Goal: Task Accomplishment & Management: Manage account settings

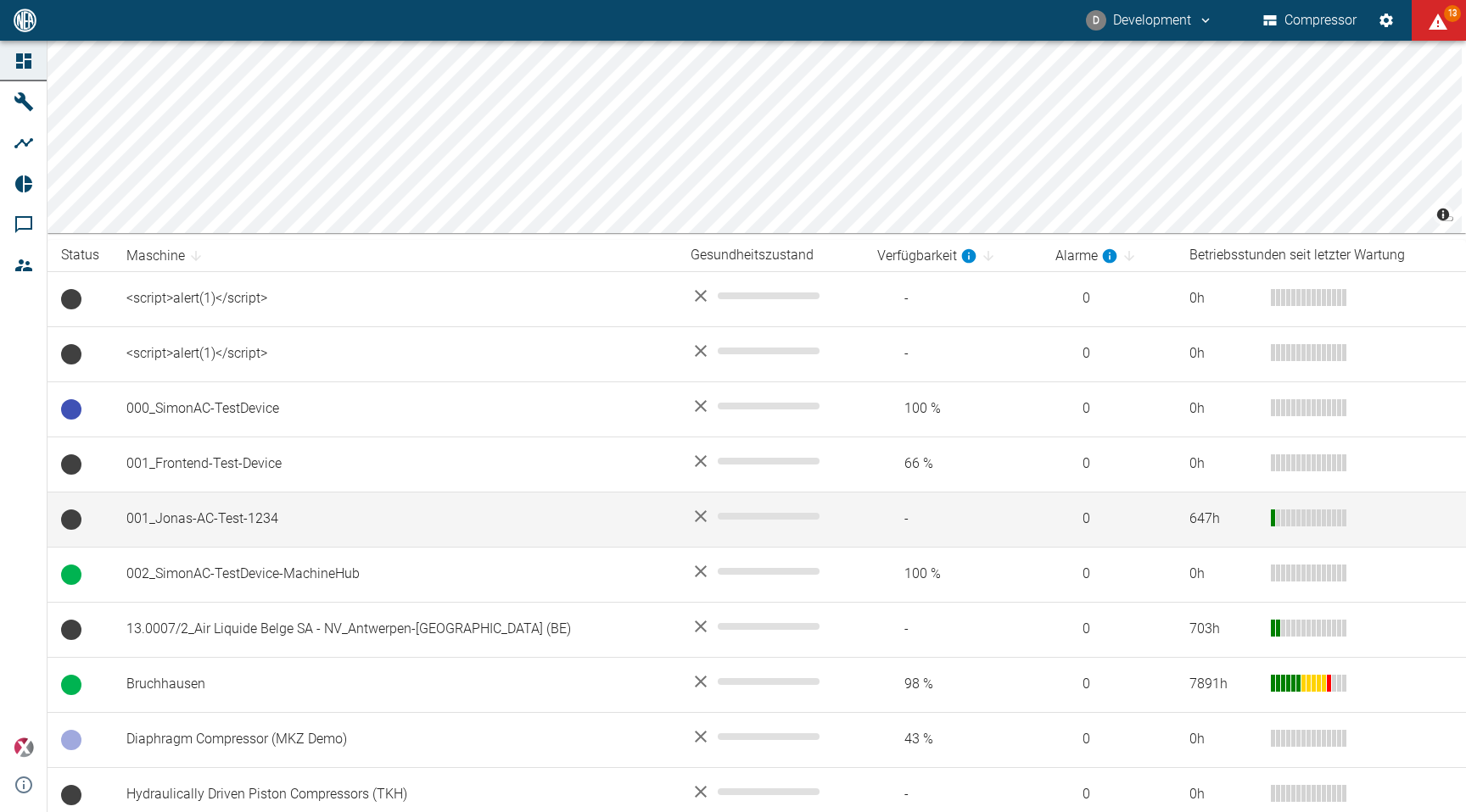
scroll to position [149, 0]
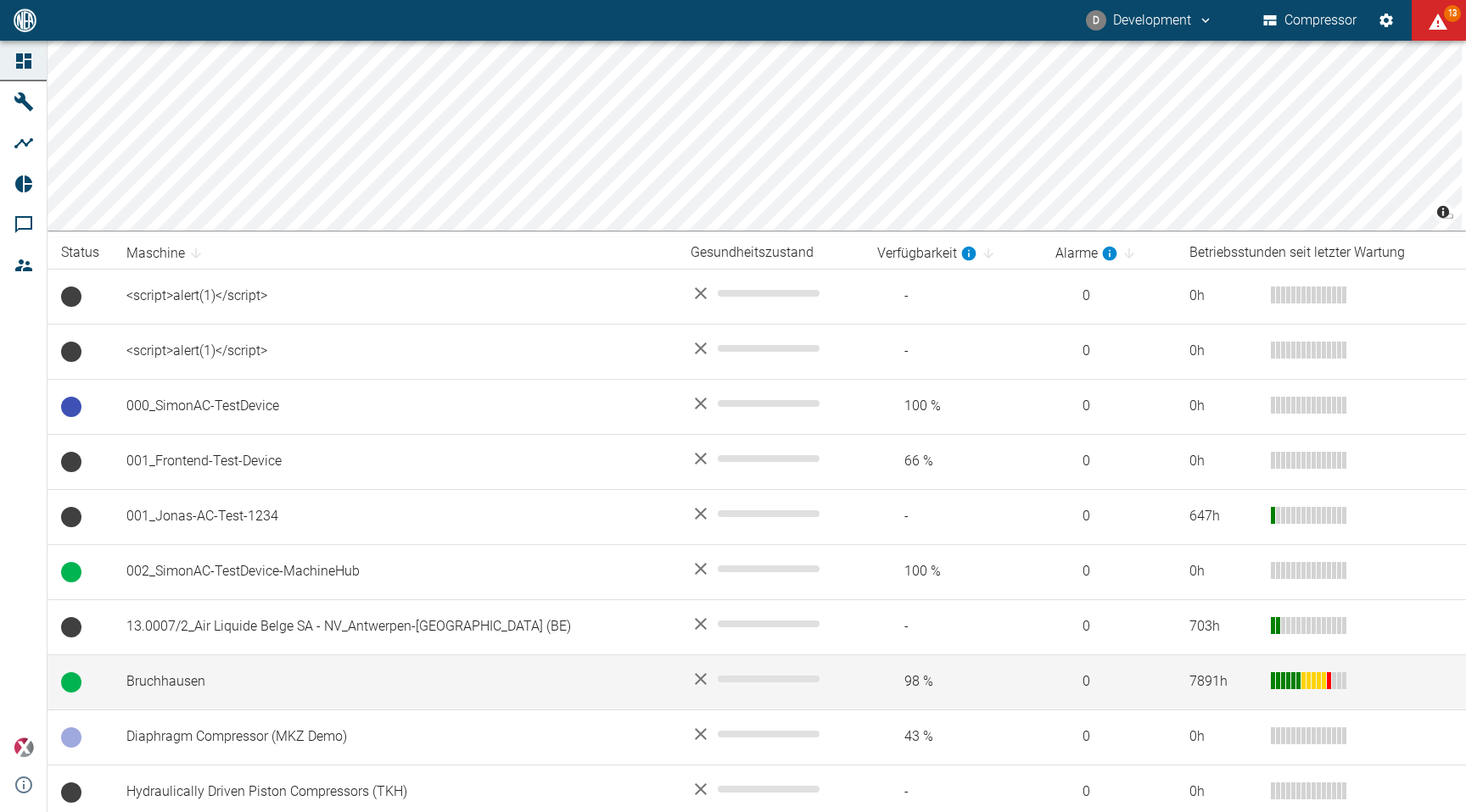
click at [380, 670] on td "Bruchhausen" at bounding box center [394, 681] width 564 height 55
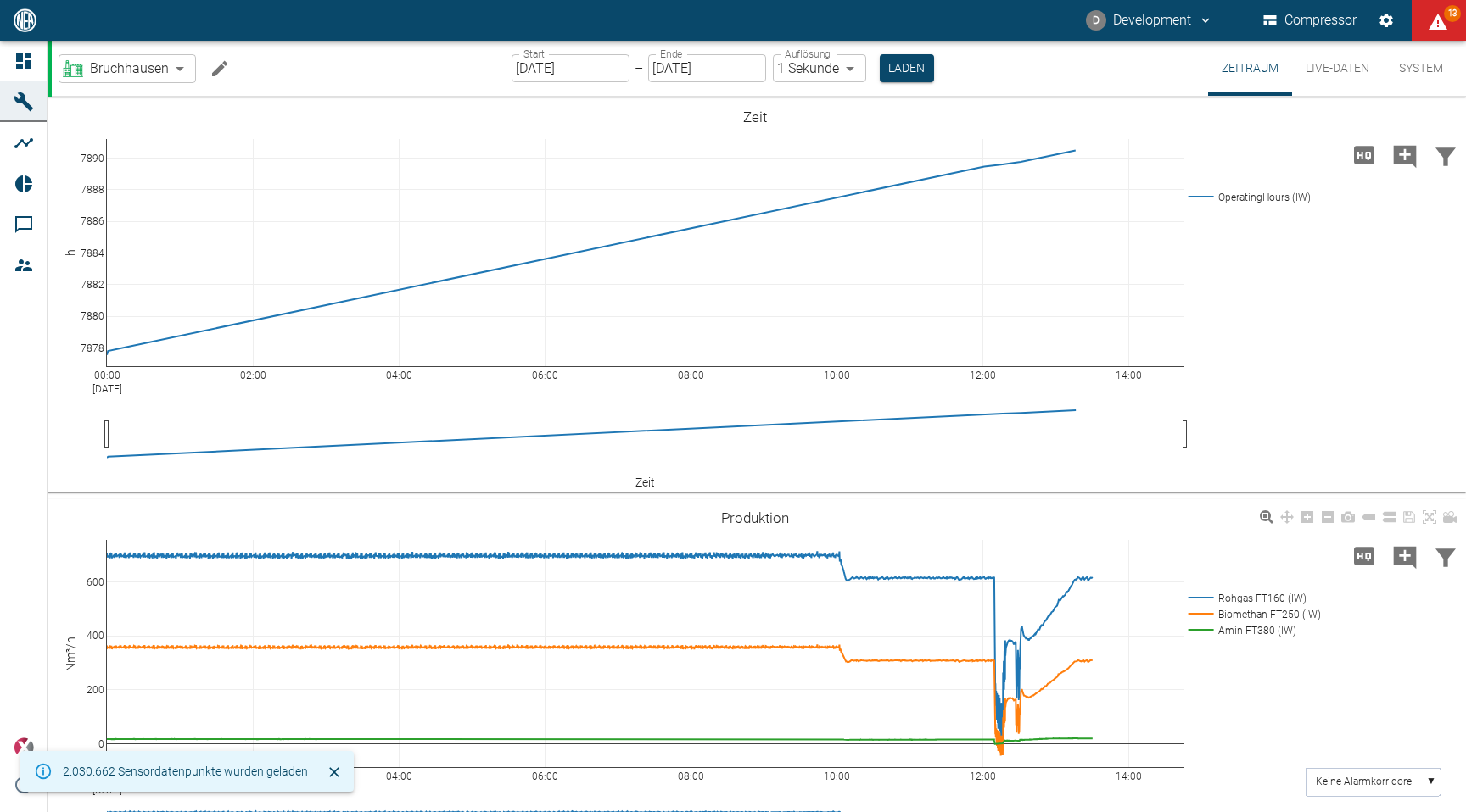
click at [1240, 614] on rect at bounding box center [1251, 614] width 135 height 16
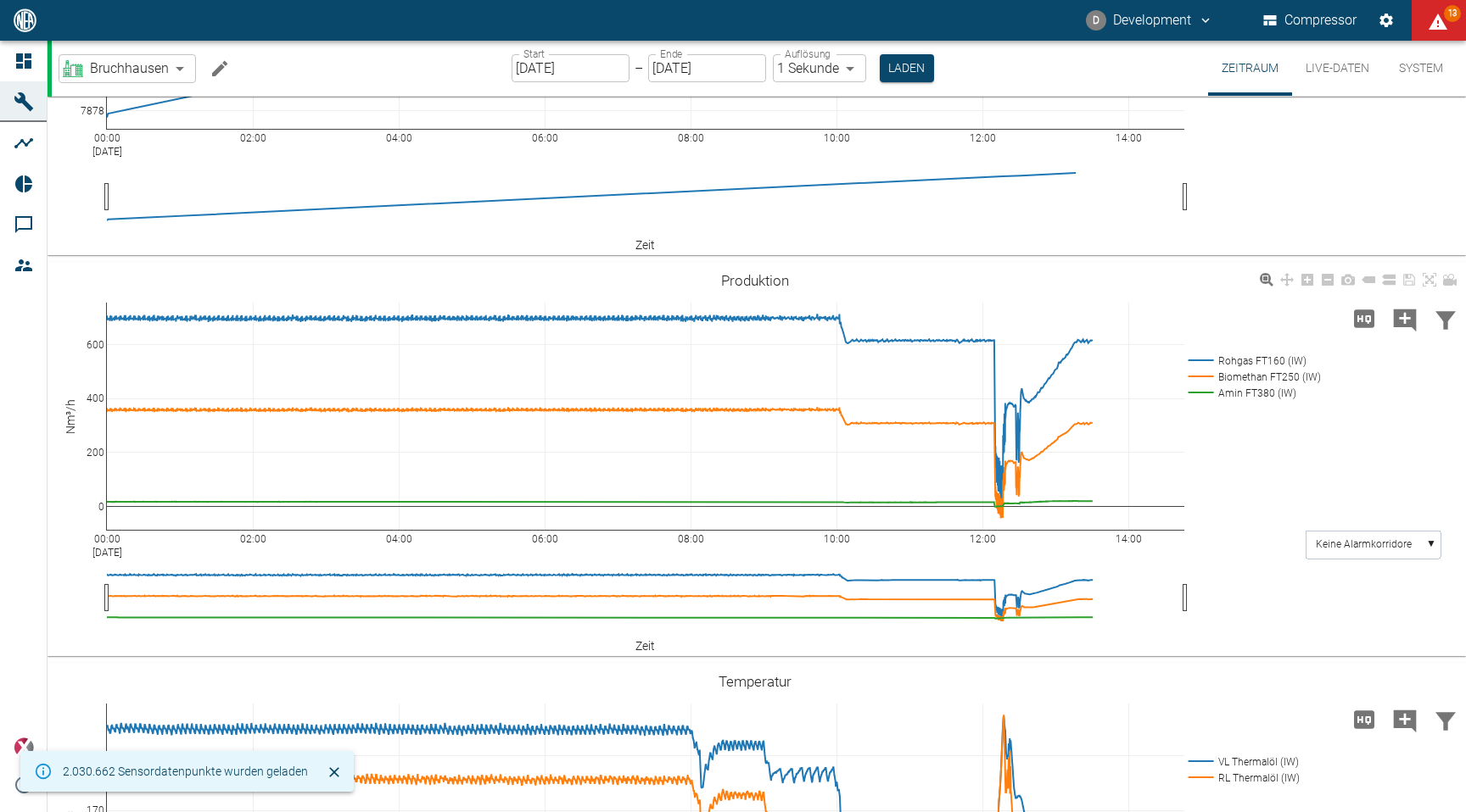
scroll to position [238, 0]
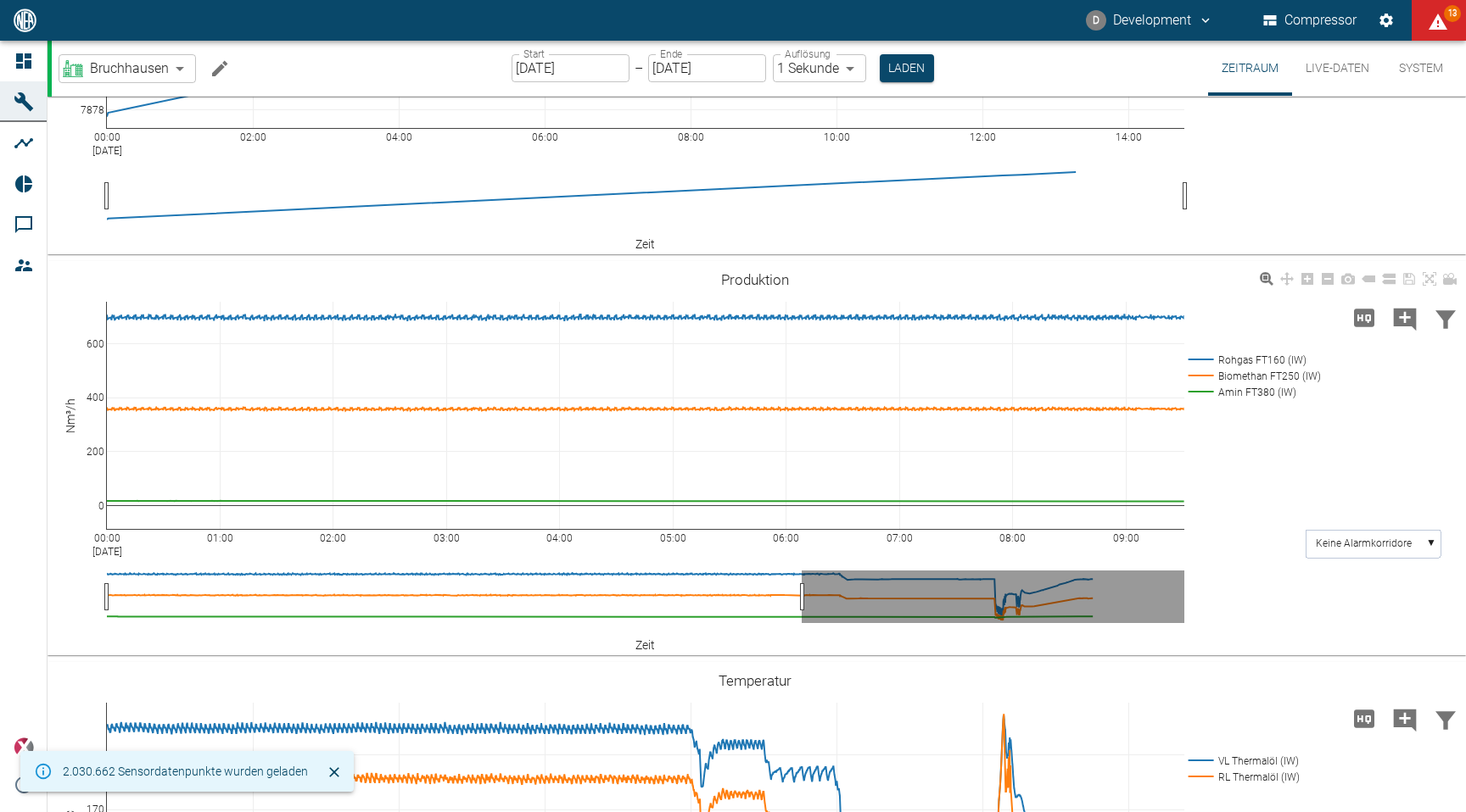
drag, startPoint x: 1164, startPoint y: 601, endPoint x: 782, endPoint y: 602, distance: 382.0
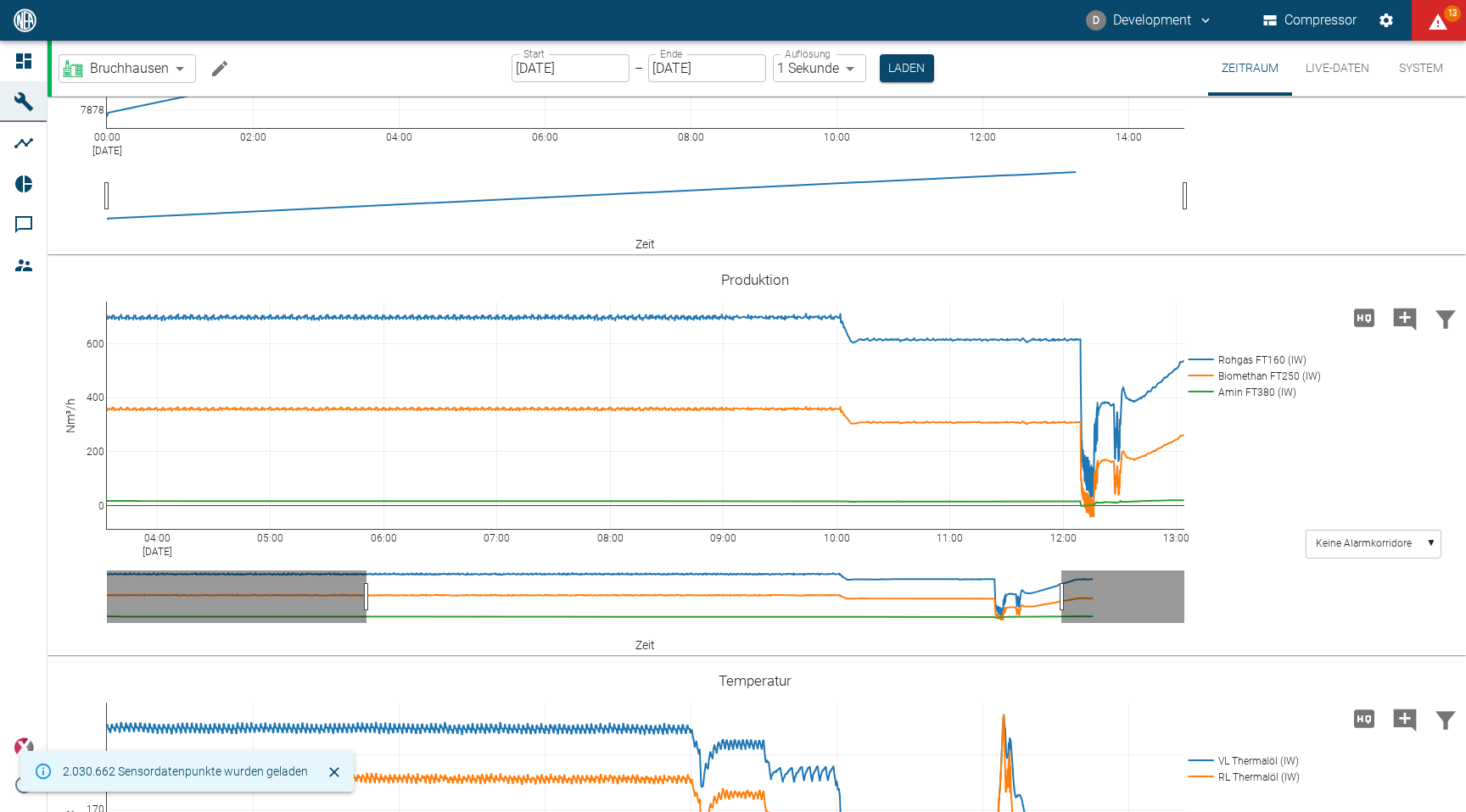
drag, startPoint x: 139, startPoint y: 603, endPoint x: 399, endPoint y: 607, distance: 260.0
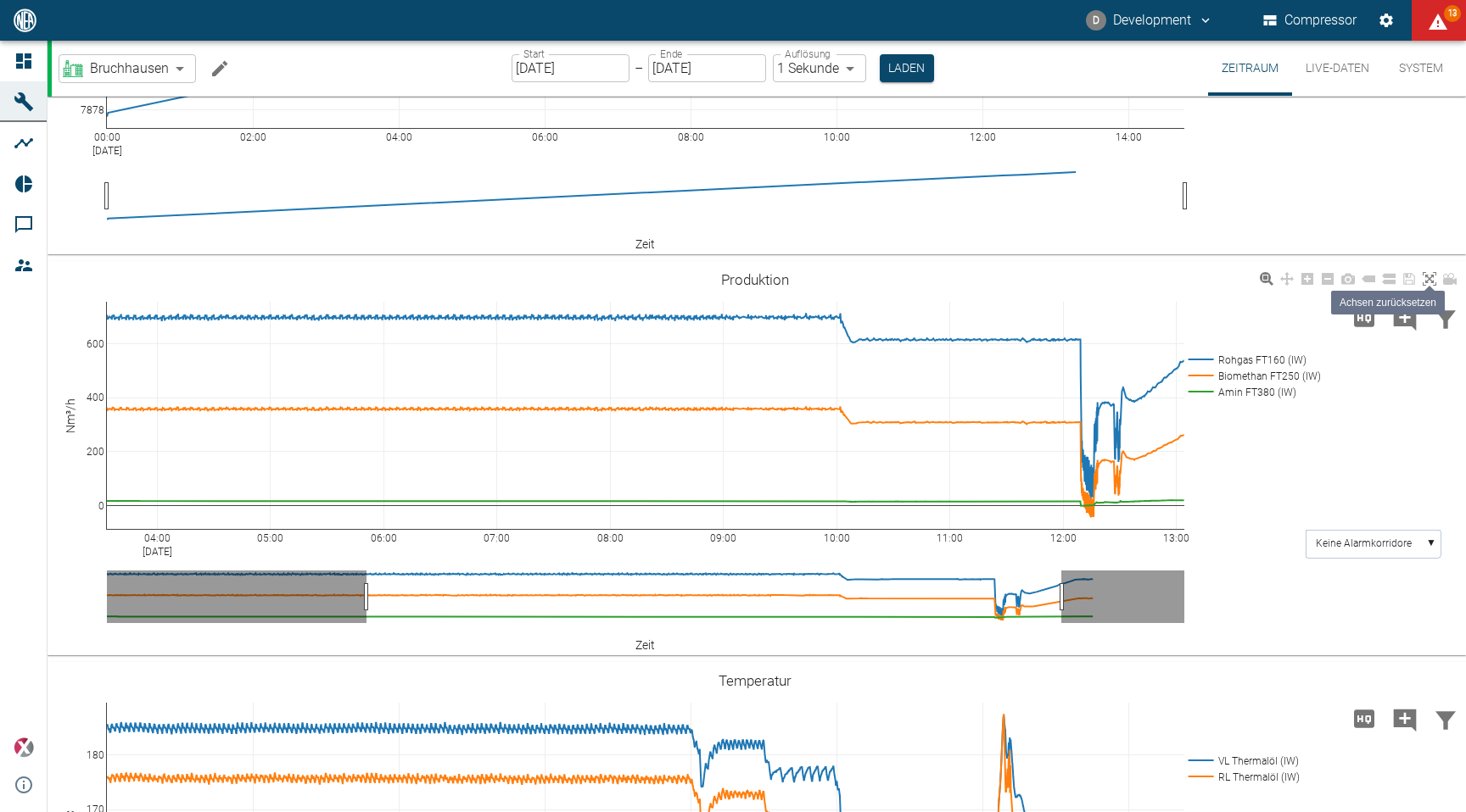
click at [1430, 281] on icon at bounding box center [1429, 279] width 14 height 14
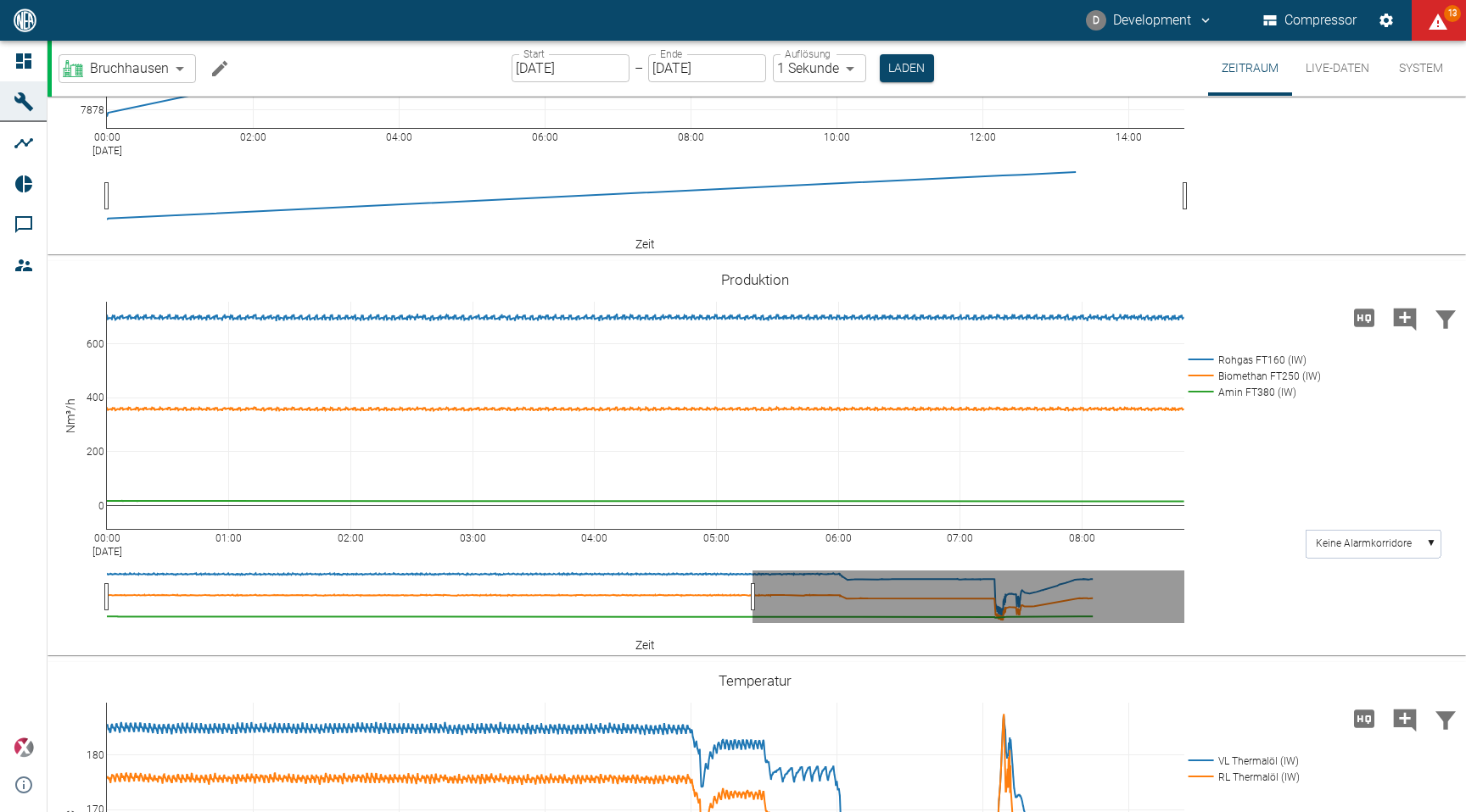
drag, startPoint x: 1162, startPoint y: 604, endPoint x: 716, endPoint y: 616, distance: 446.2
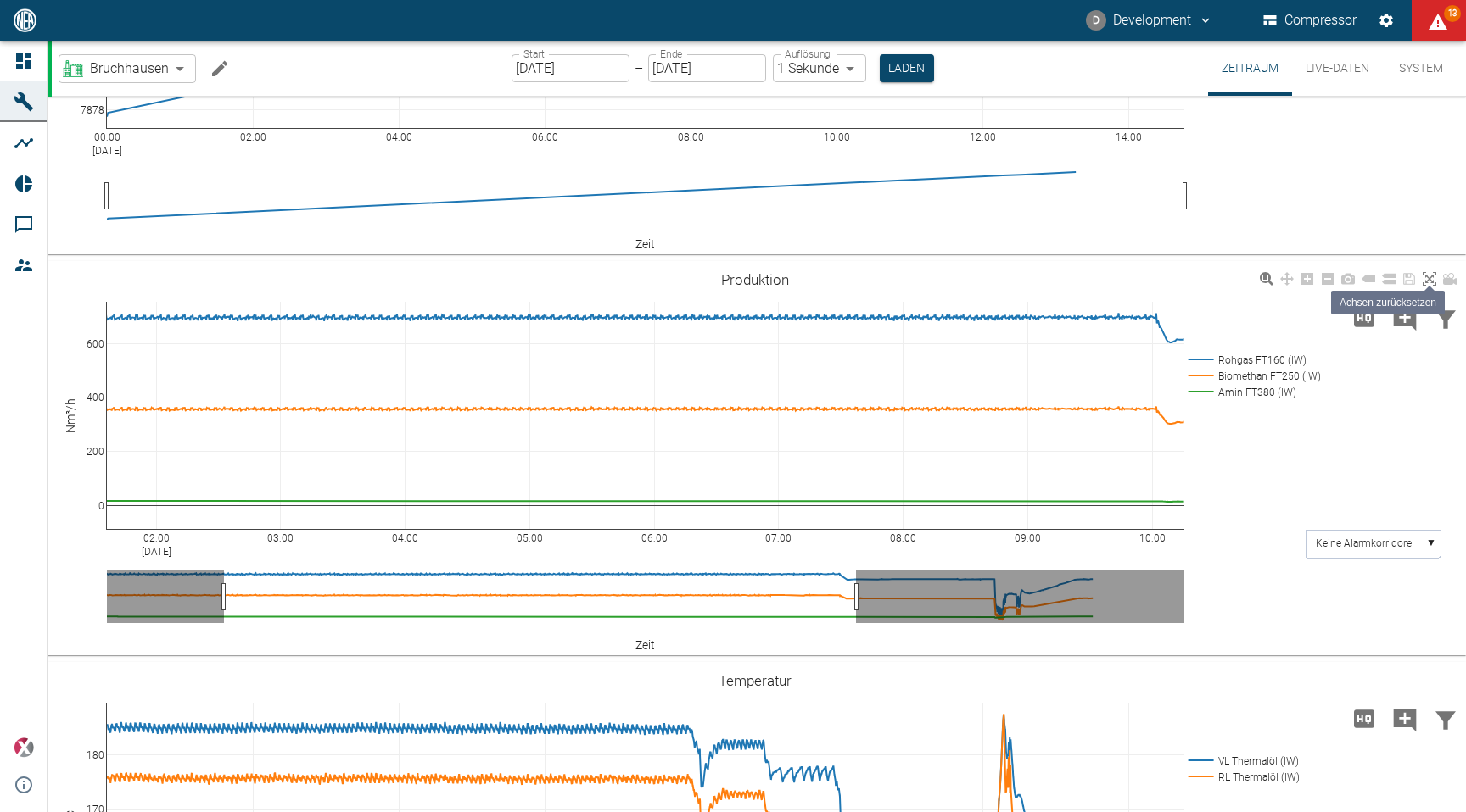
click at [1431, 283] on icon at bounding box center [1429, 279] width 14 height 14
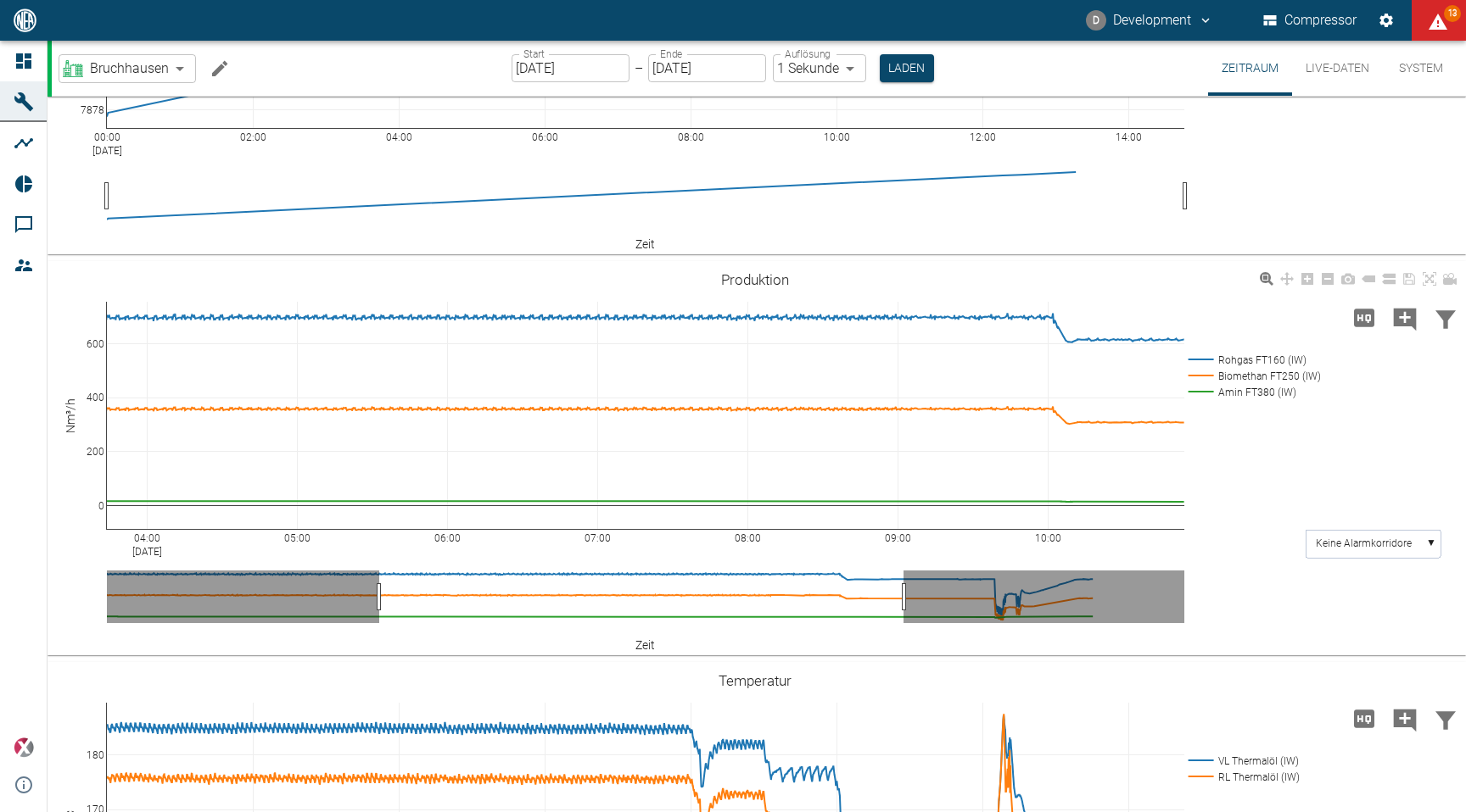
drag, startPoint x: 963, startPoint y: 581, endPoint x: 681, endPoint y: 580, distance: 282.0
click at [1433, 276] on icon at bounding box center [1429, 279] width 14 height 14
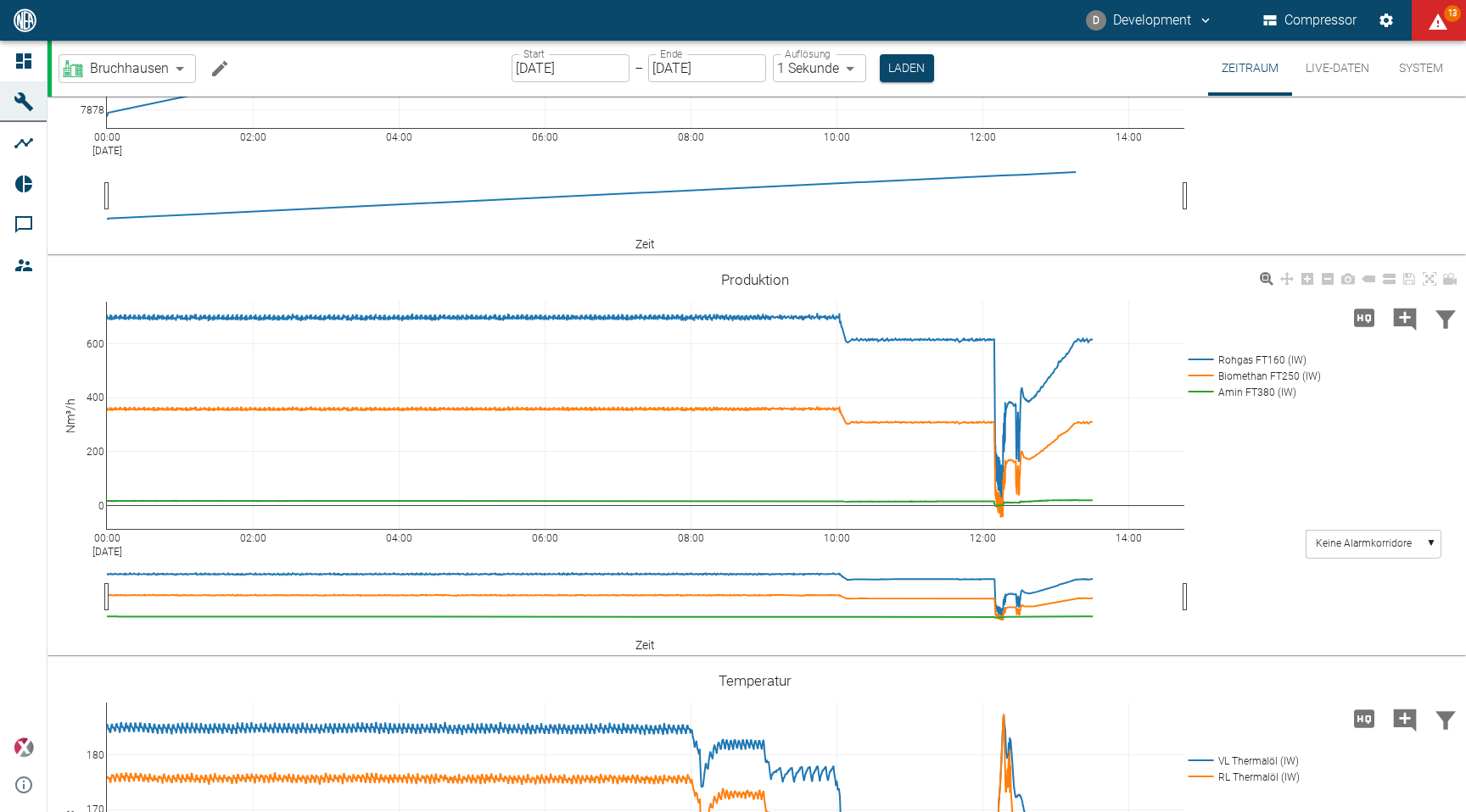
click at [1261, 379] on rect at bounding box center [1251, 376] width 135 height 16
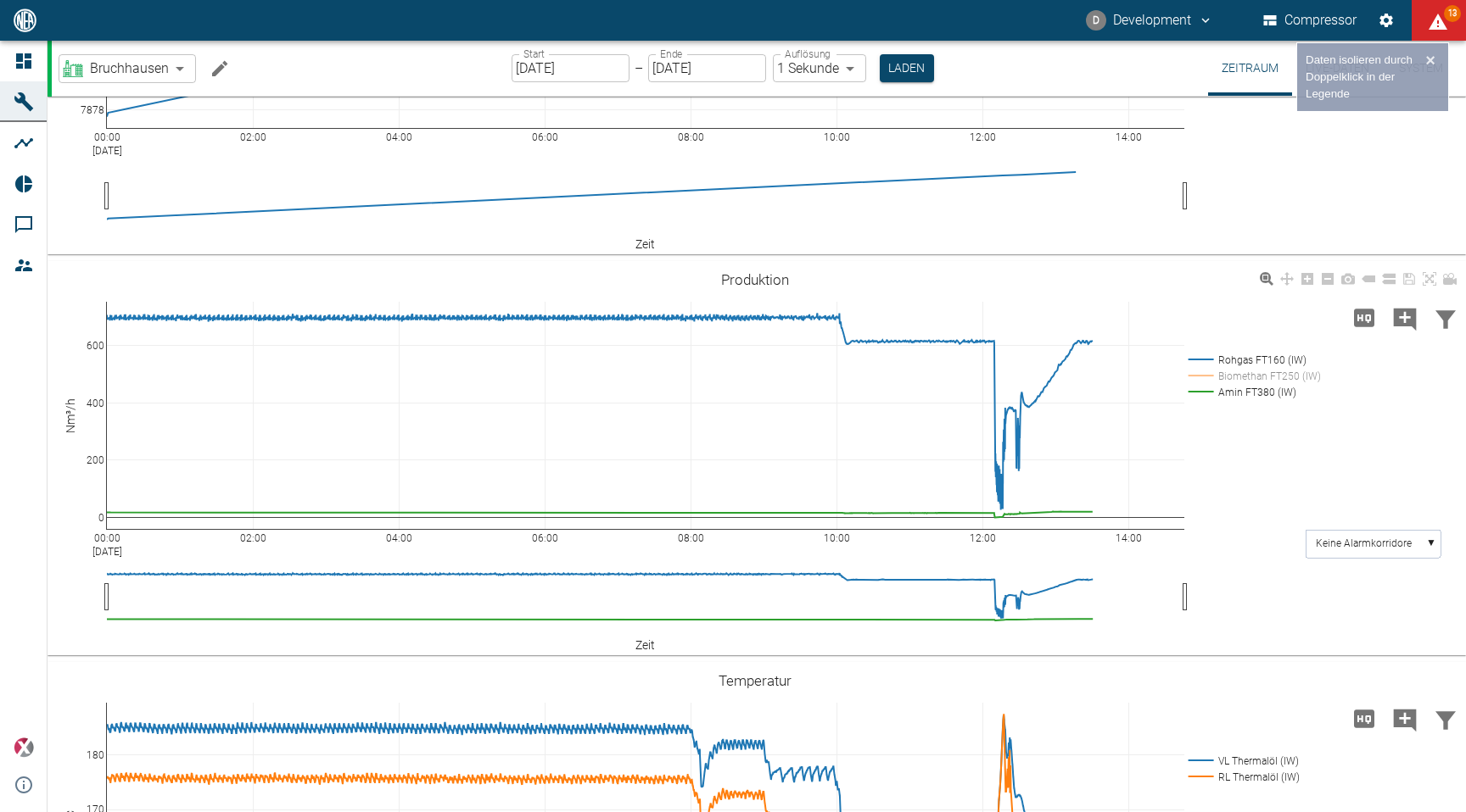
click at [1264, 358] on rect at bounding box center [1251, 359] width 135 height 16
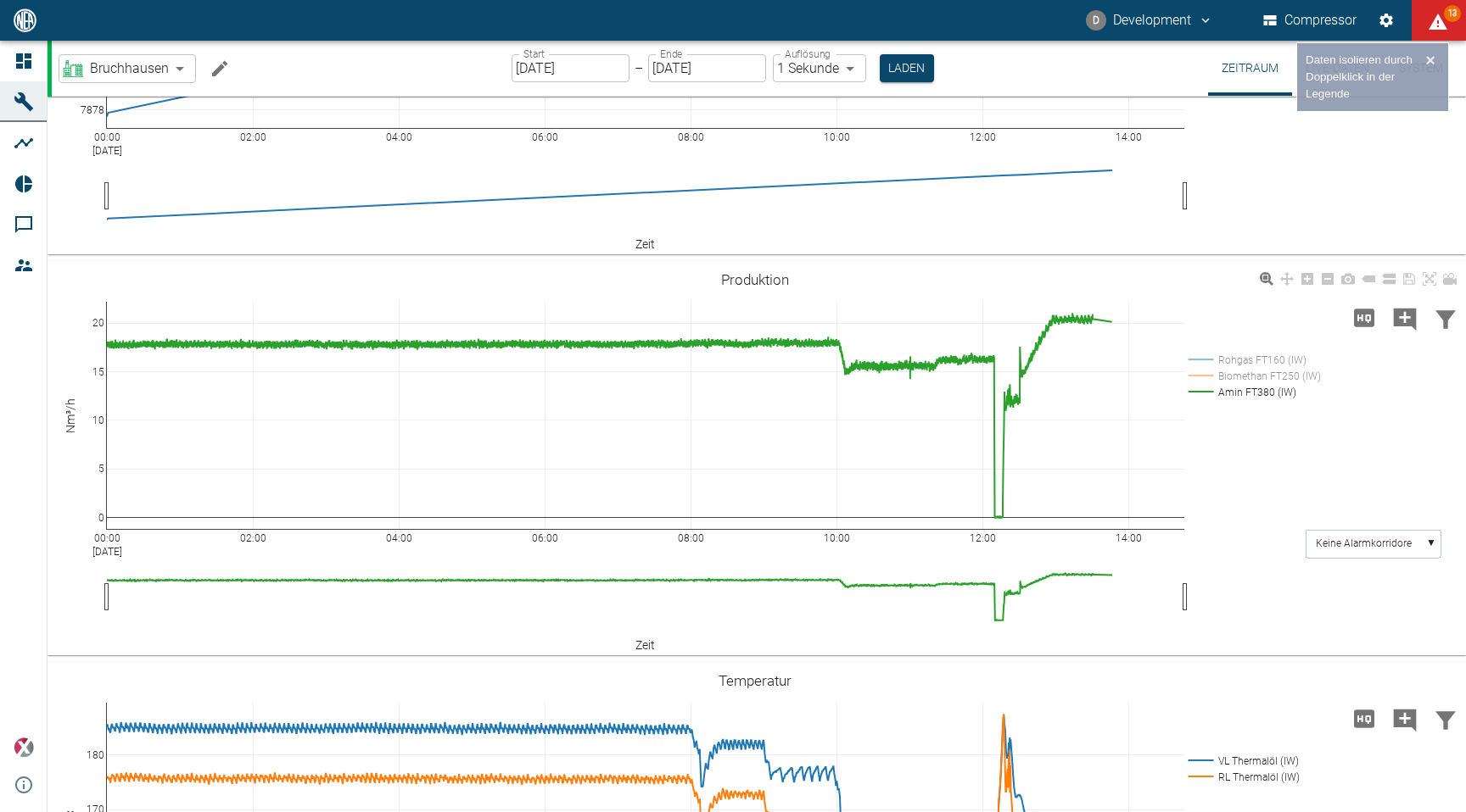
click at [1255, 389] on rect at bounding box center [1251, 392] width 135 height 16
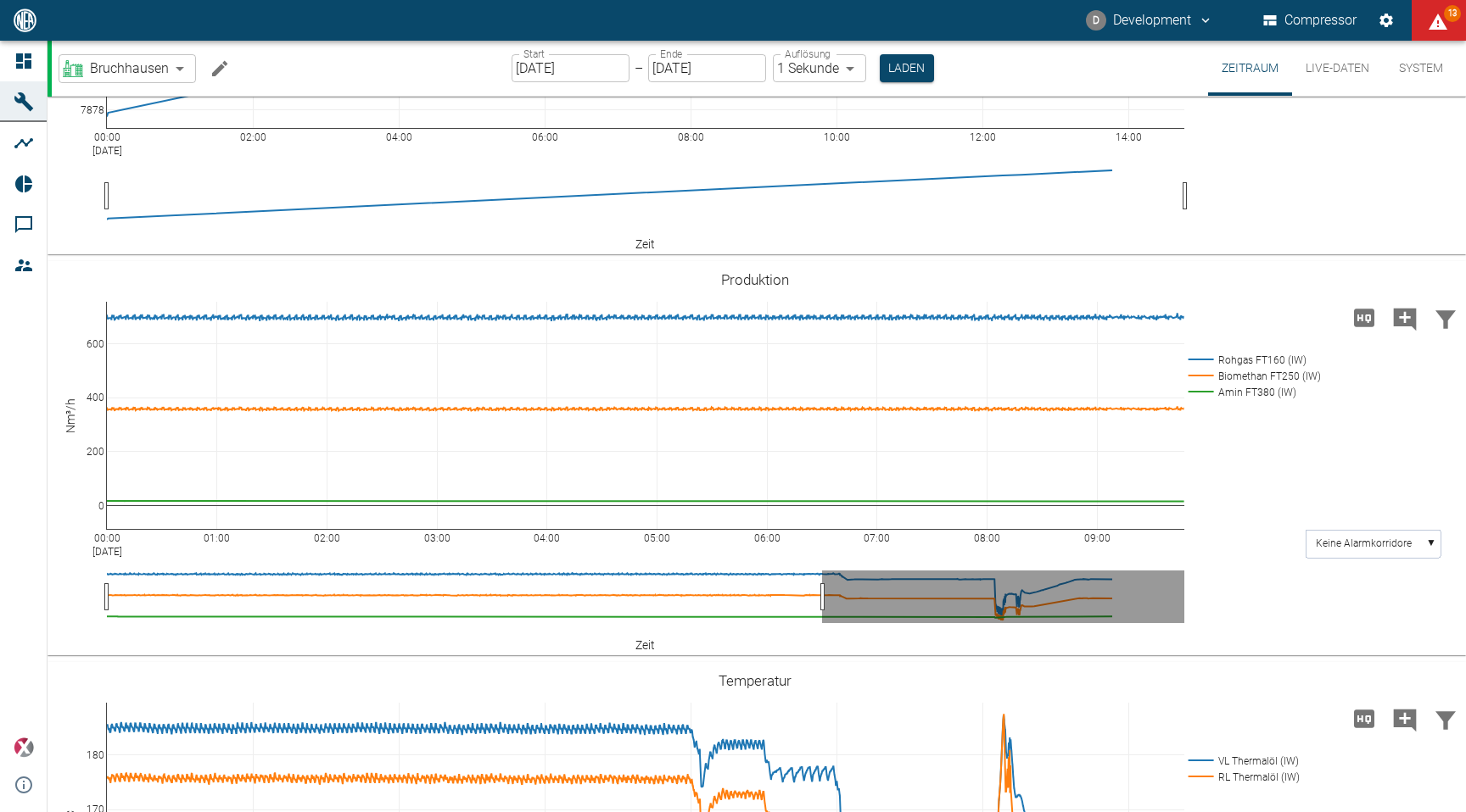
drag, startPoint x: 1187, startPoint y: 589, endPoint x: 821, endPoint y: 617, distance: 367.1
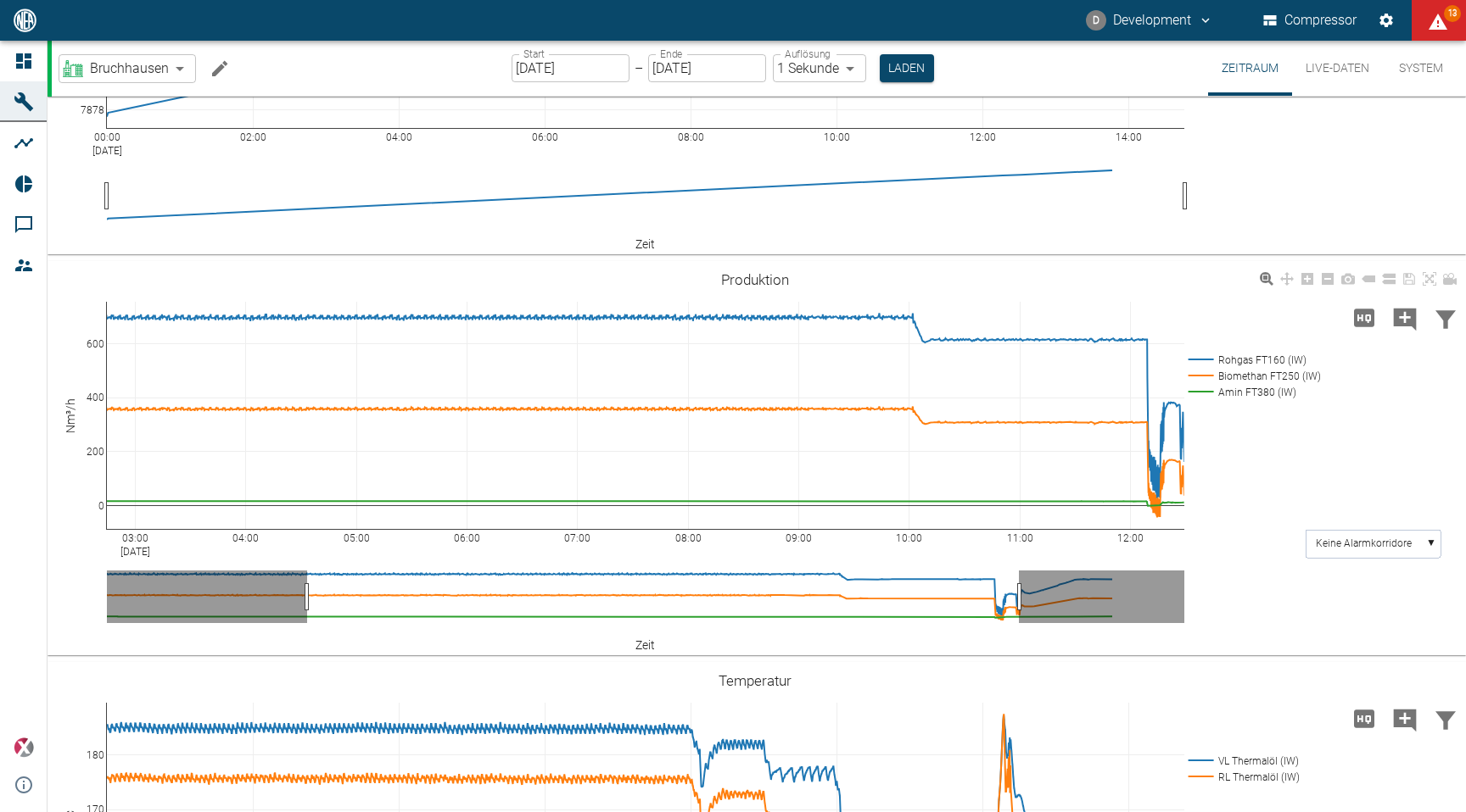
drag, startPoint x: 706, startPoint y: 606, endPoint x: 904, endPoint y: 604, distance: 198.0
click at [1433, 276] on icon at bounding box center [1429, 279] width 14 height 14
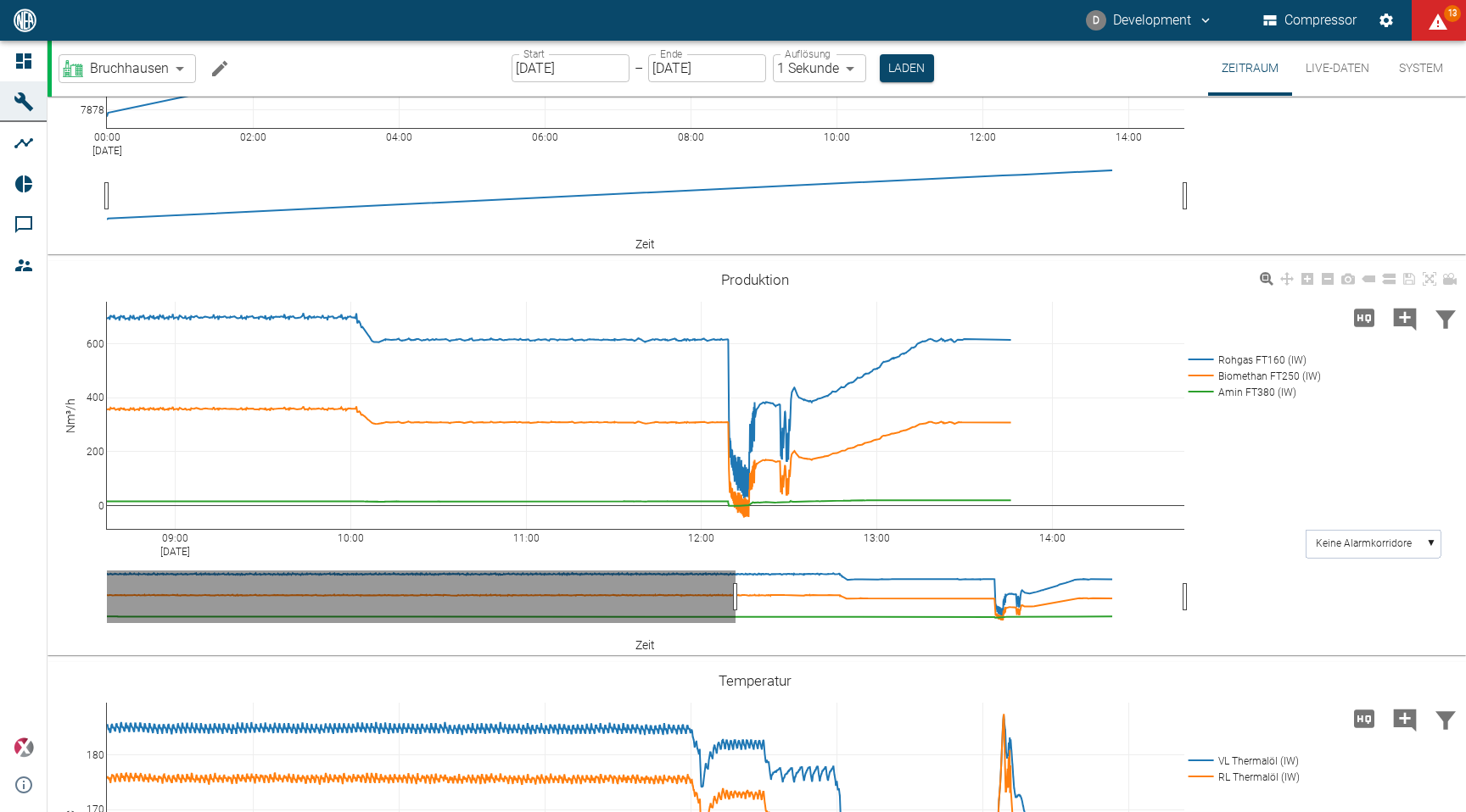
drag, startPoint x: 109, startPoint y: 598, endPoint x: 733, endPoint y: 604, distance: 624.0
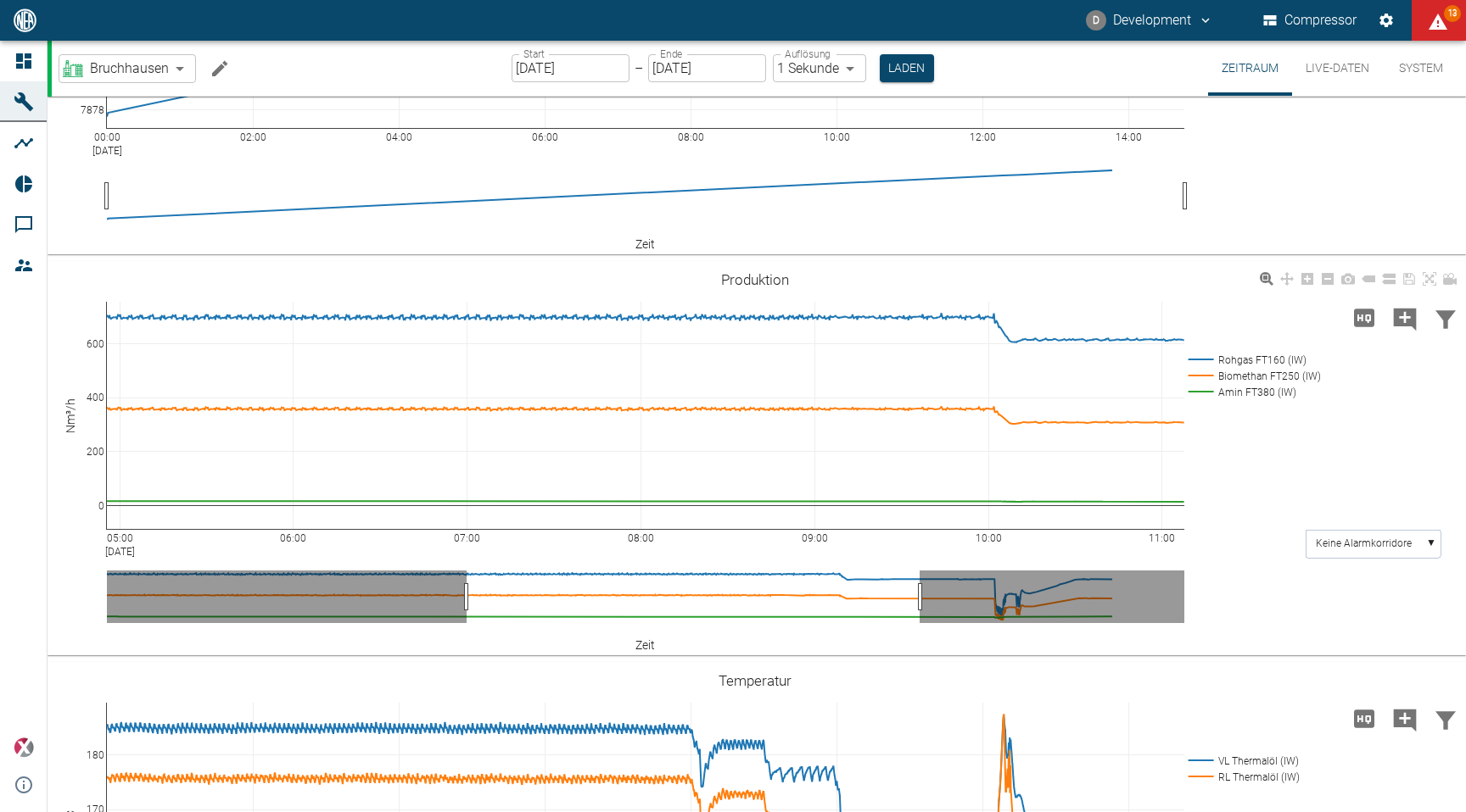
drag, startPoint x: 1040, startPoint y: 592, endPoint x: 772, endPoint y: 593, distance: 268.0
click at [1432, 282] on icon at bounding box center [1429, 279] width 14 height 14
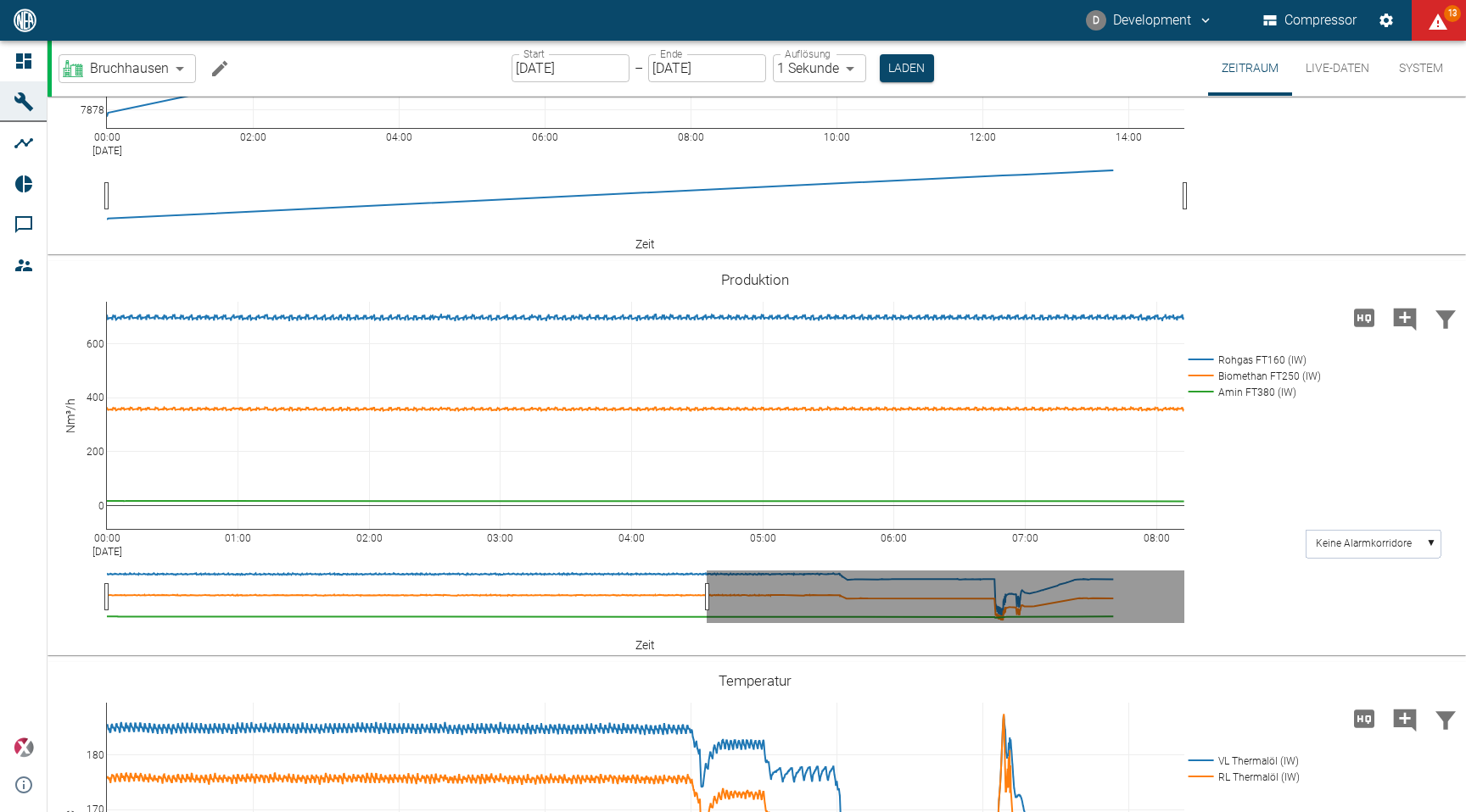
drag, startPoint x: 1174, startPoint y: 604, endPoint x: 696, endPoint y: 604, distance: 478.0
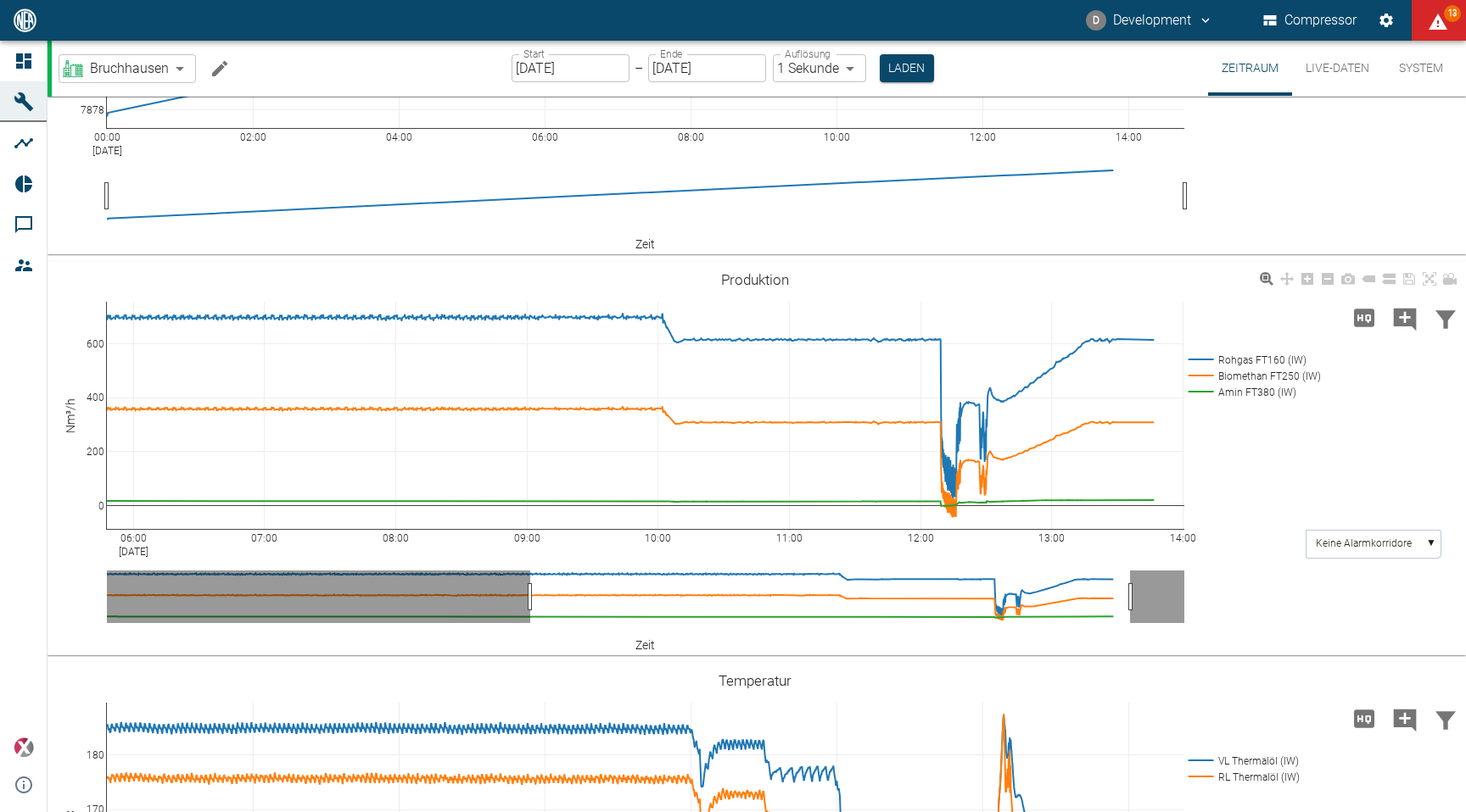
drag, startPoint x: 613, startPoint y: 590, endPoint x: 1465, endPoint y: 210, distance: 932.9
click at [1425, 283] on icon at bounding box center [1429, 279] width 14 height 14
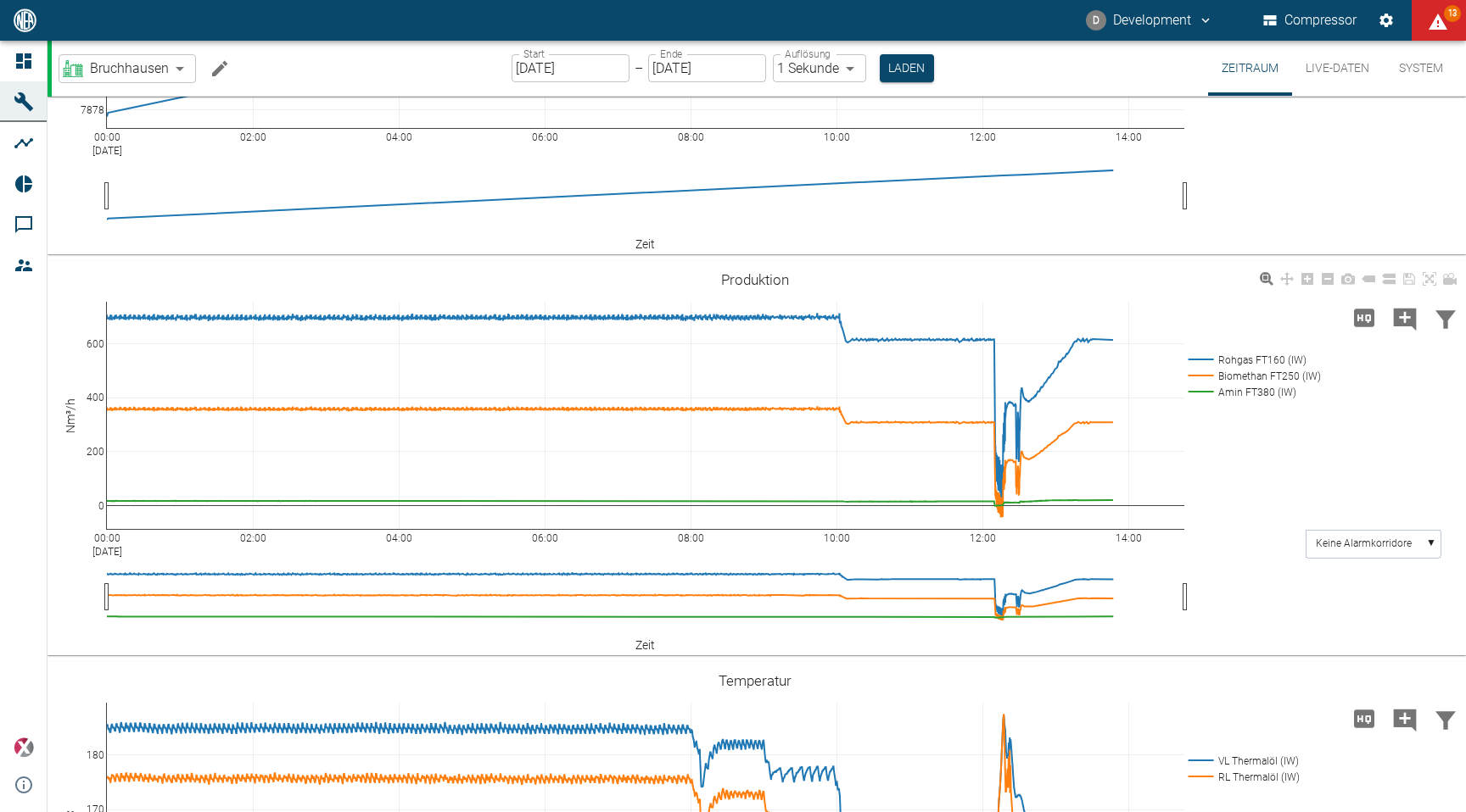
click at [1269, 375] on rect at bounding box center [1251, 376] width 135 height 16
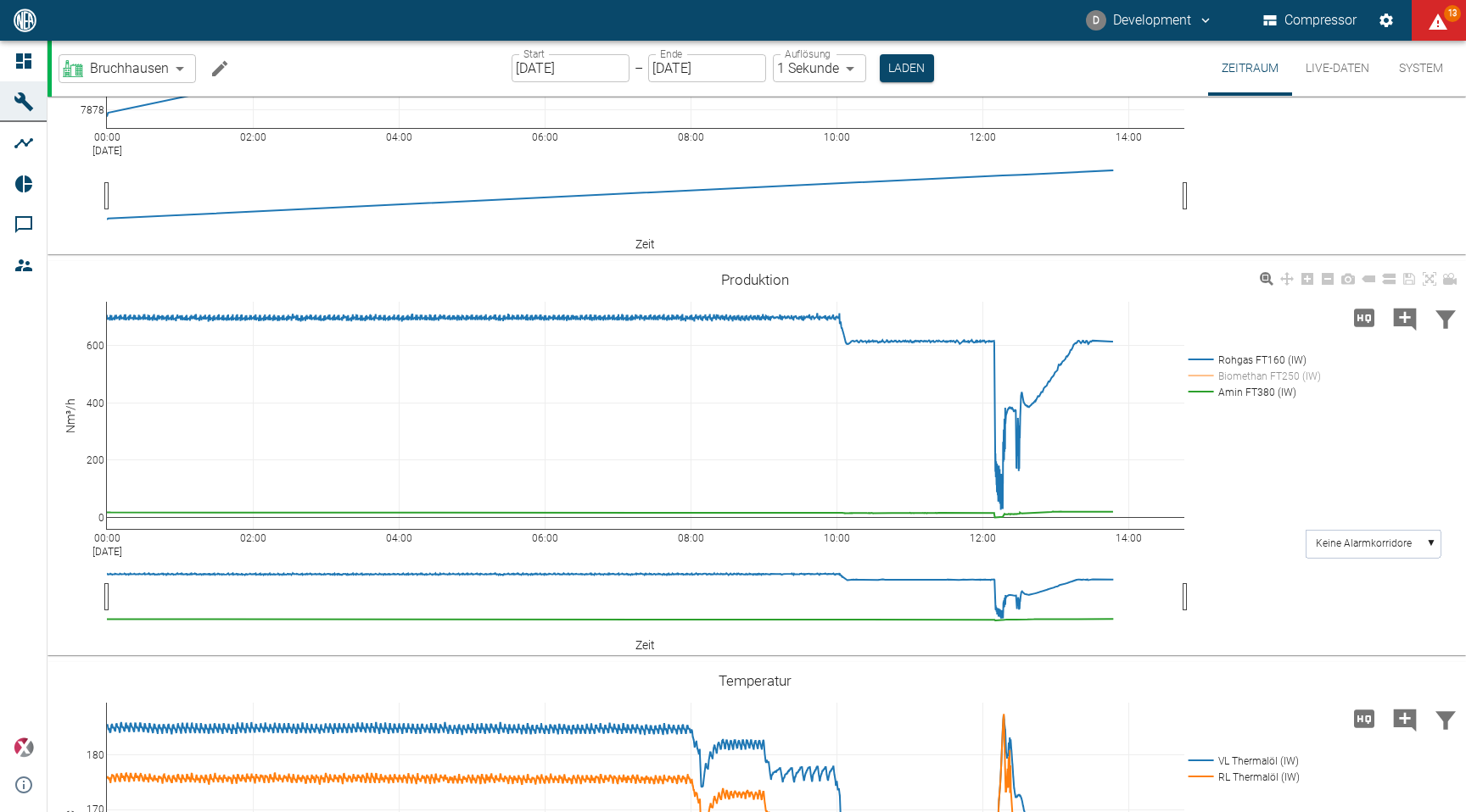
click at [1260, 386] on rect at bounding box center [1251, 392] width 135 height 16
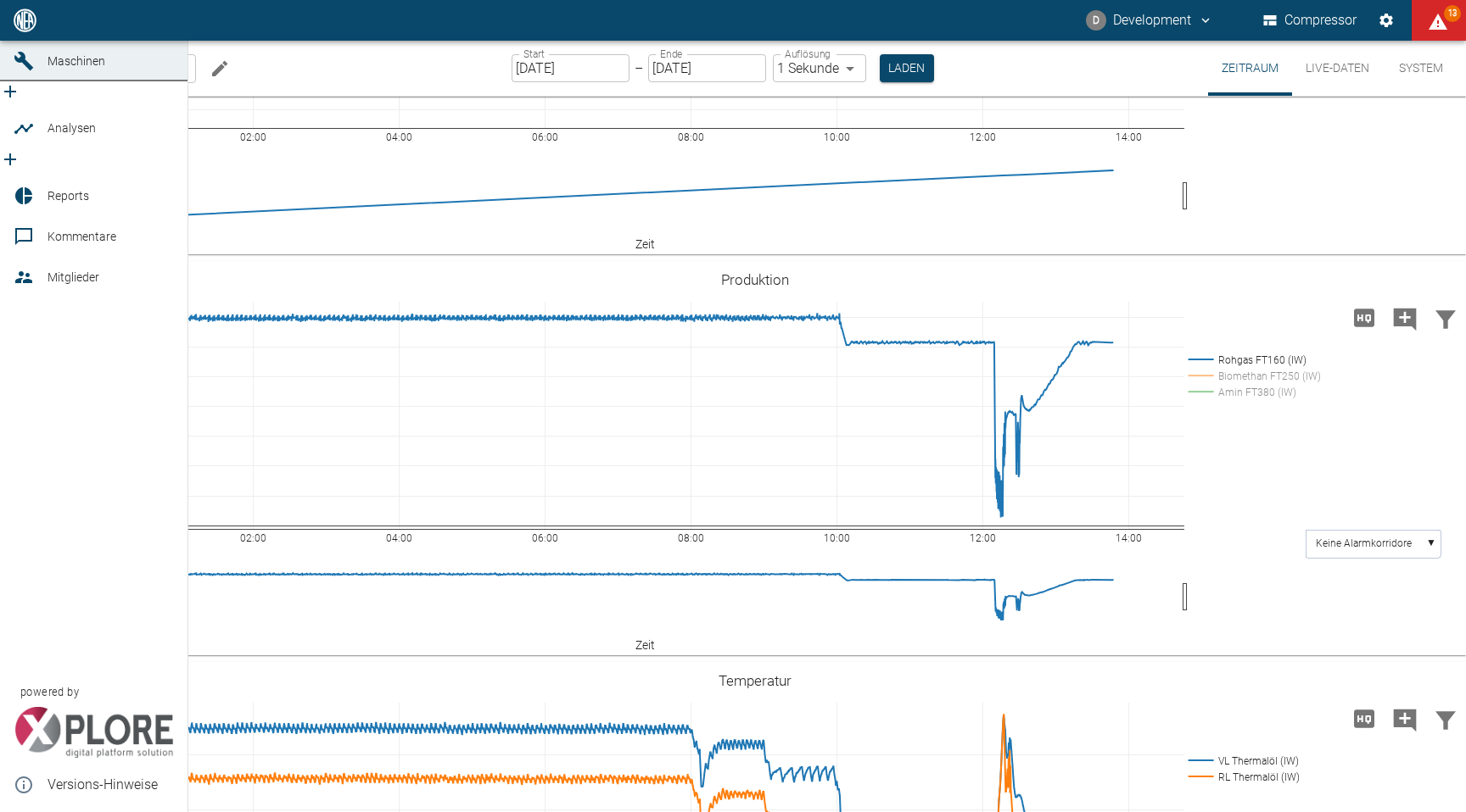
click at [38, 72] on div at bounding box center [26, 60] width 25 height 20
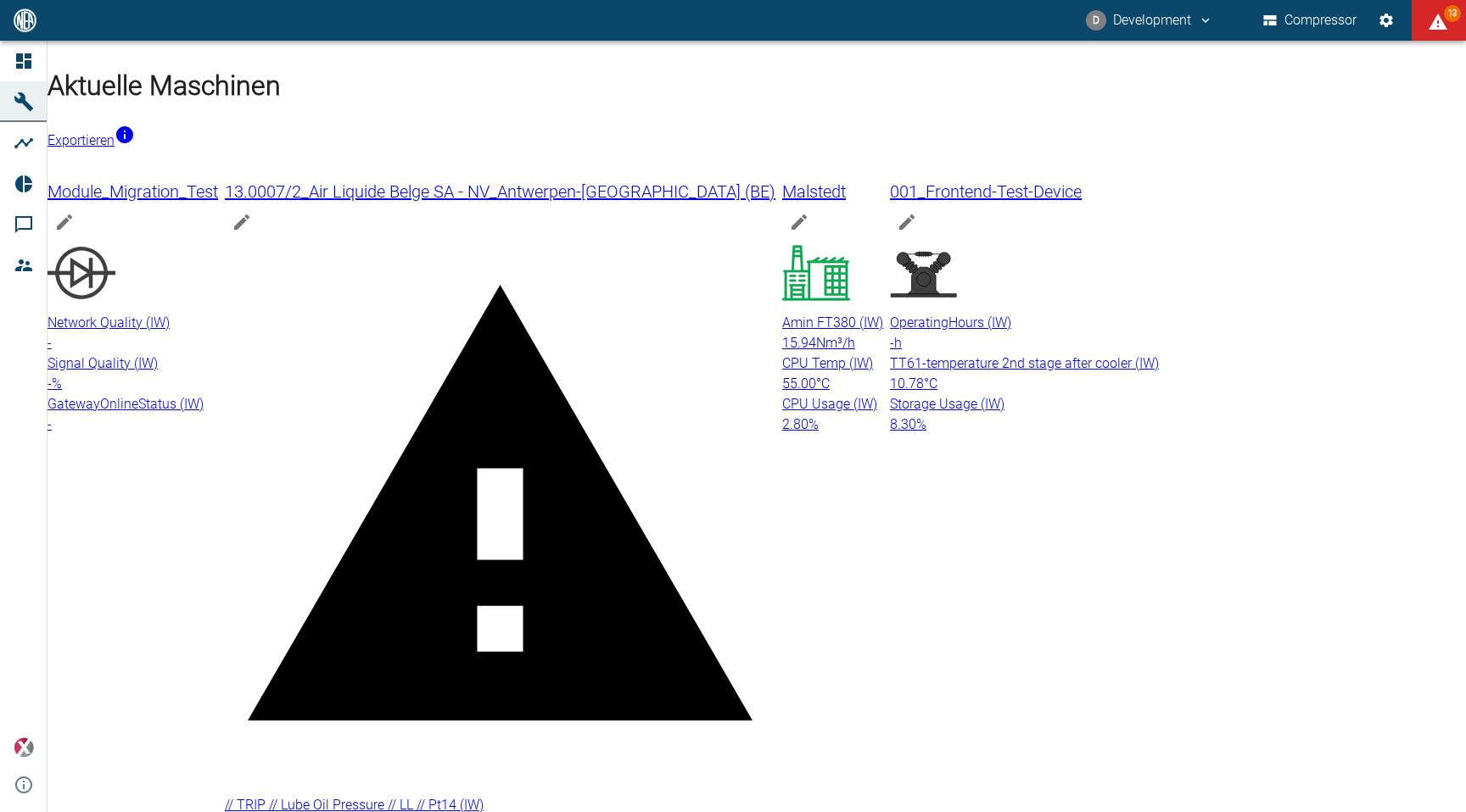
click at [873, 355] on span "CPU Temp (IW)" at bounding box center [827, 363] width 91 height 16
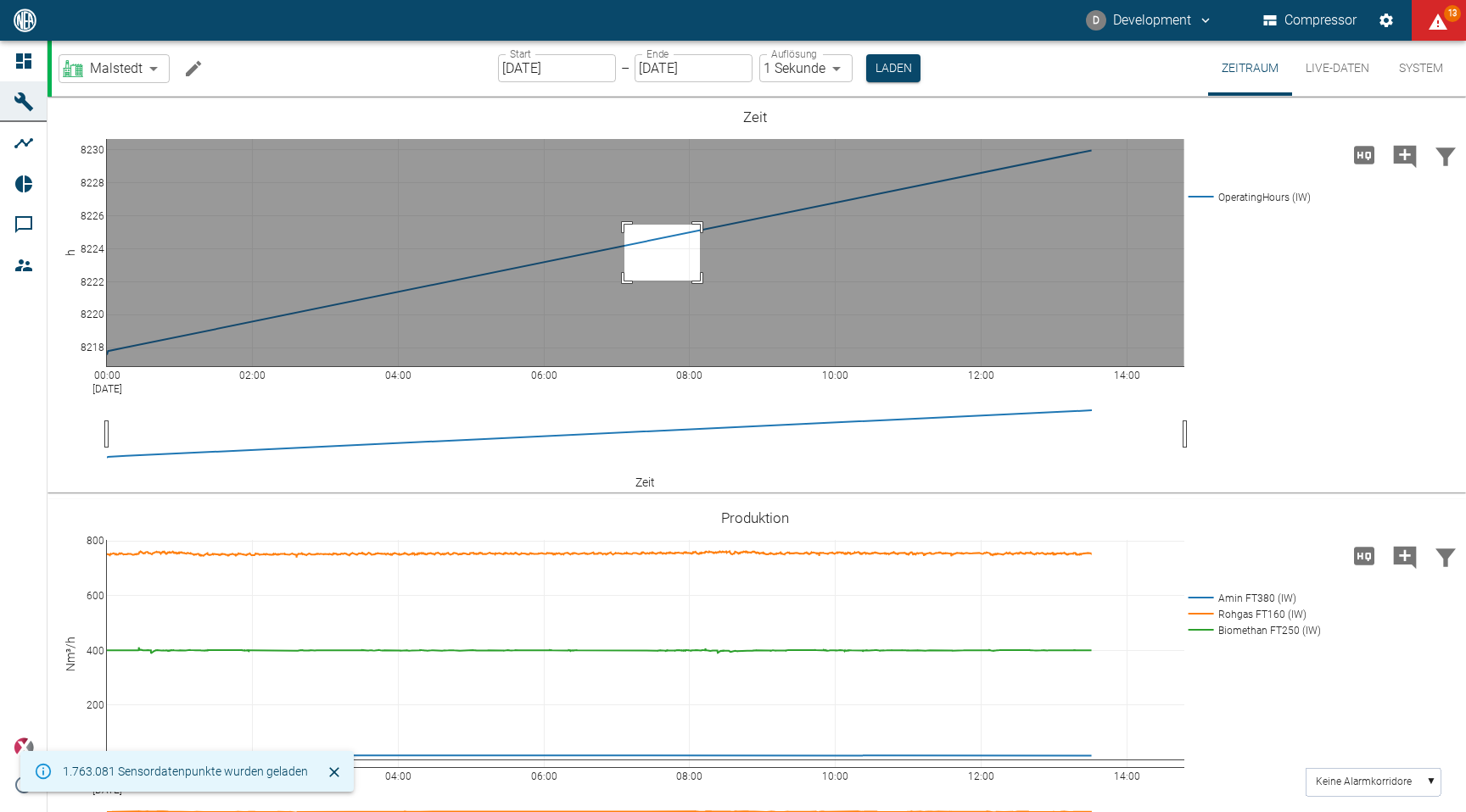
drag, startPoint x: 624, startPoint y: 225, endPoint x: 701, endPoint y: 283, distance: 96.4
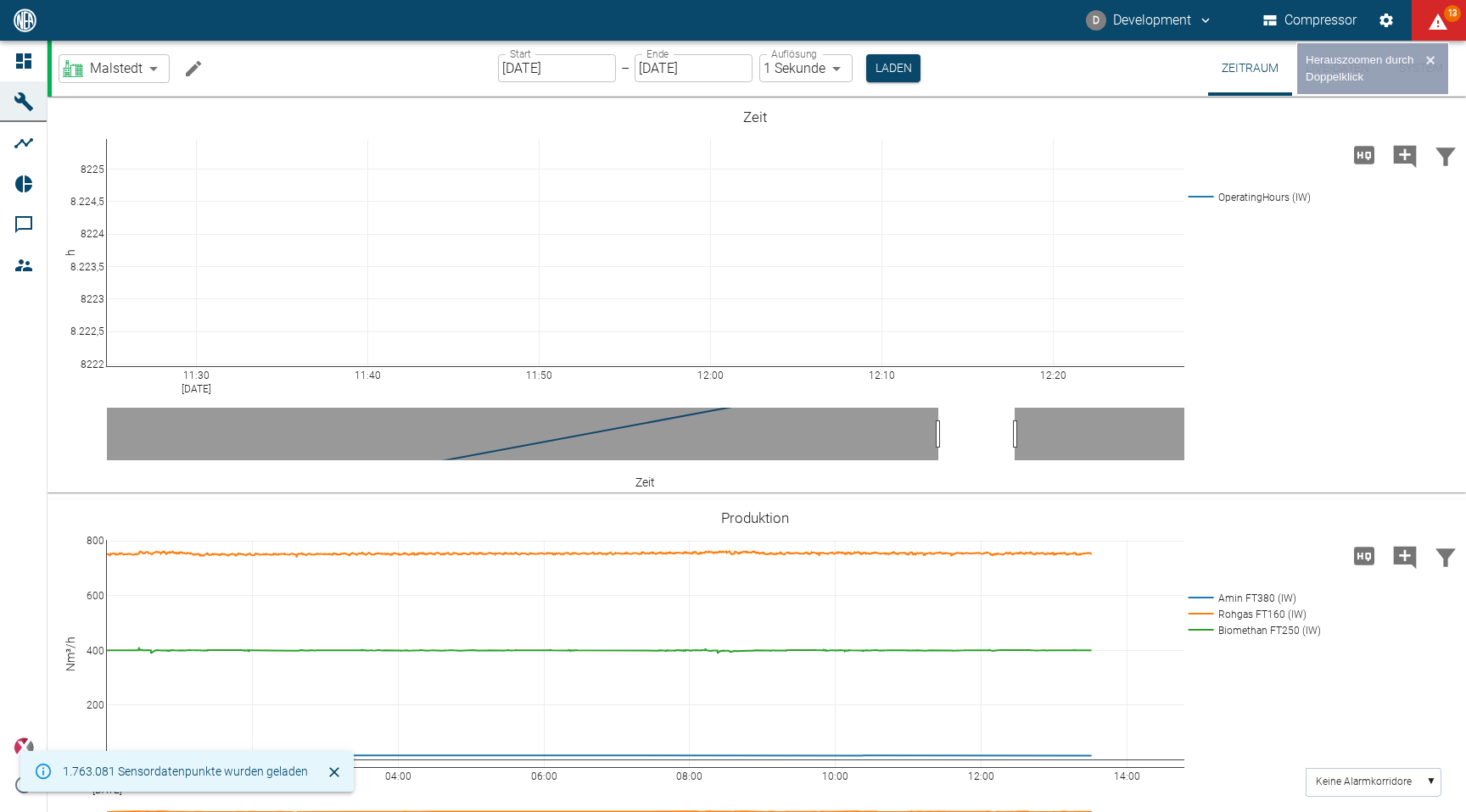
drag, startPoint x: 673, startPoint y: 434, endPoint x: 991, endPoint y: 434, distance: 318.0
click at [1431, 116] on icon at bounding box center [1429, 116] width 14 height 14
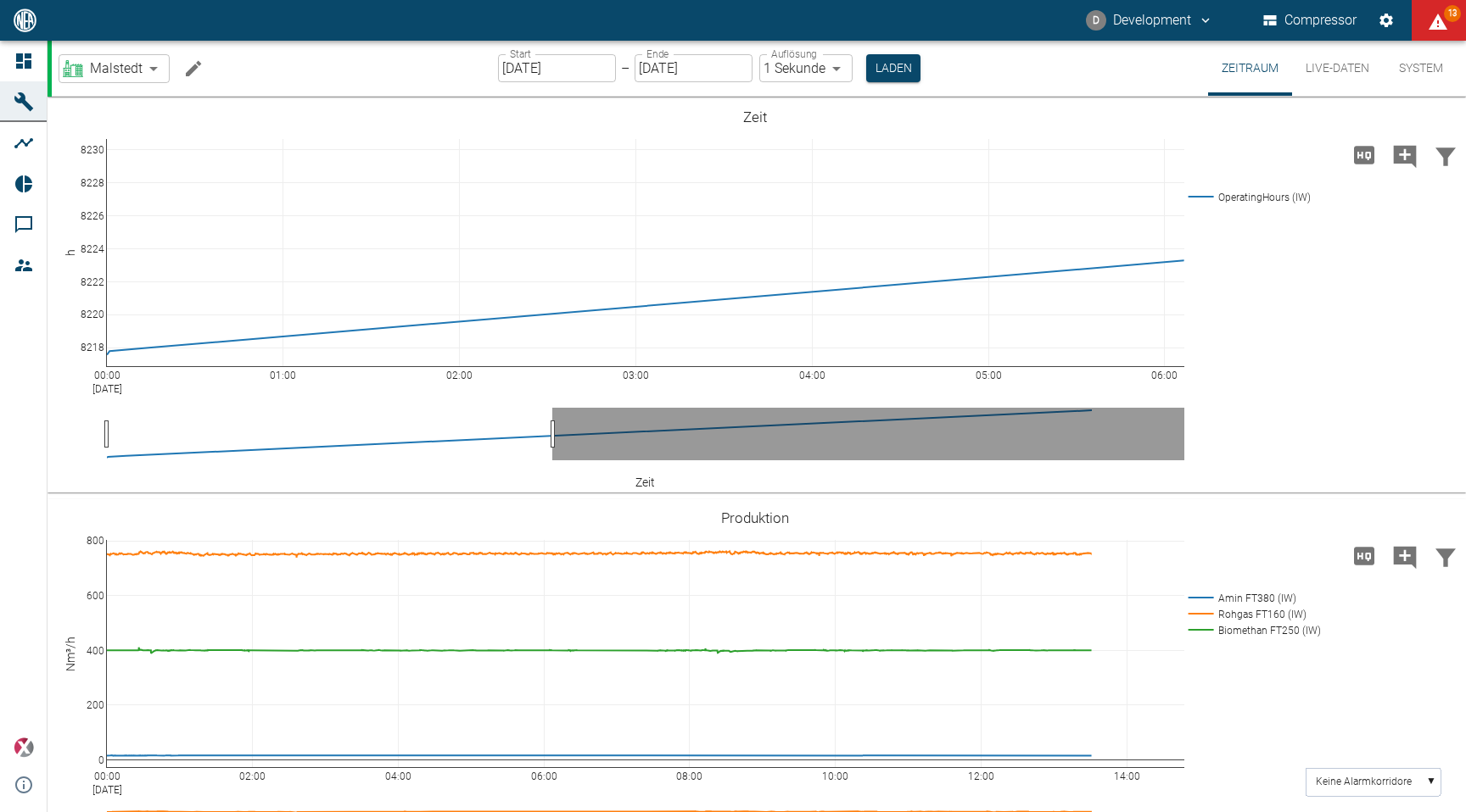
drag, startPoint x: 1119, startPoint y: 444, endPoint x: 486, endPoint y: 454, distance: 633.1
click at [1430, 117] on icon at bounding box center [1429, 116] width 14 height 14
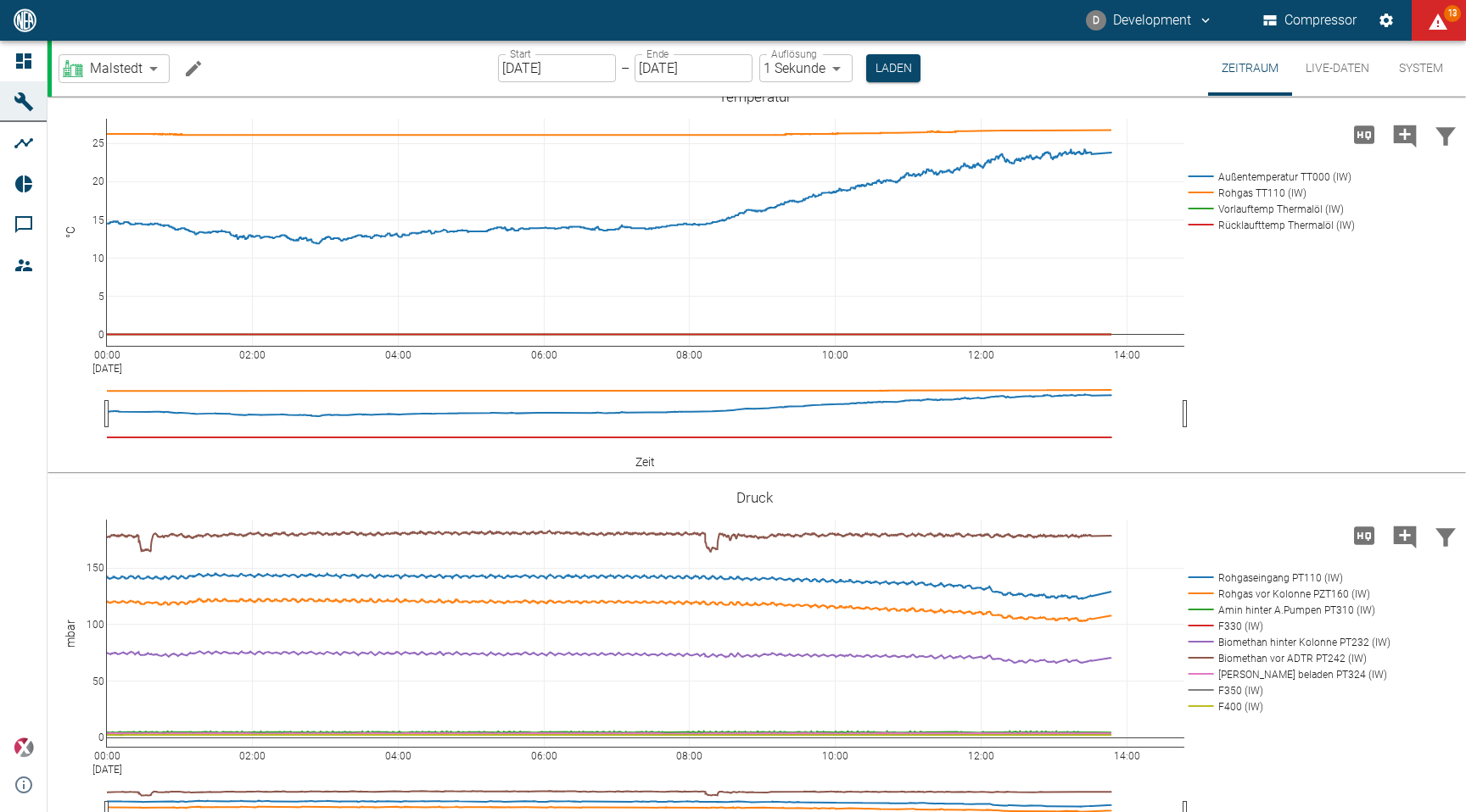
scroll to position [1273, 0]
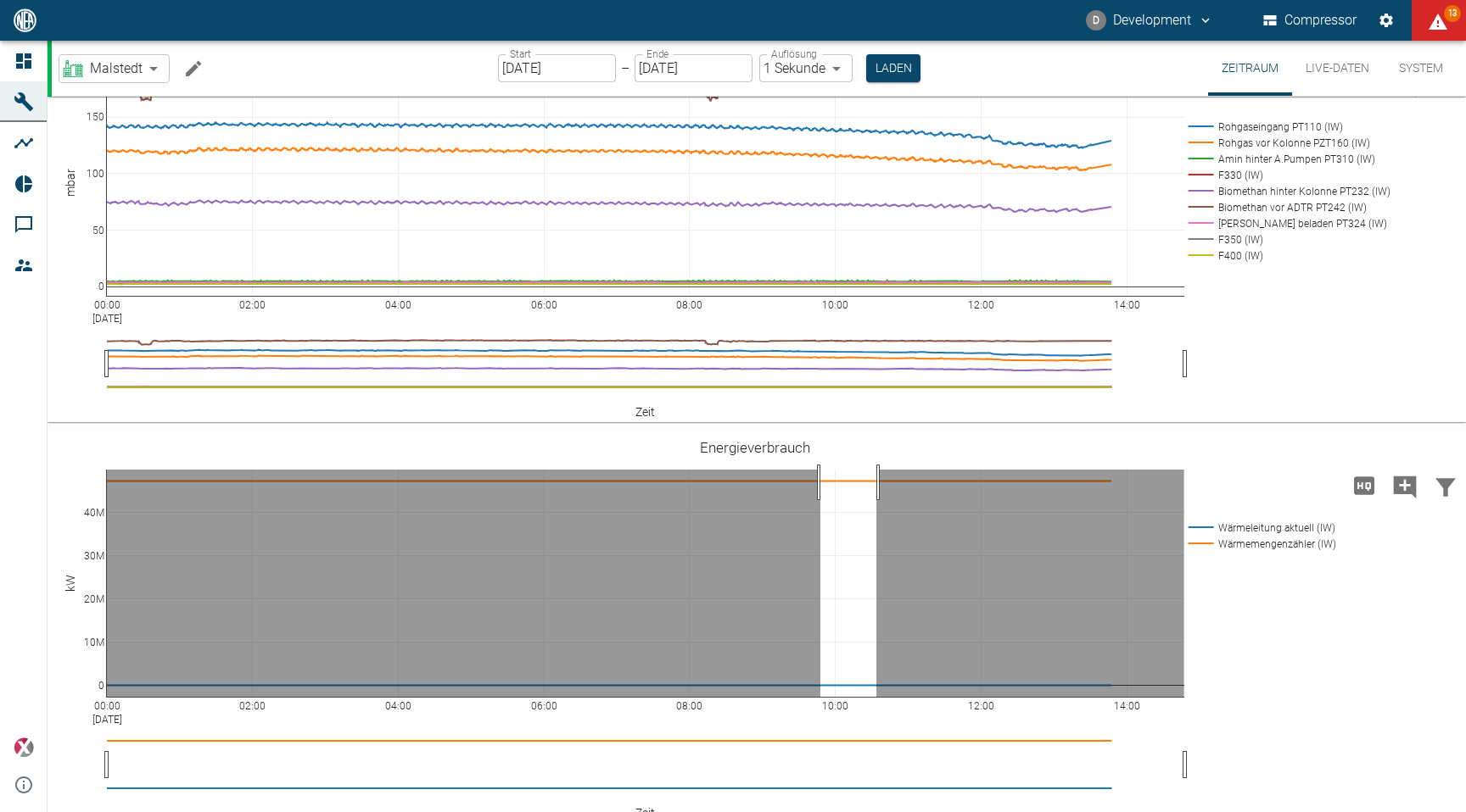
drag, startPoint x: 876, startPoint y: 481, endPoint x: 819, endPoint y: 474, distance: 57.4
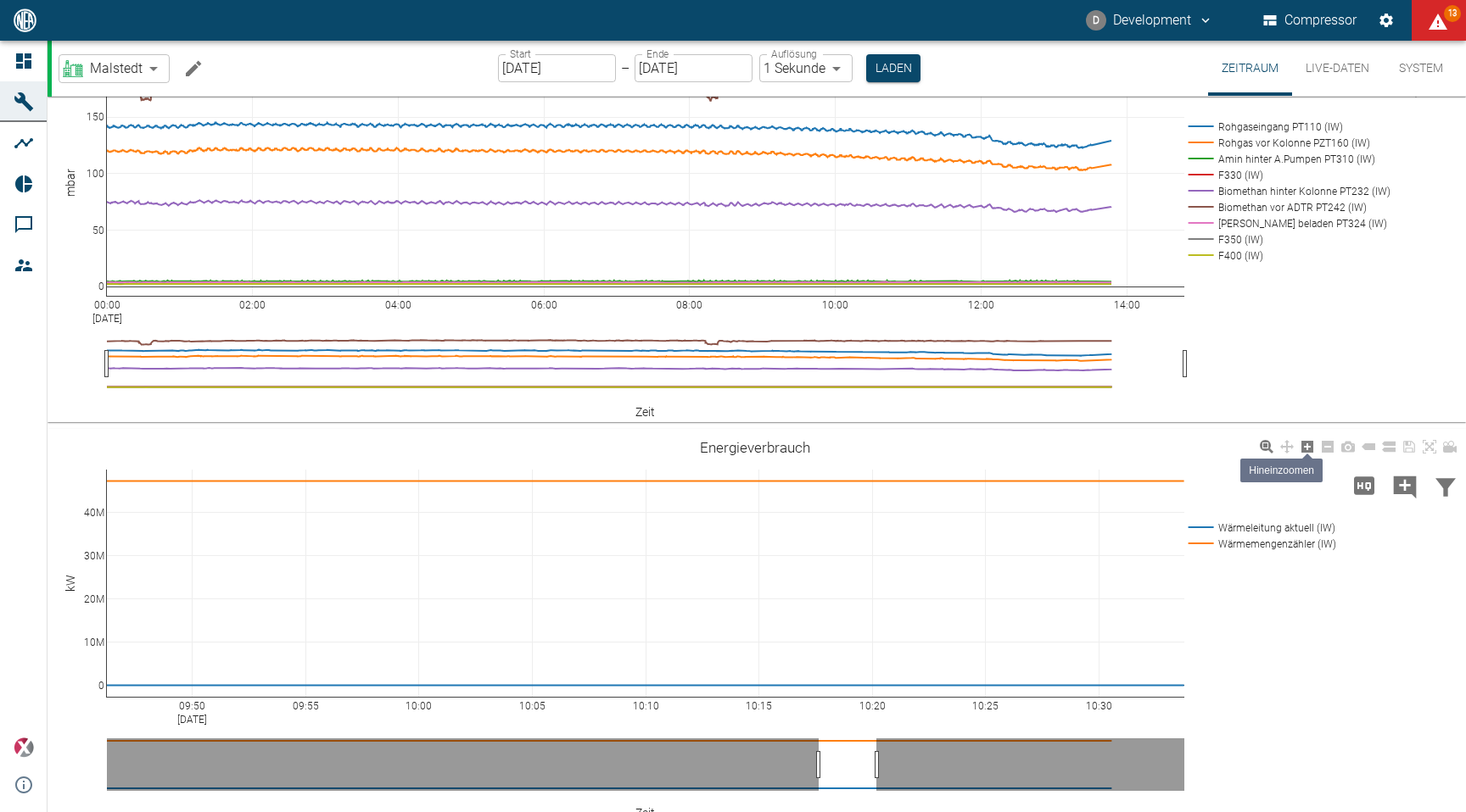
click at [1310, 444] on icon at bounding box center [1307, 447] width 12 height 12
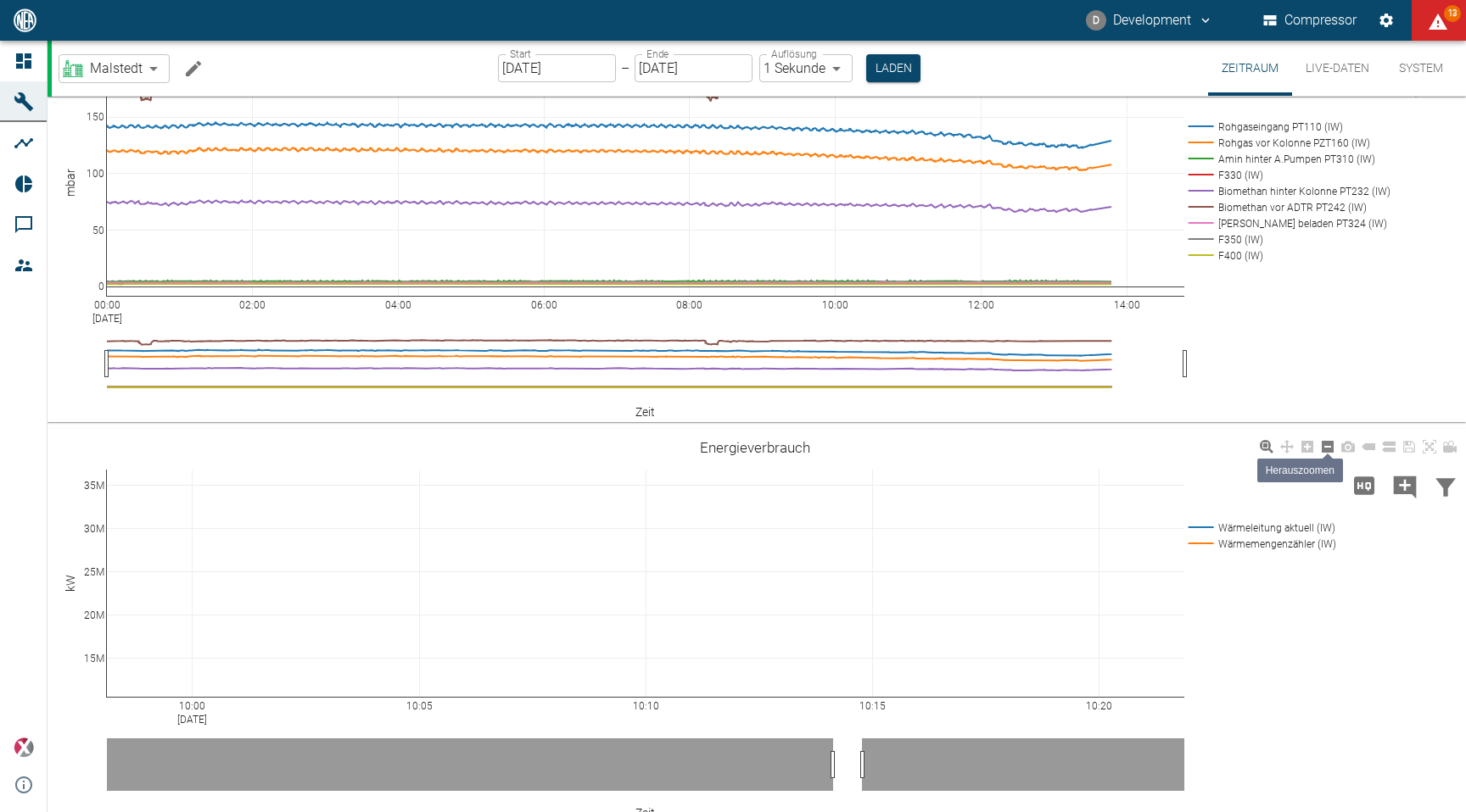
click at [1324, 447] on icon at bounding box center [1327, 447] width 12 height 12
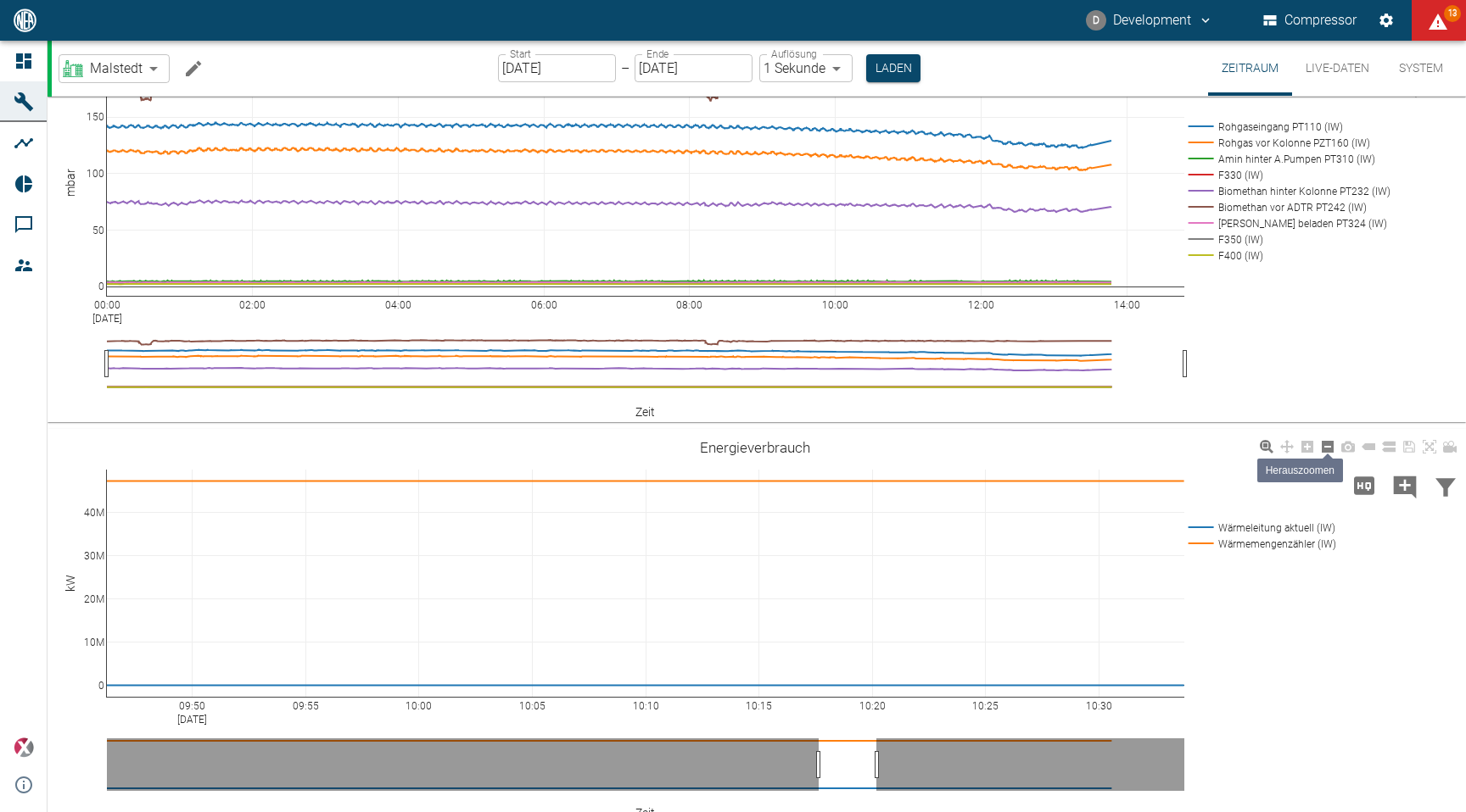
click at [1324, 447] on icon at bounding box center [1327, 447] width 12 height 12
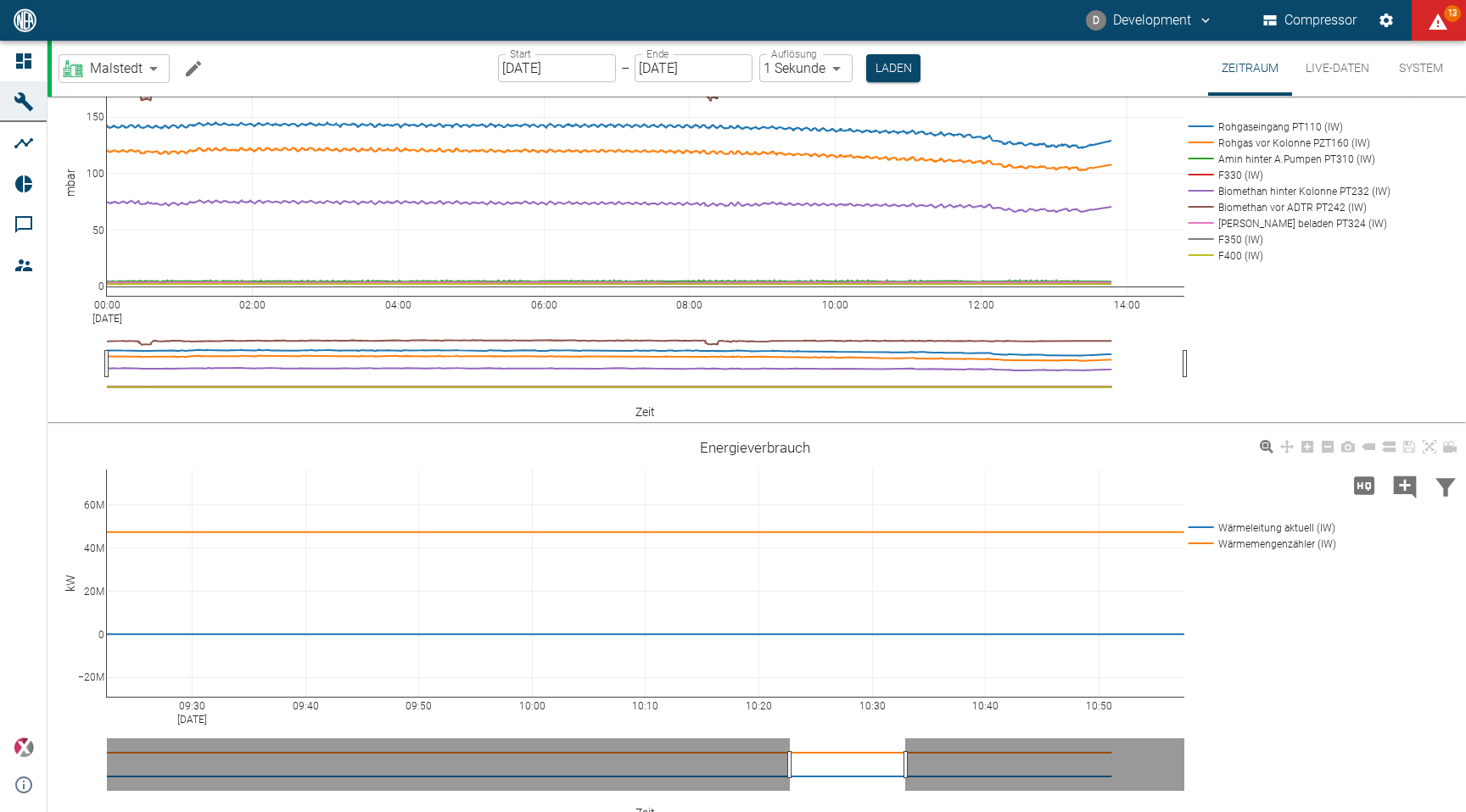
drag, startPoint x: 879, startPoint y: 771, endPoint x: 639, endPoint y: 758, distance: 240.4
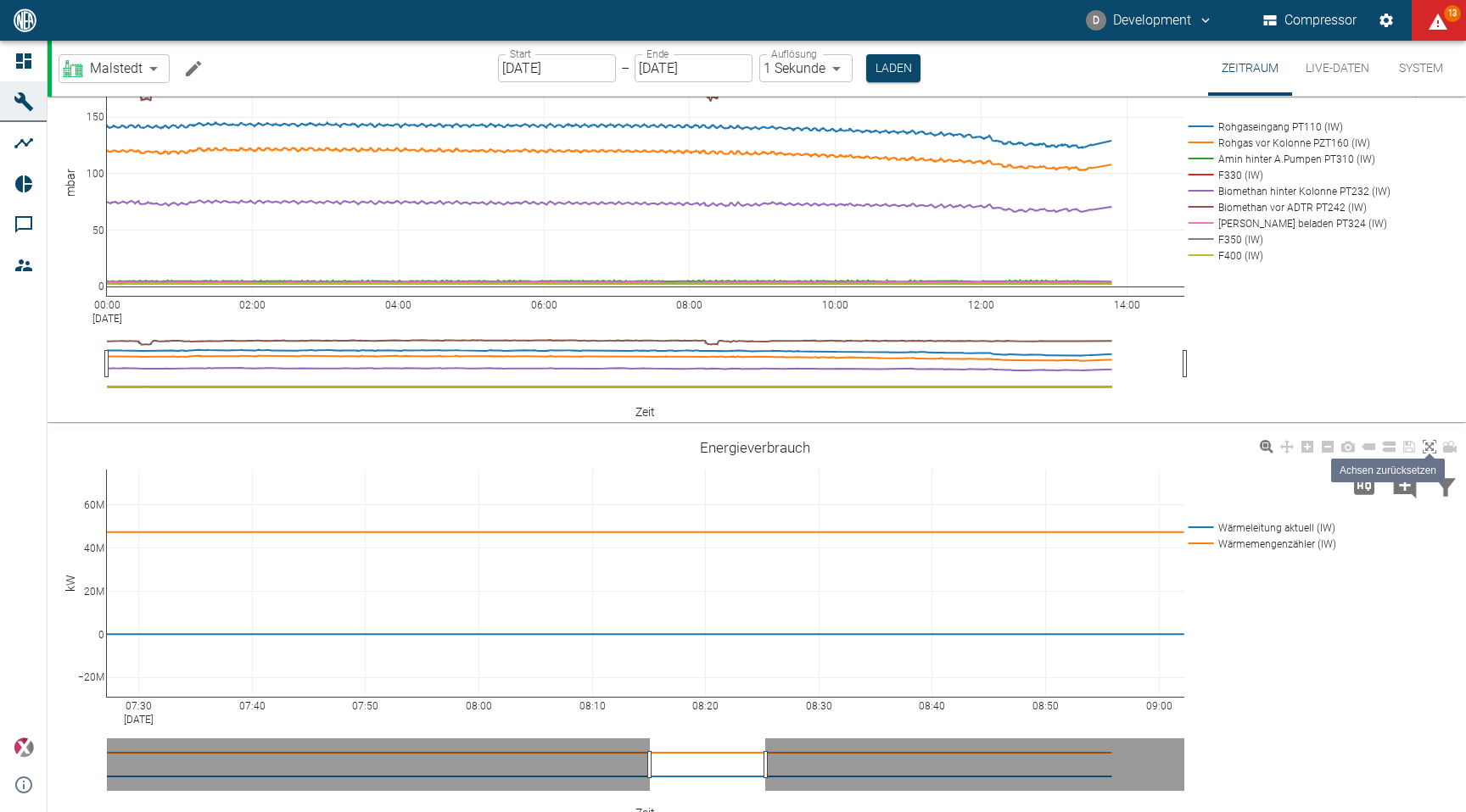
click at [1431, 449] on icon at bounding box center [1429, 447] width 14 height 14
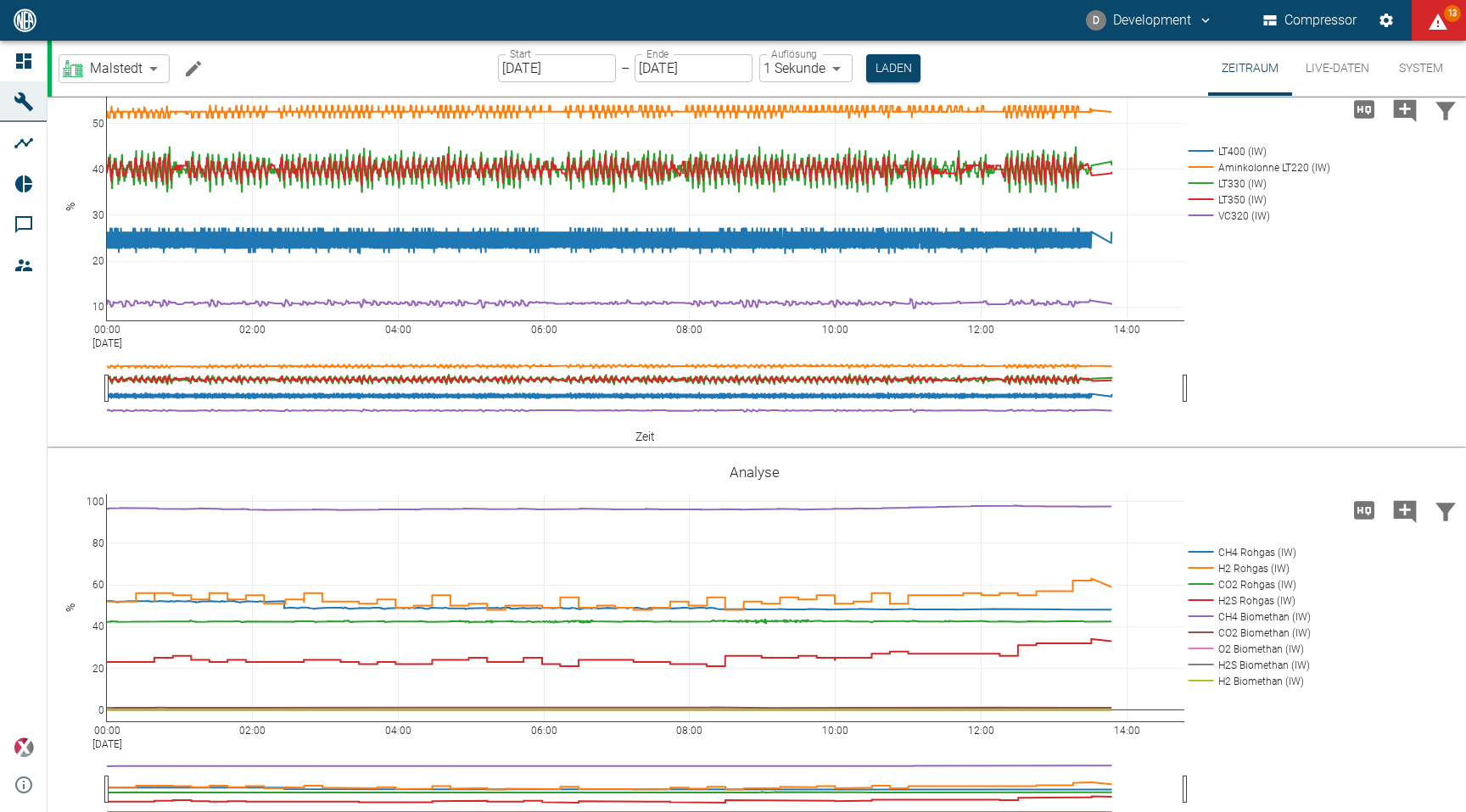
scroll to position [2065, 0]
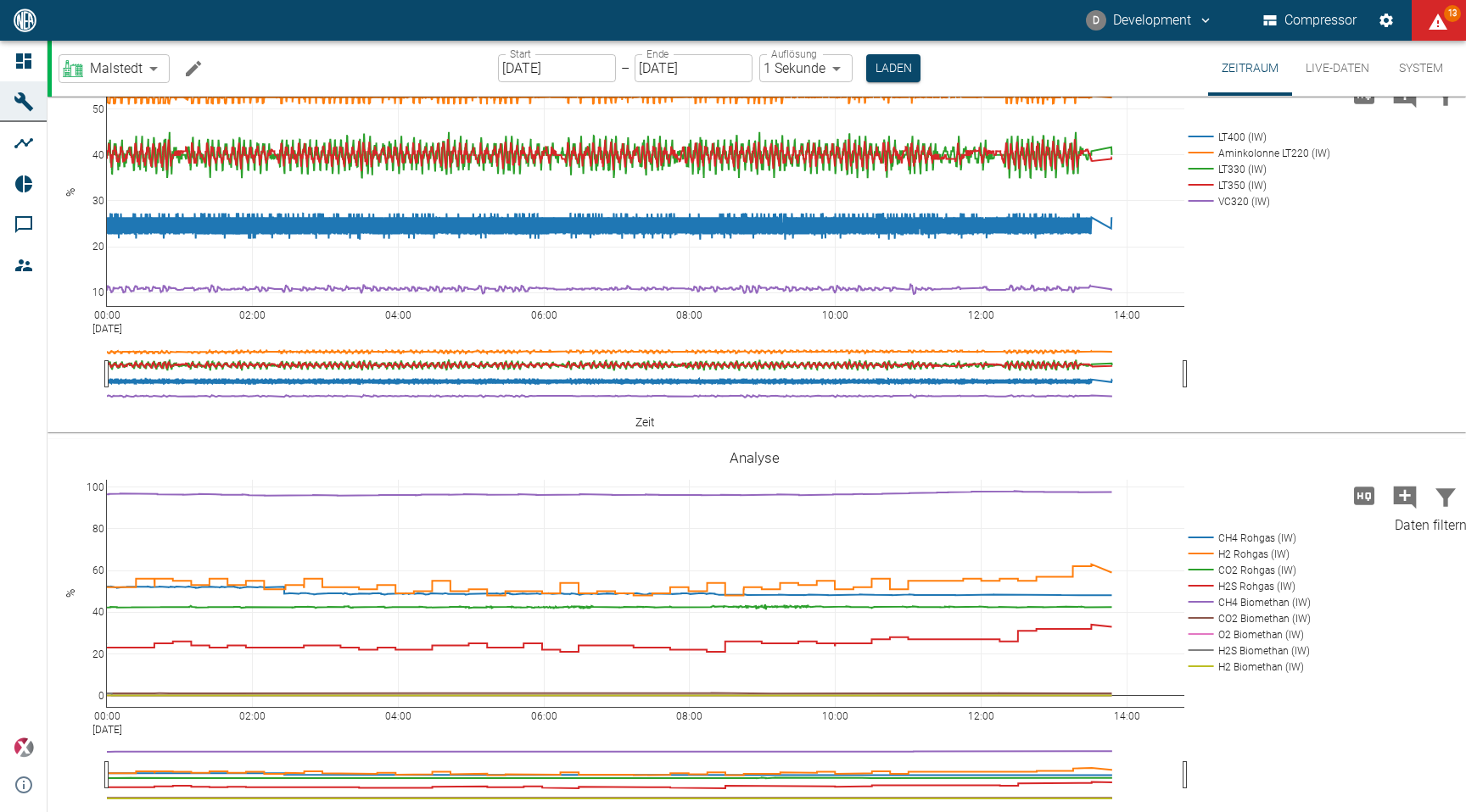
click at [1449, 494] on icon "Daten filtern" at bounding box center [1445, 497] width 27 height 27
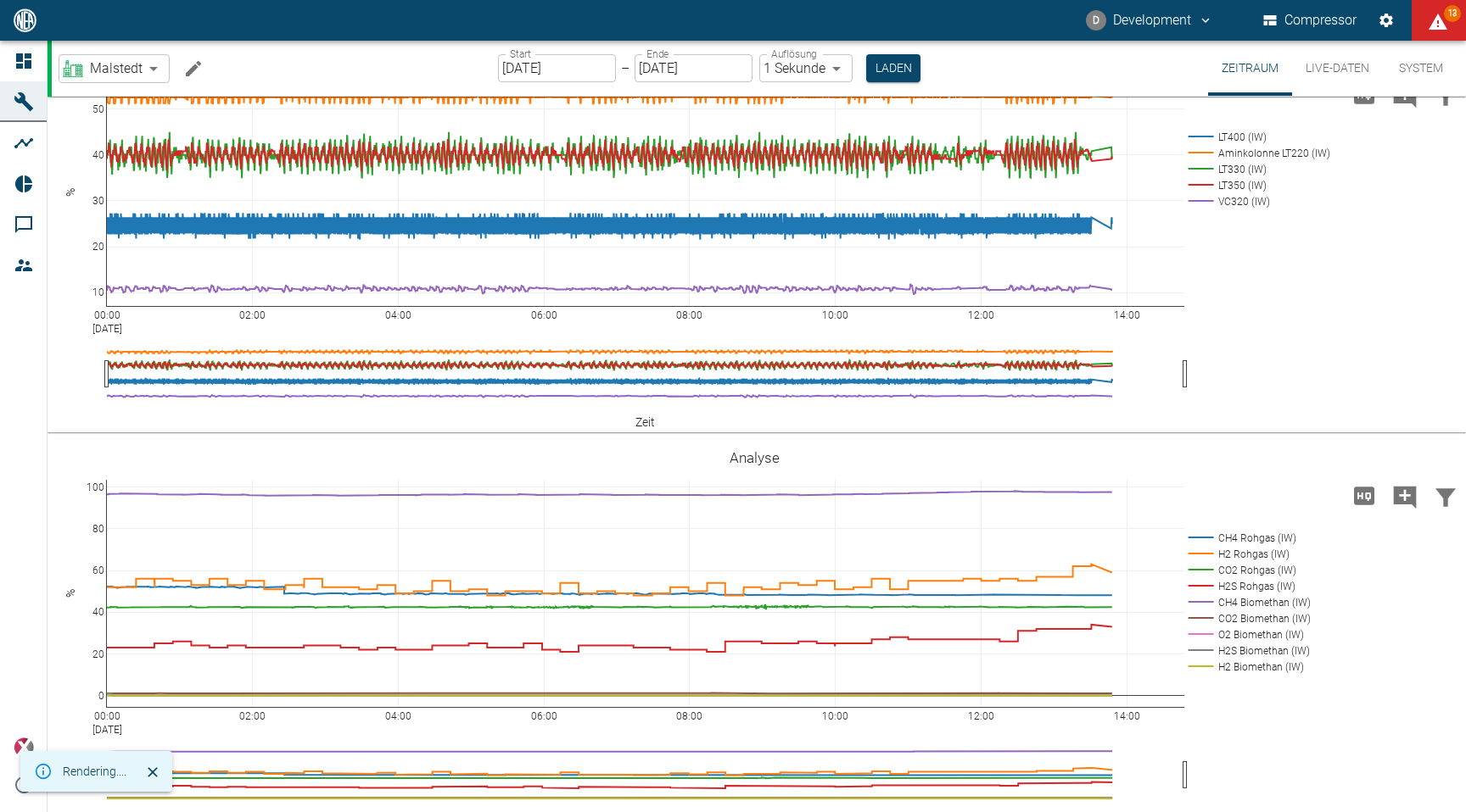
click at [1408, 498] on icon "Kommentar hinzufügen" at bounding box center [1405, 497] width 23 height 23
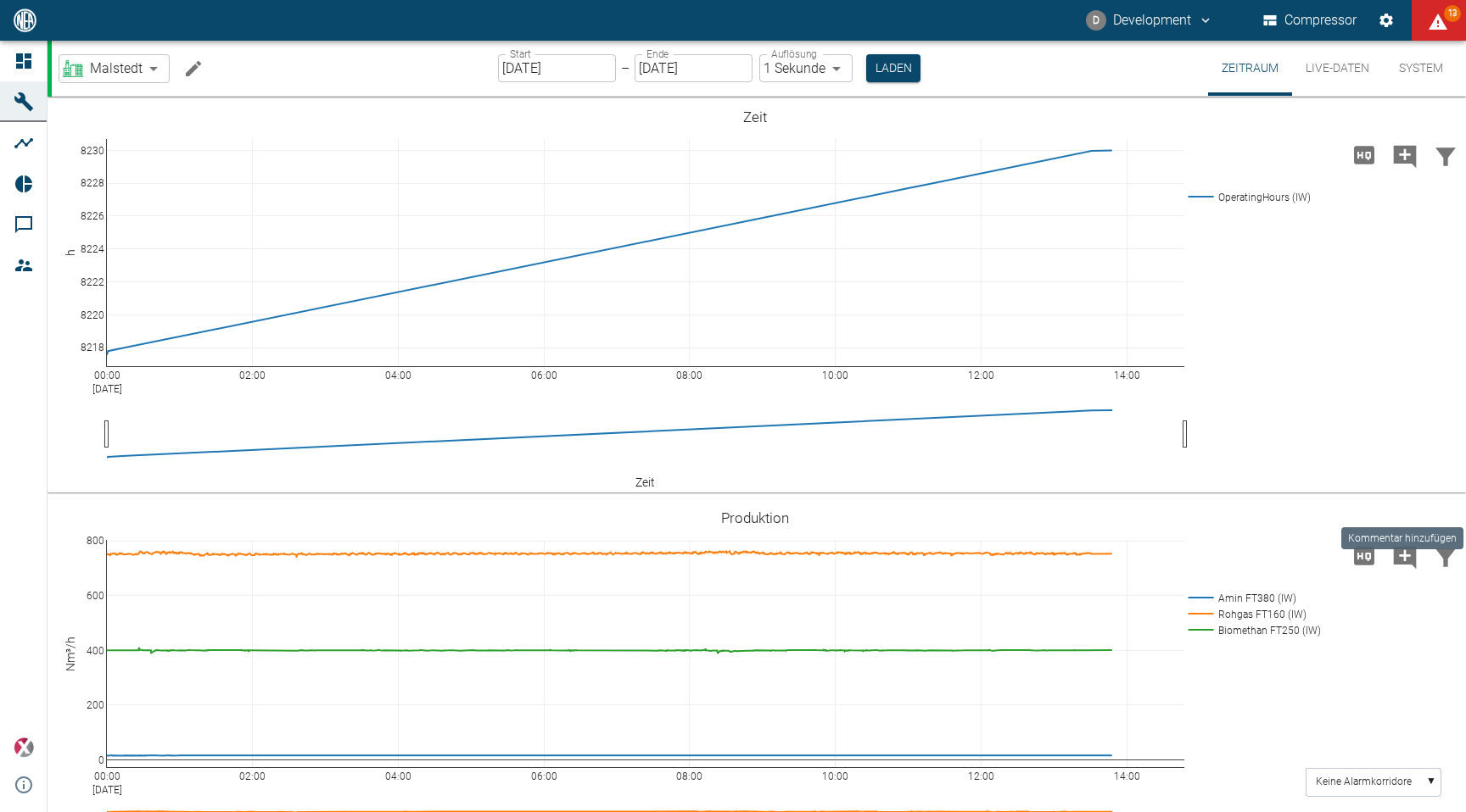
scroll to position [2065, 0]
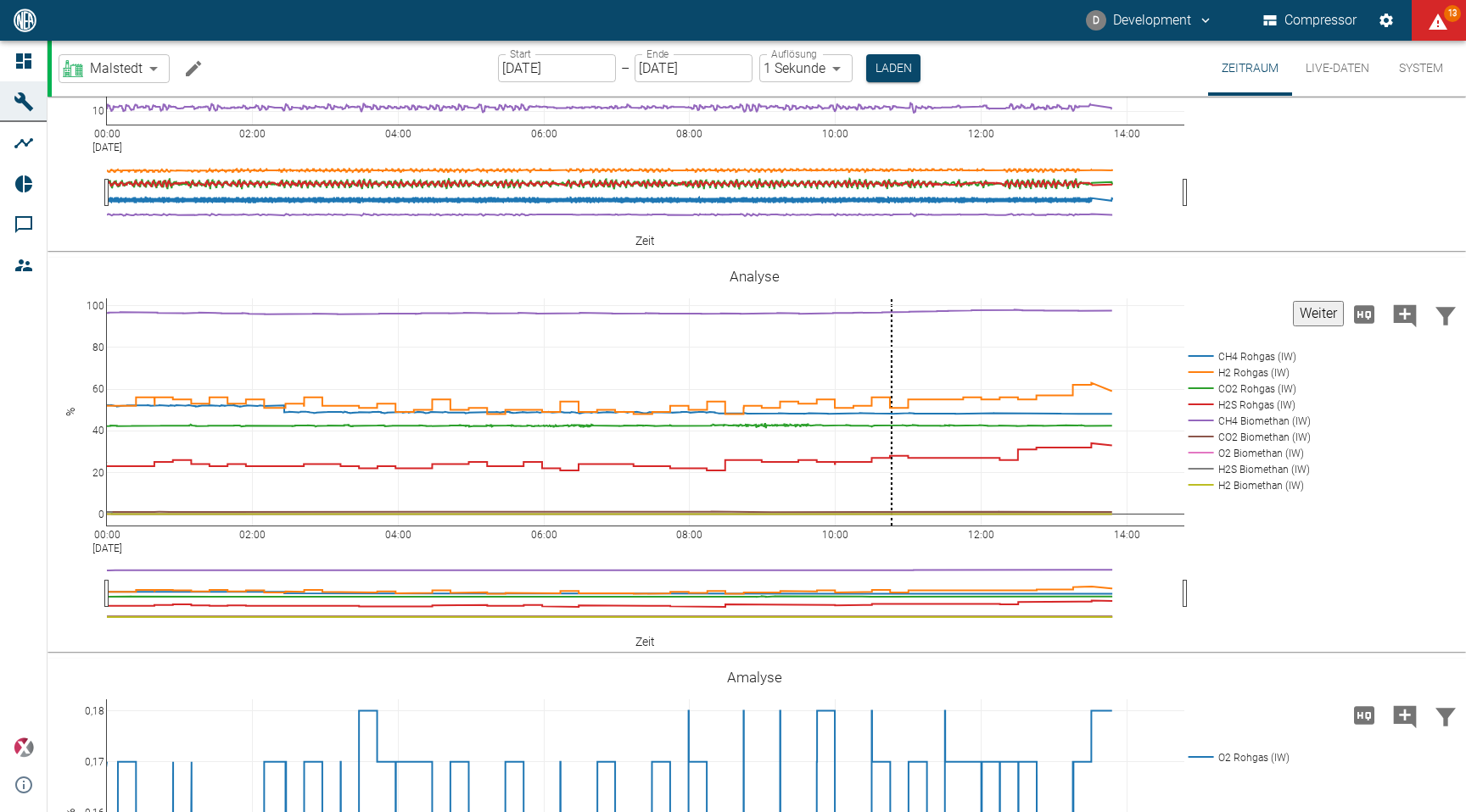
click at [1294, 326] on button "Weiter" at bounding box center [1318, 313] width 51 height 25
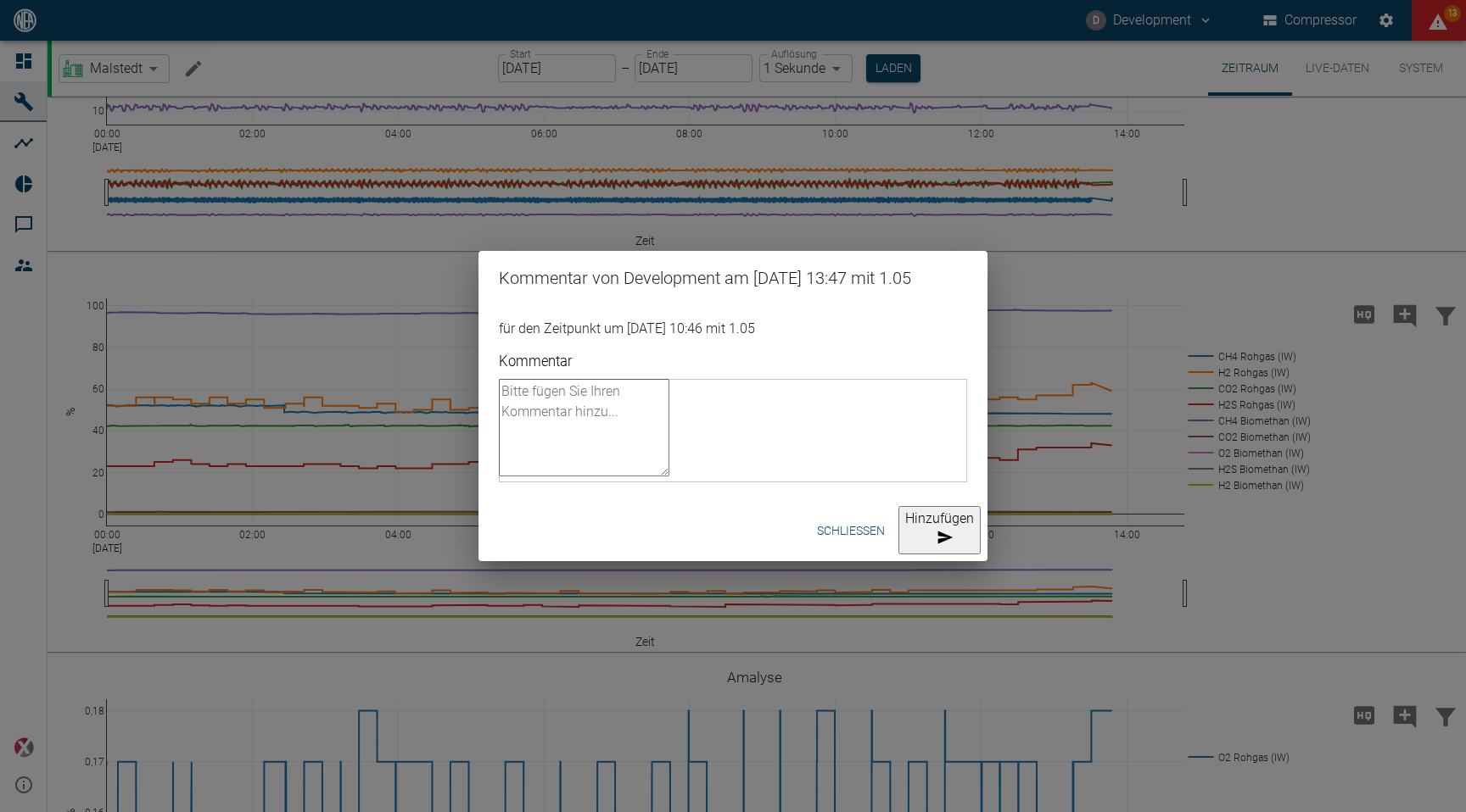
click at [816, 543] on button "Schließen" at bounding box center [850, 531] width 81 height 31
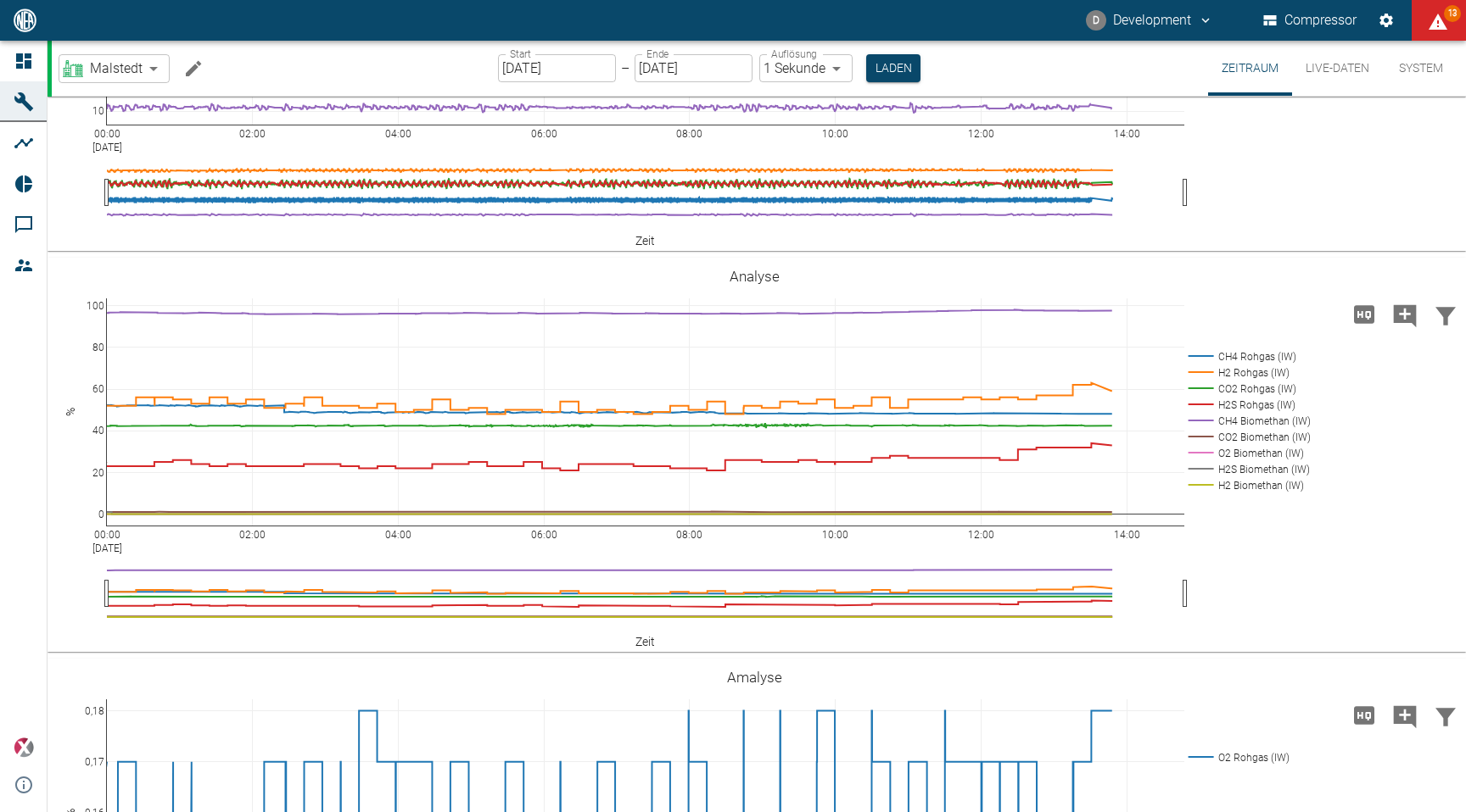
click at [1443, 324] on icon "Daten filtern" at bounding box center [1445, 316] width 20 height 17
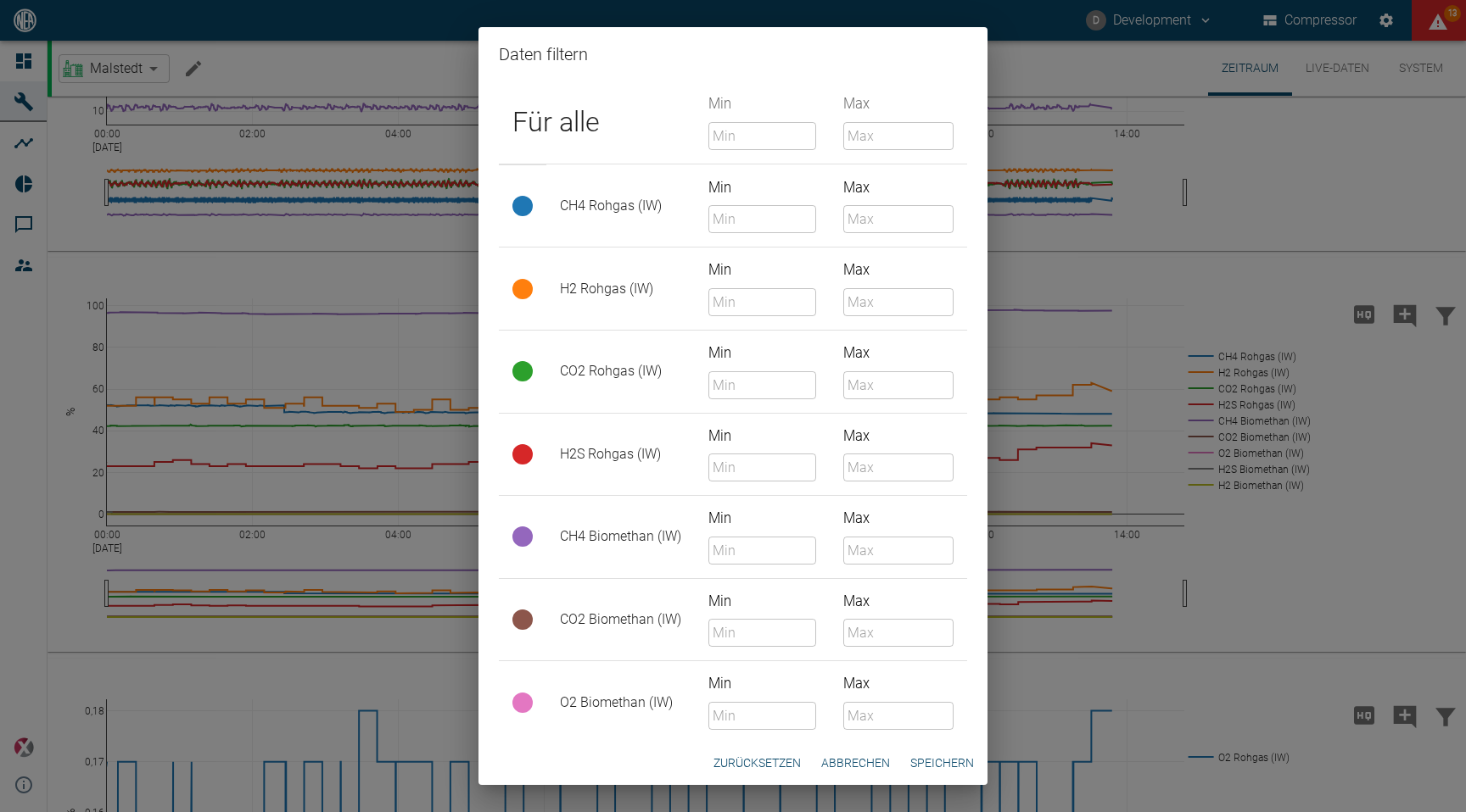
scroll to position [187, 0]
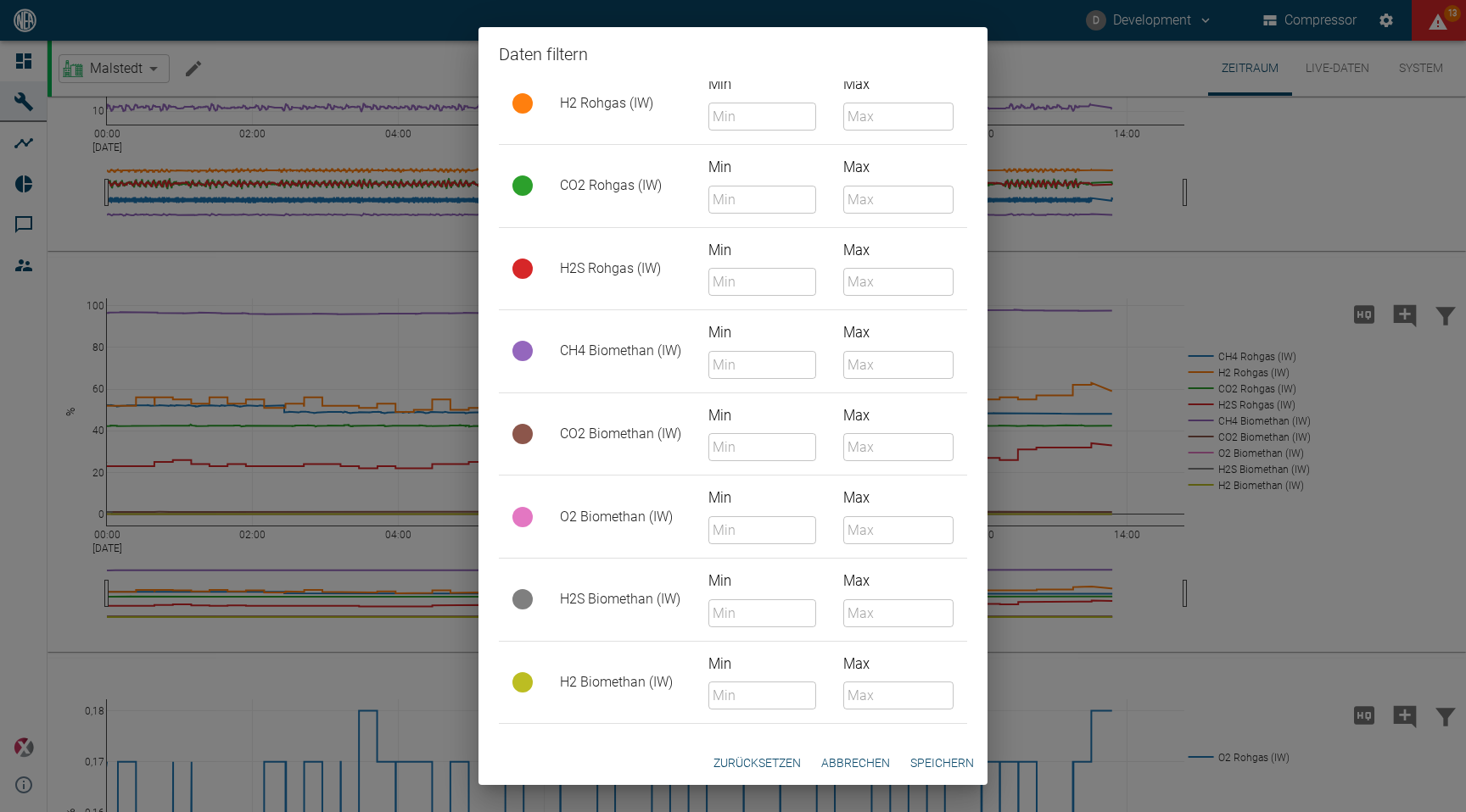
click at [755, 681] on input "Min" at bounding box center [762, 695] width 107 height 28
type input "0"
click at [948, 760] on button "Speichern" at bounding box center [942, 763] width 77 height 31
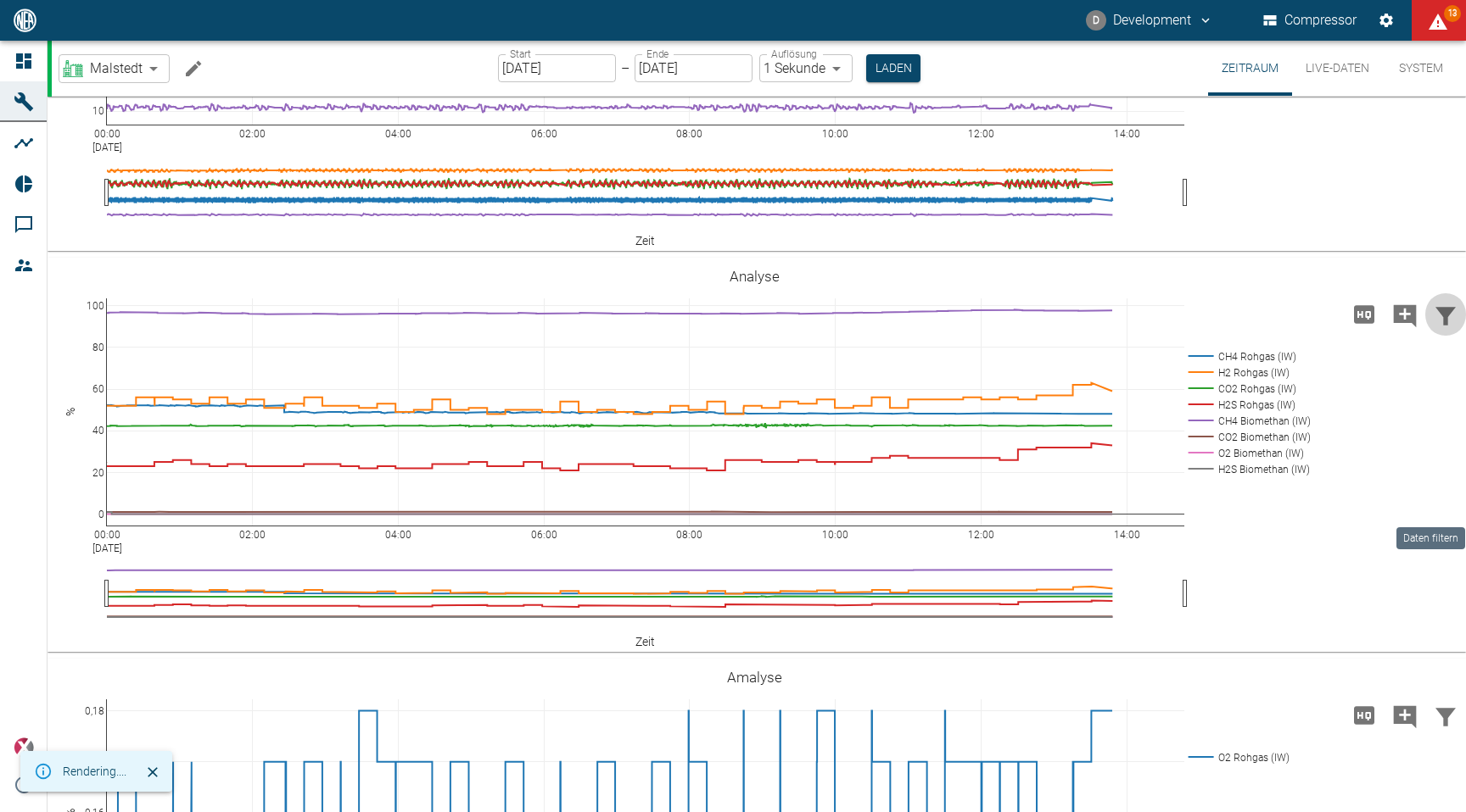
click at [1449, 330] on icon "Daten filtern" at bounding box center [1445, 316] width 27 height 27
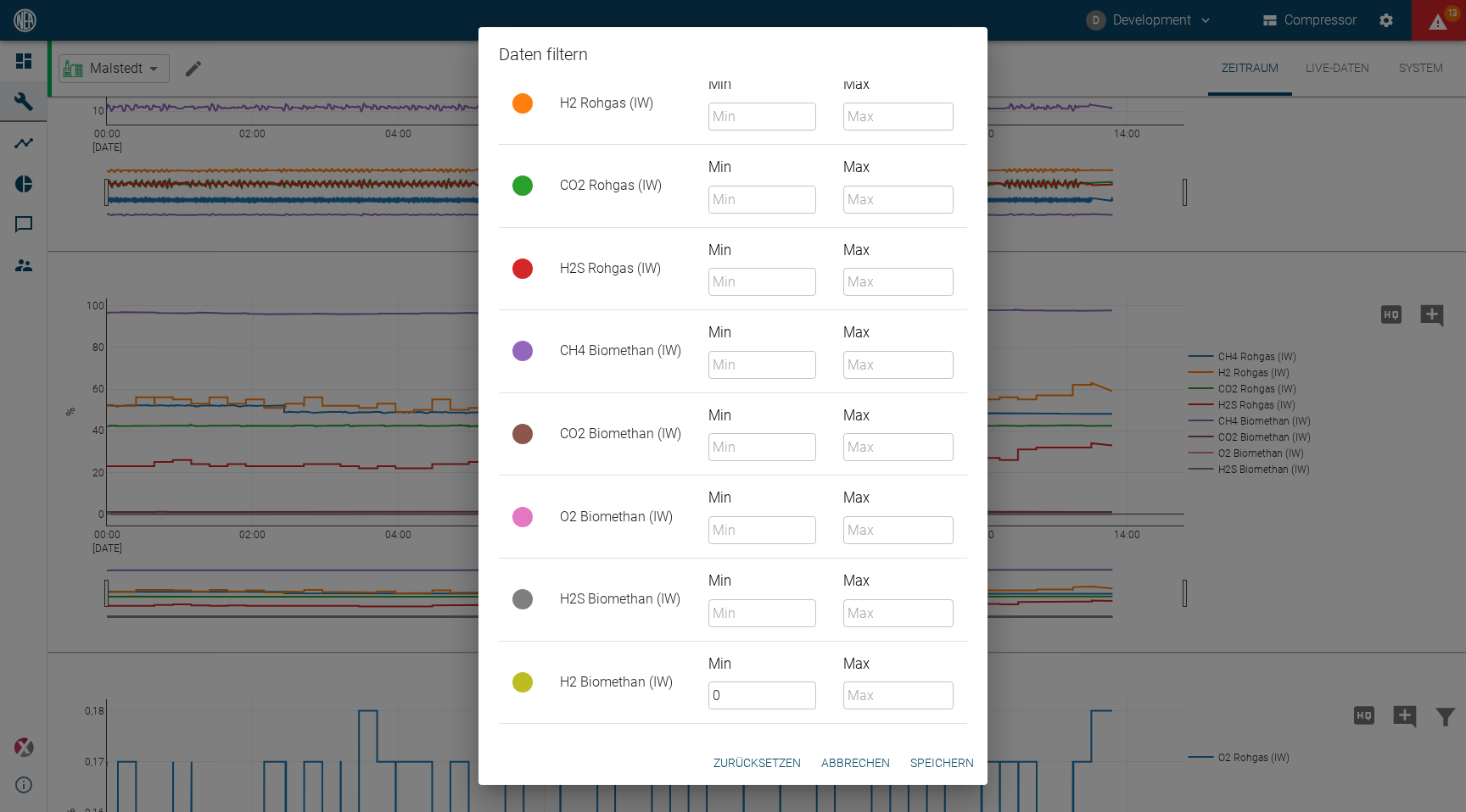
click at [748, 754] on button "Zurücksetzen" at bounding box center [757, 763] width 101 height 31
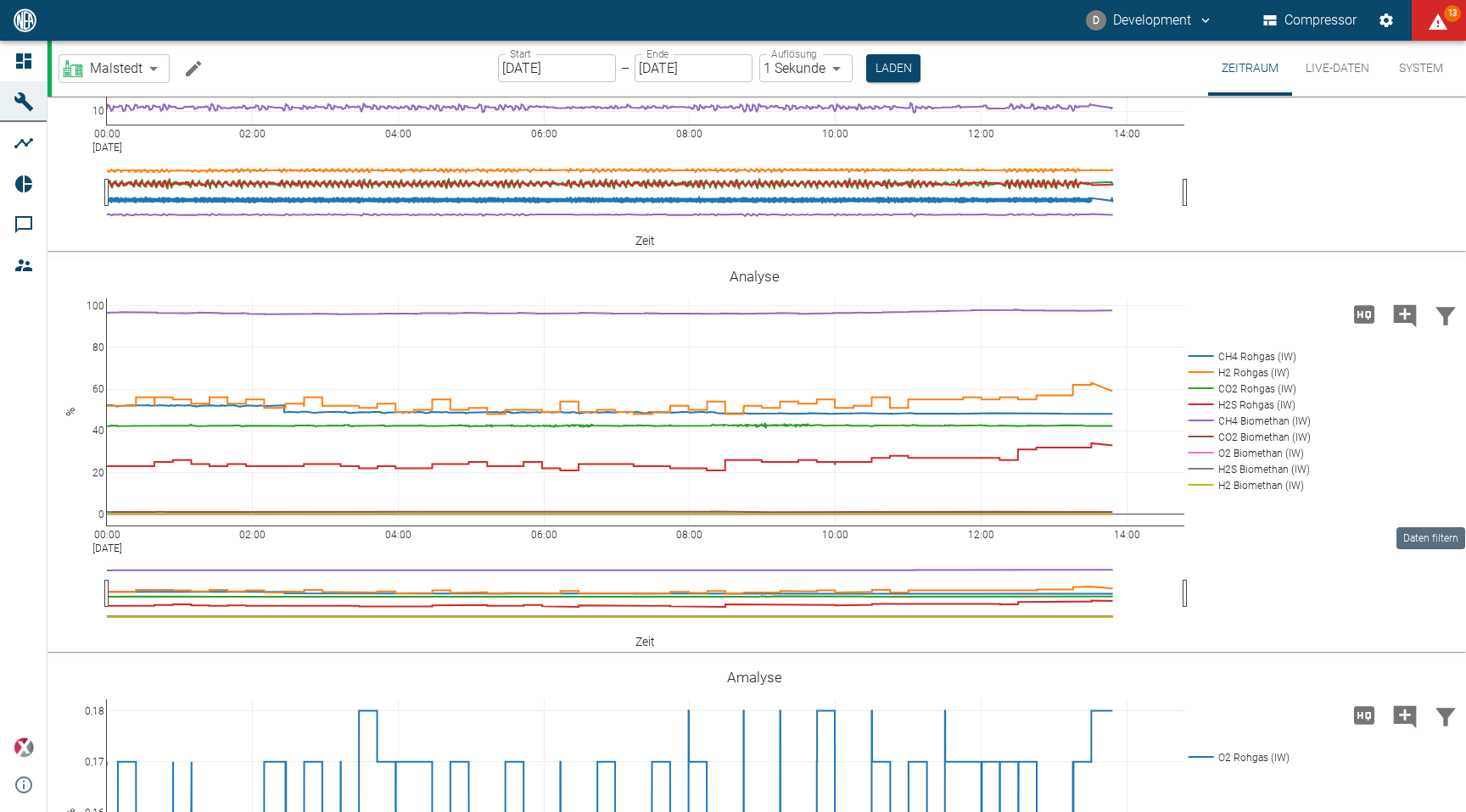
click at [1443, 324] on icon "Daten filtern" at bounding box center [1445, 316] width 20 height 17
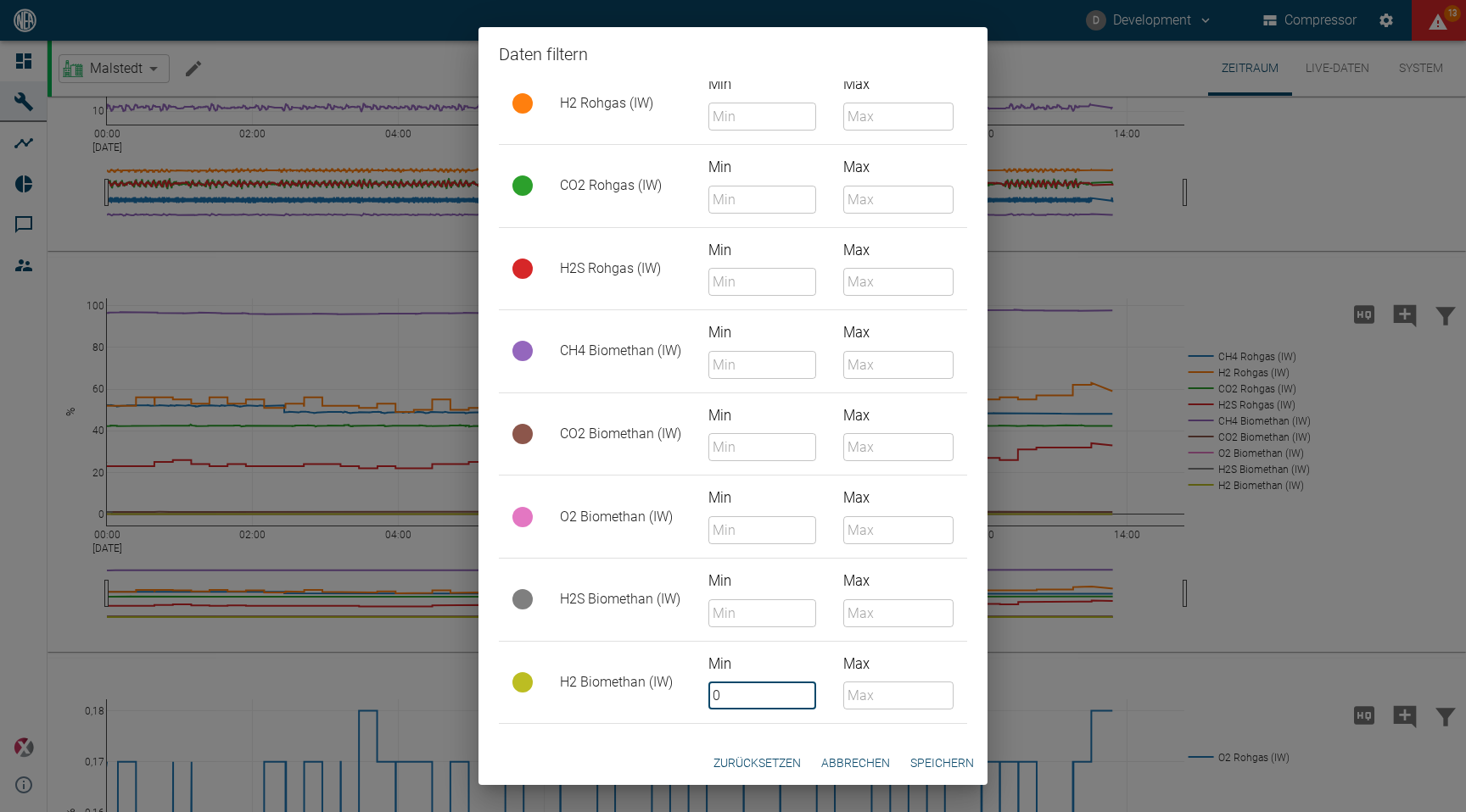
drag, startPoint x: 776, startPoint y: 686, endPoint x: 675, endPoint y: 686, distance: 101.0
click at [675, 686] on tr "H2 Biomethan (IW) Min 0 ​ Max ​" at bounding box center [733, 682] width 469 height 83
click at [949, 754] on button "Speichern" at bounding box center [942, 763] width 77 height 31
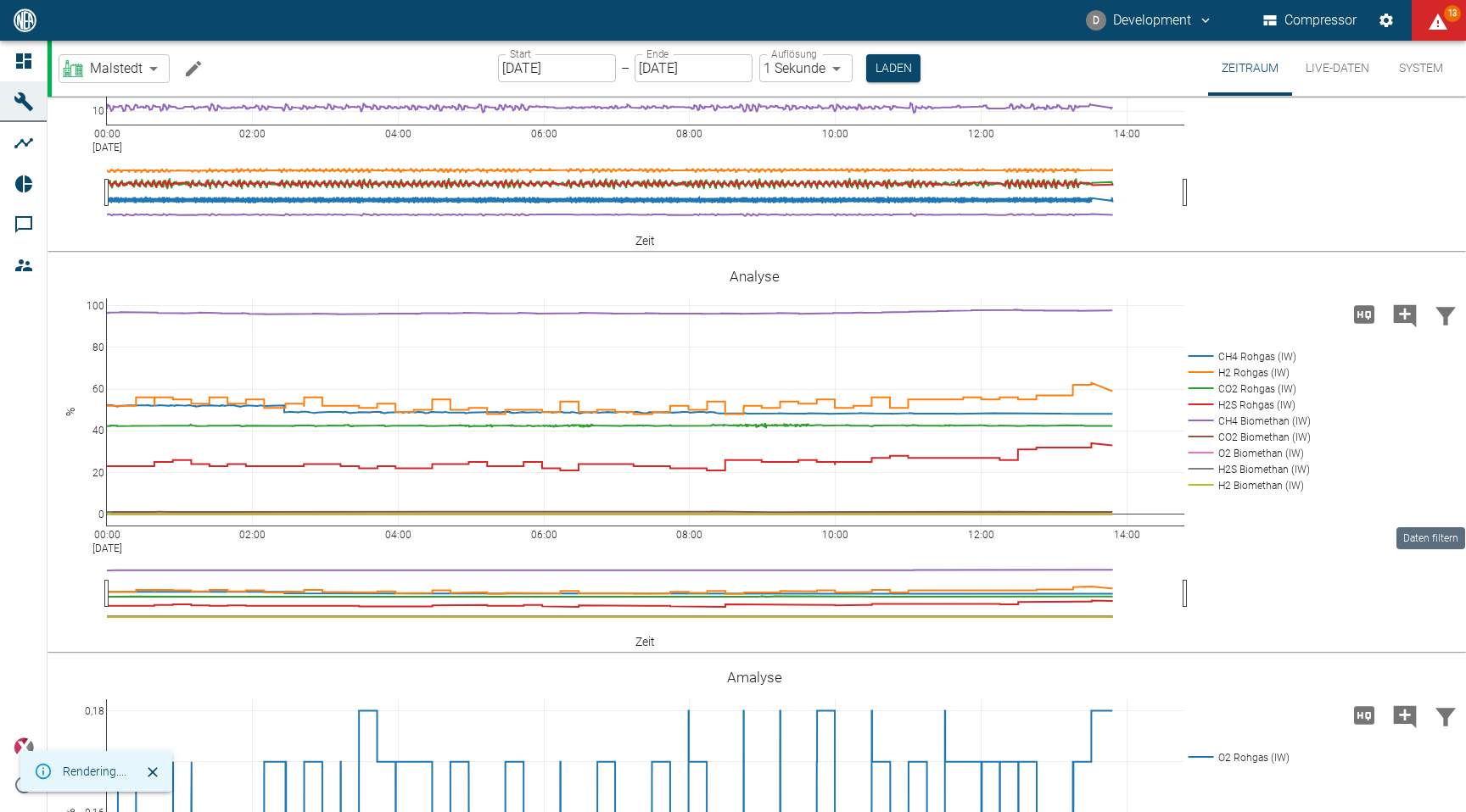
click at [1449, 330] on icon "Daten filtern" at bounding box center [1445, 316] width 27 height 27
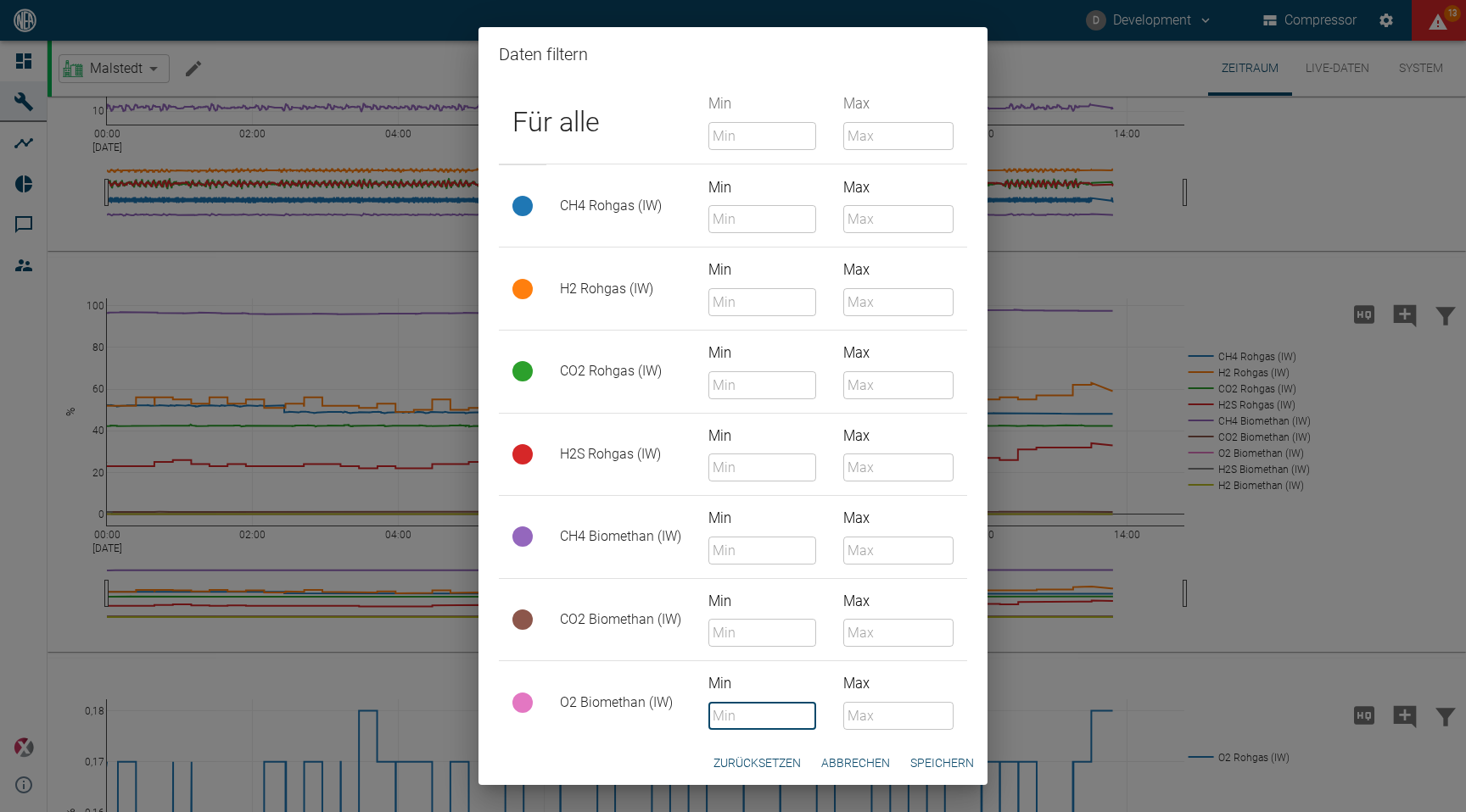
click at [740, 712] on input "Min" at bounding box center [762, 716] width 107 height 28
type input "0"
click at [750, 763] on button "Zurücksetzen" at bounding box center [757, 763] width 101 height 31
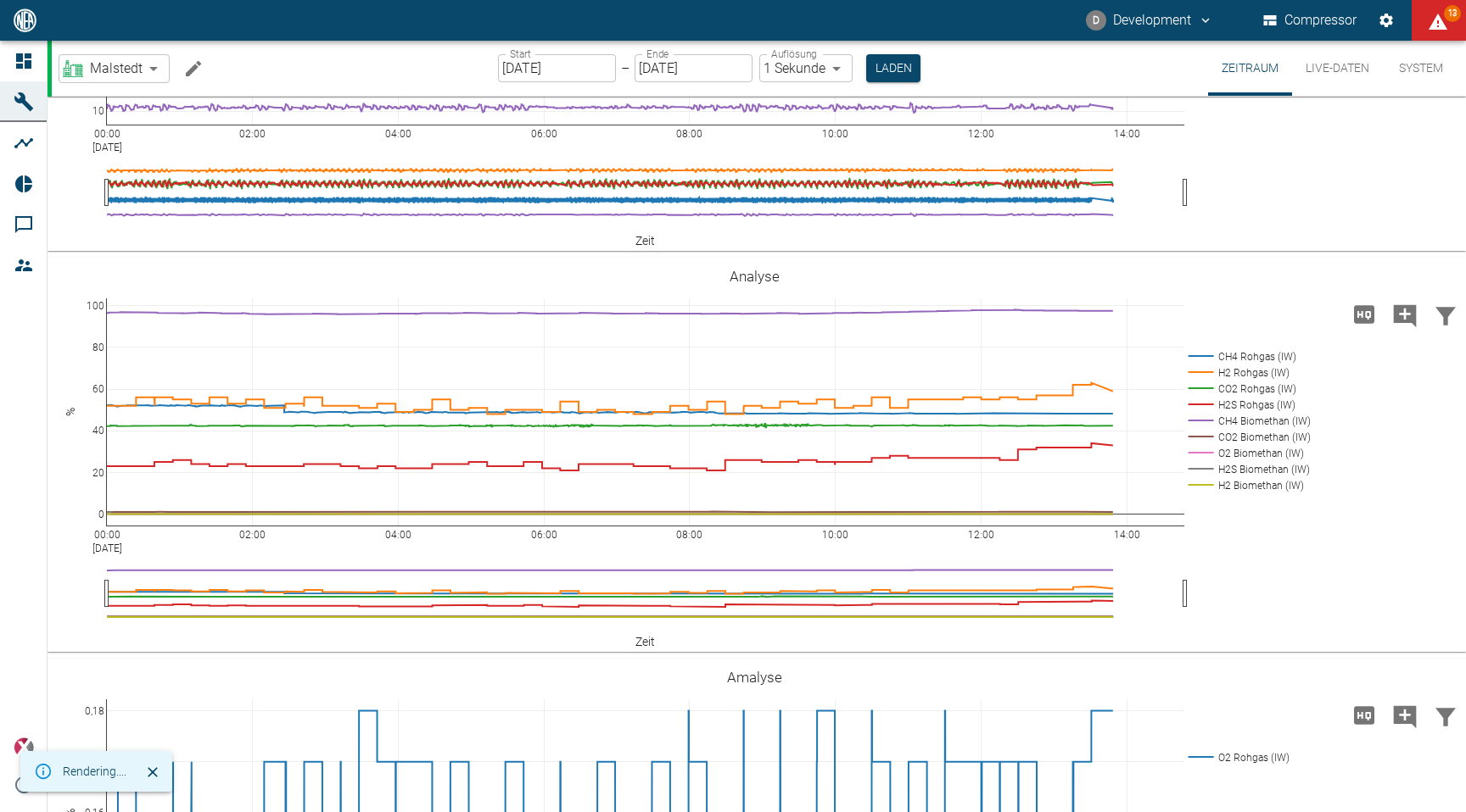
click at [1442, 324] on icon "Daten filtern" at bounding box center [1445, 316] width 20 height 17
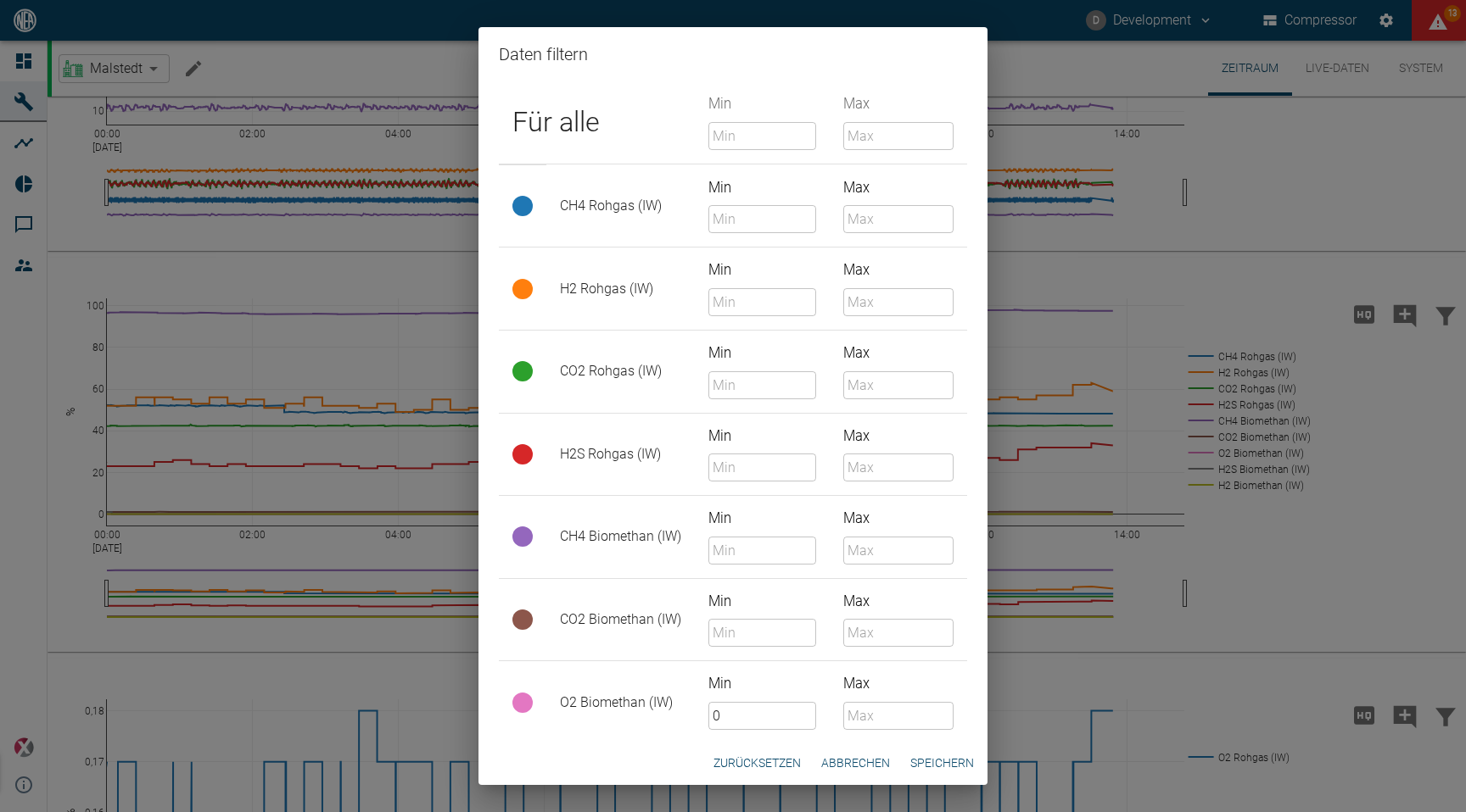
type input "0"
click at [842, 756] on button "Abbrechen" at bounding box center [855, 763] width 82 height 31
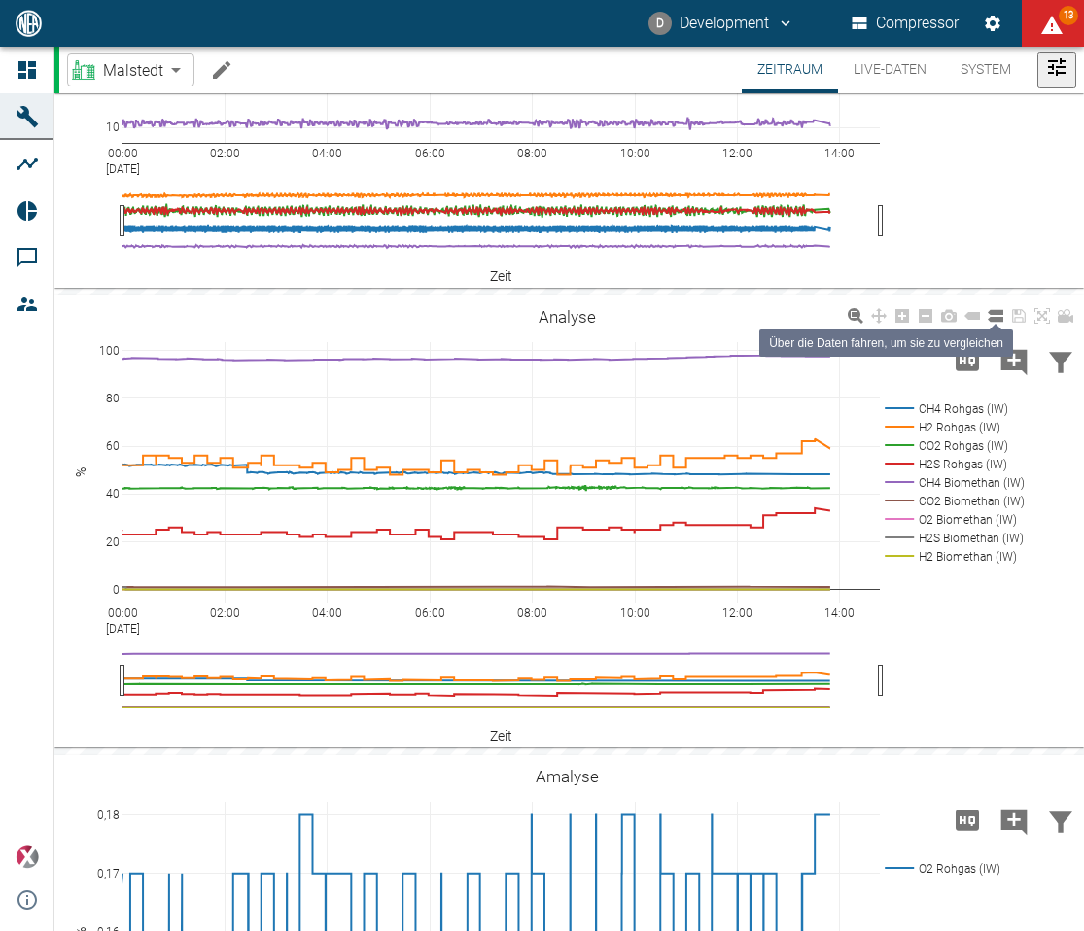
scroll to position [2518, 0]
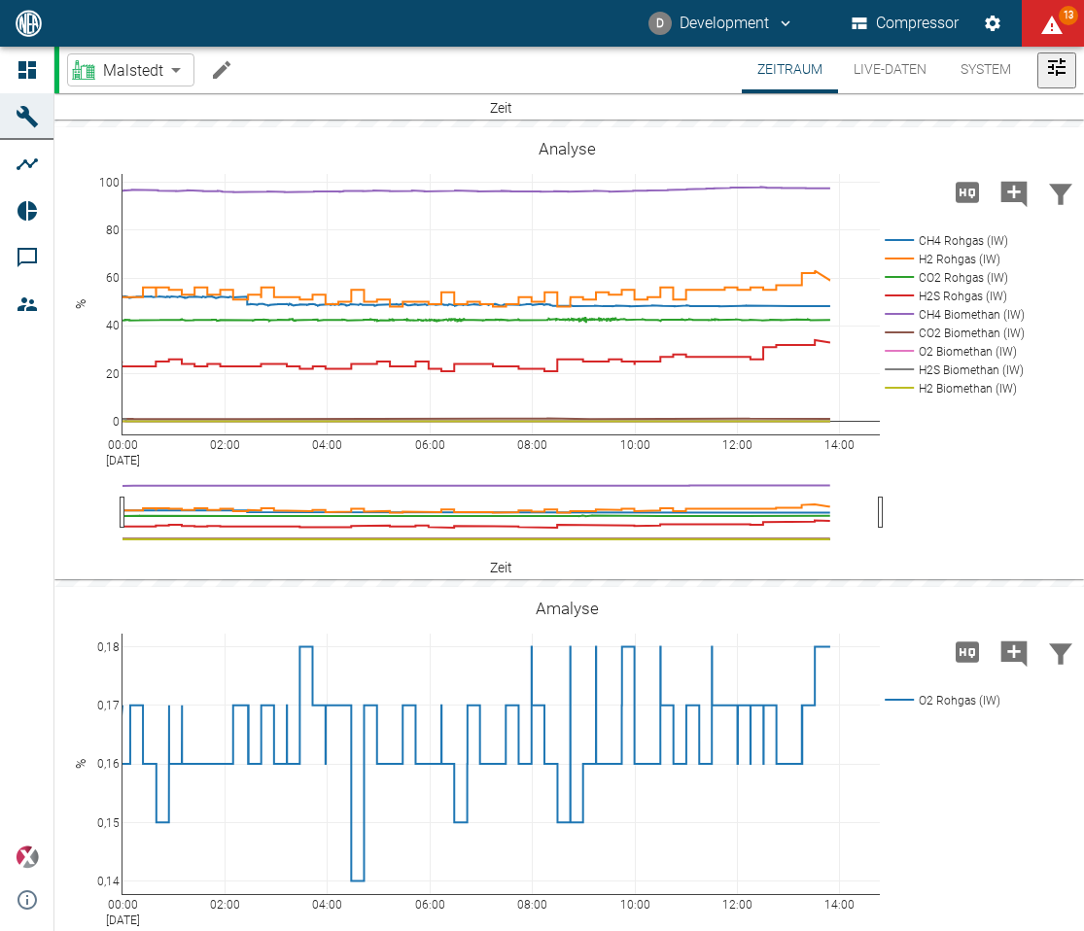
click at [1053, 204] on icon "Daten filtern" at bounding box center [1060, 194] width 23 height 20
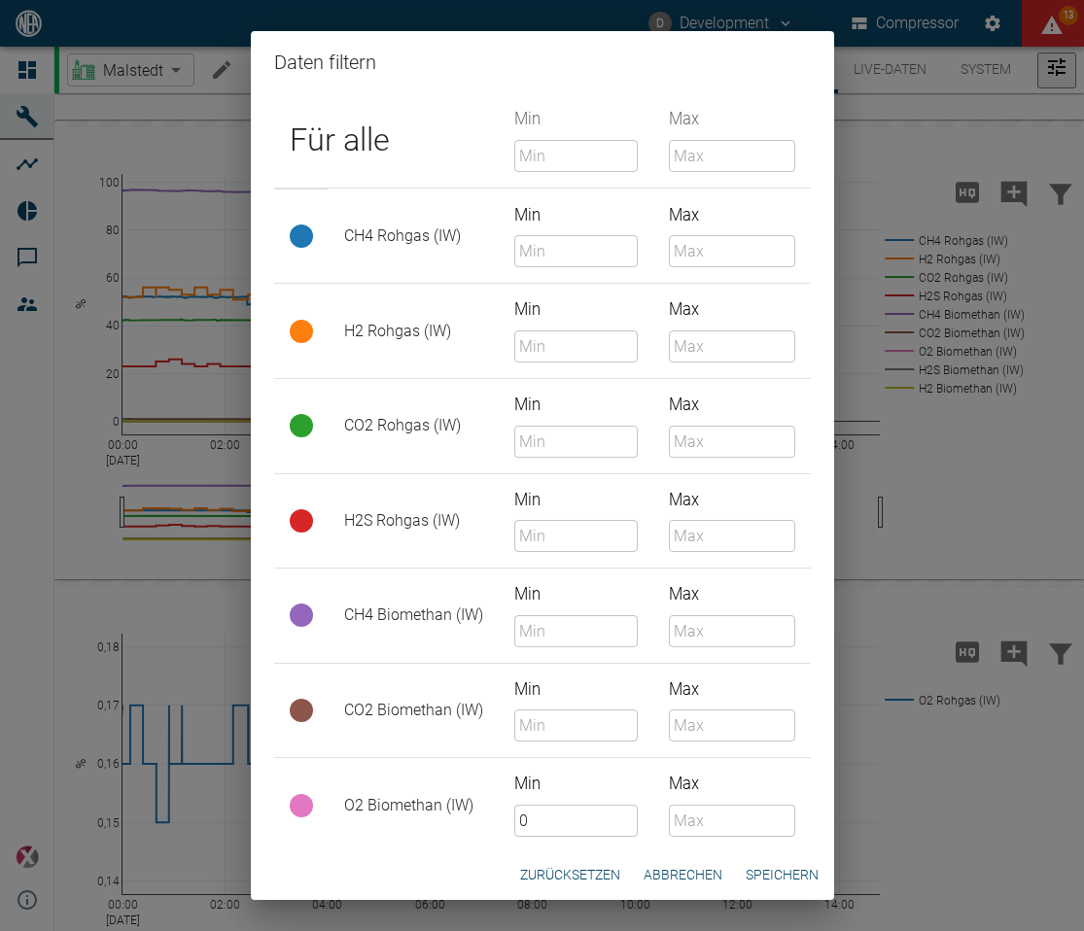
click at [568, 717] on input "Min" at bounding box center [575, 726] width 123 height 32
click at [596, 814] on input "0" at bounding box center [575, 821] width 123 height 32
click at [599, 871] on button "Zurücksetzen" at bounding box center [570, 875] width 116 height 36
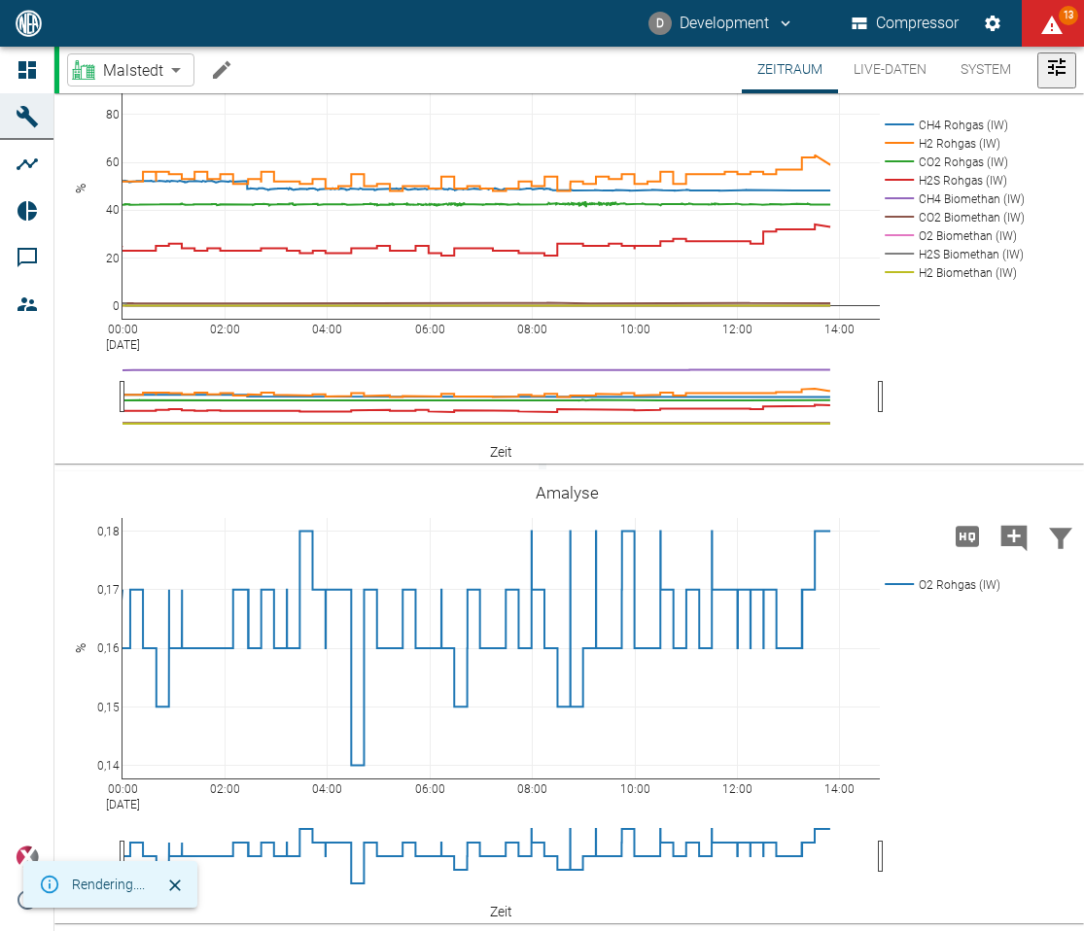
scroll to position [2717, 0]
click at [1062, 554] on icon "Daten filtern" at bounding box center [1060, 538] width 31 height 31
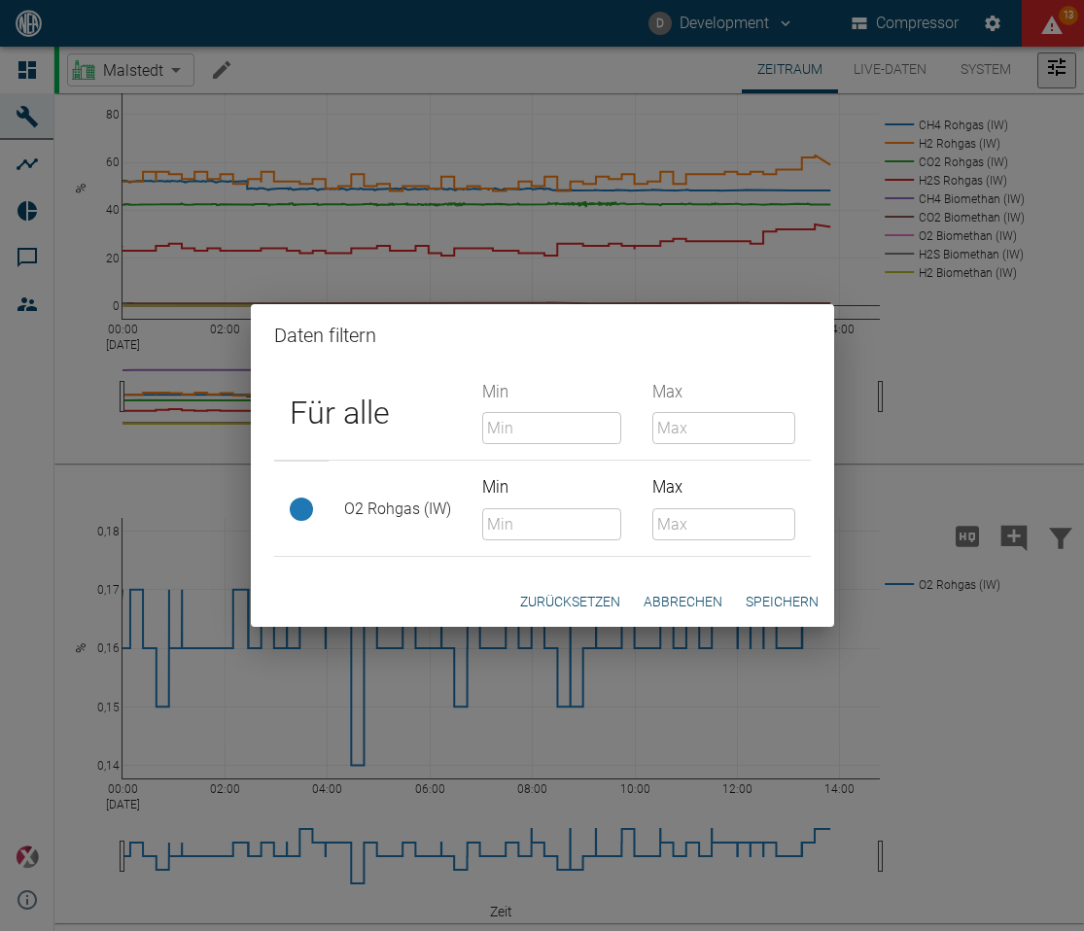
click at [680, 608] on button "Abbrechen" at bounding box center [683, 602] width 94 height 36
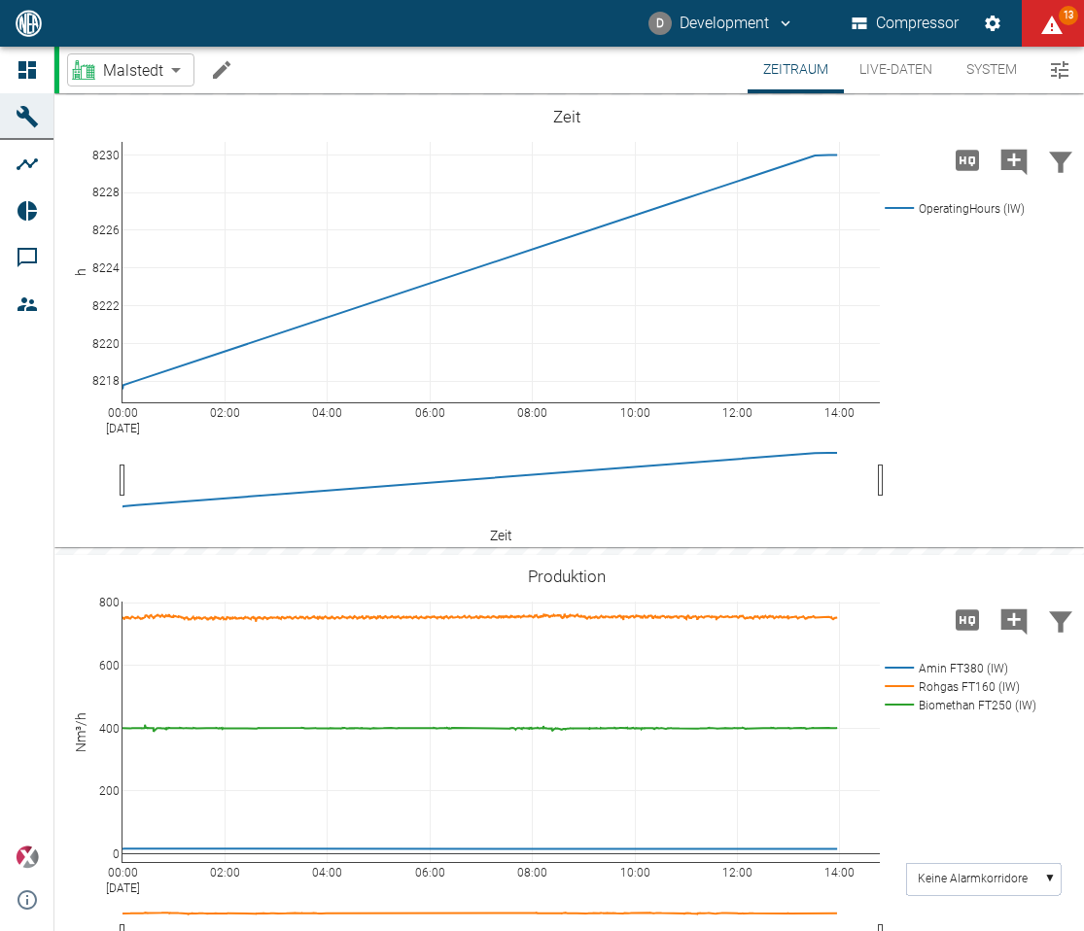
scroll to position [2717, 0]
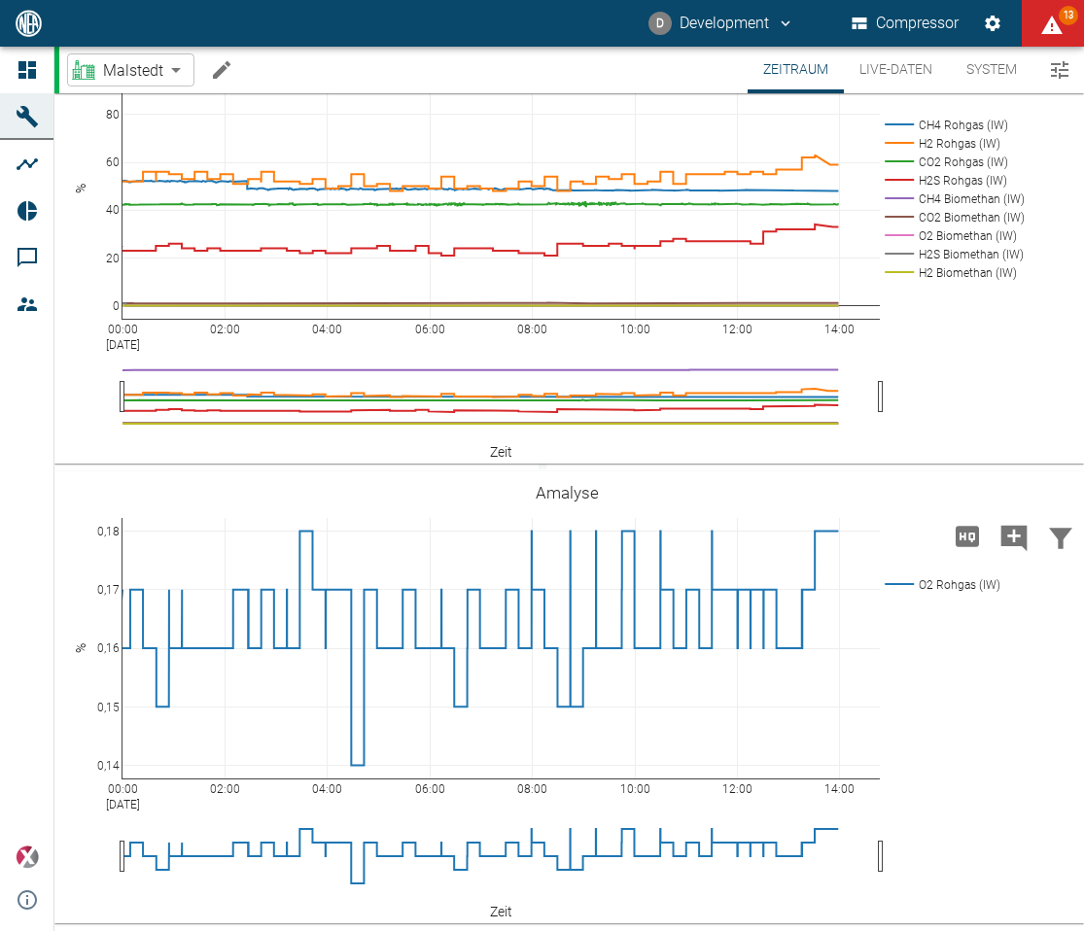
click at [1049, 554] on icon "Daten filtern" at bounding box center [1060, 538] width 31 height 31
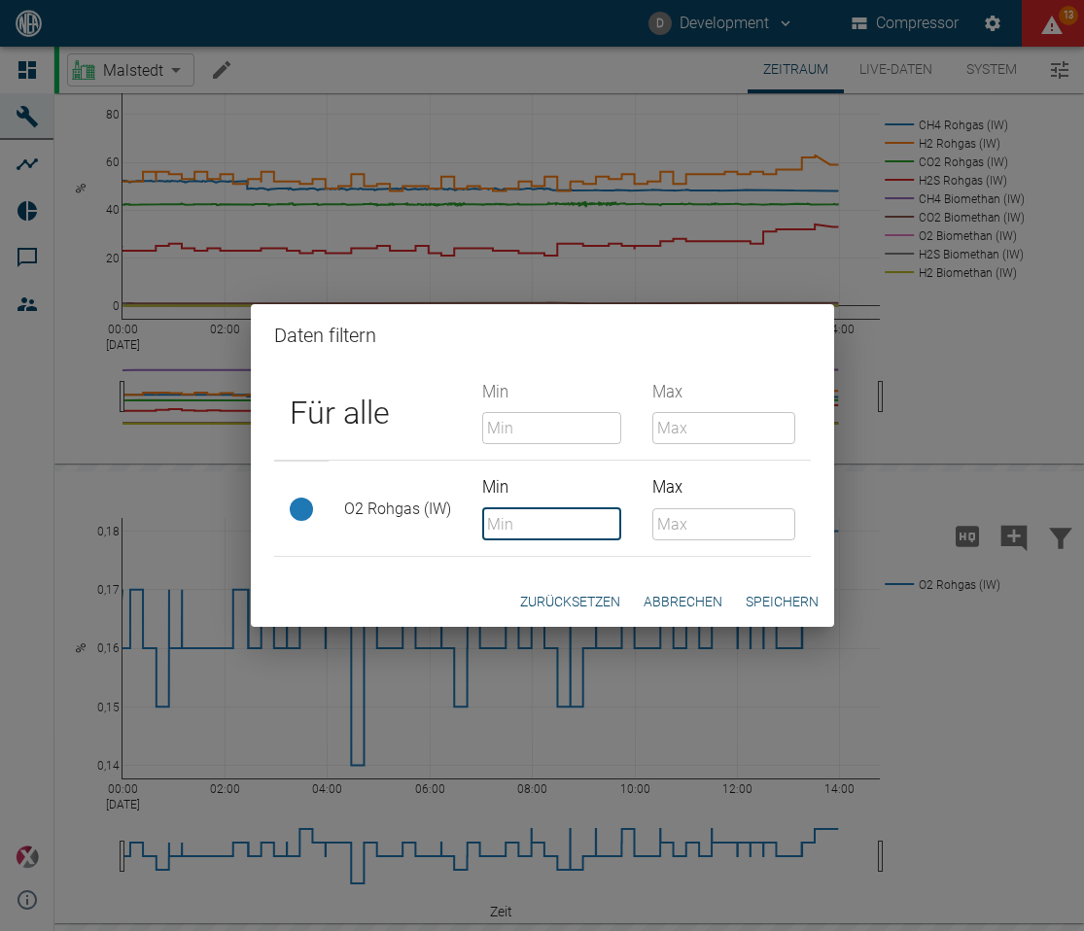
click at [560, 508] on input "Min" at bounding box center [552, 524] width 140 height 32
type input "1"
click at [702, 562] on div "Für alle Min ​ Max ​ O2 Rohgas (IW) Min 1 ​ Max ​" at bounding box center [542, 471] width 583 height 210
click at [595, 597] on button "Zurücksetzen" at bounding box center [570, 602] width 116 height 36
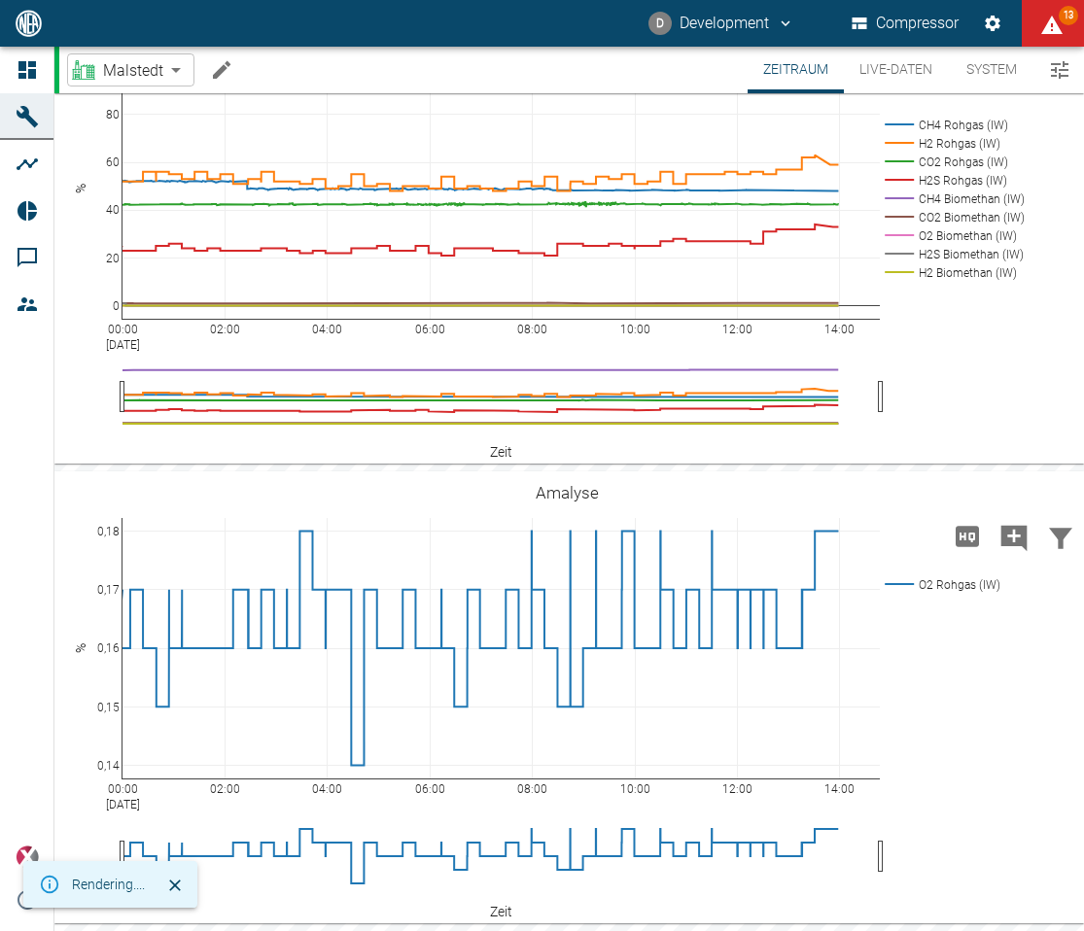
click at [1058, 554] on icon "Daten filtern" at bounding box center [1060, 538] width 31 height 31
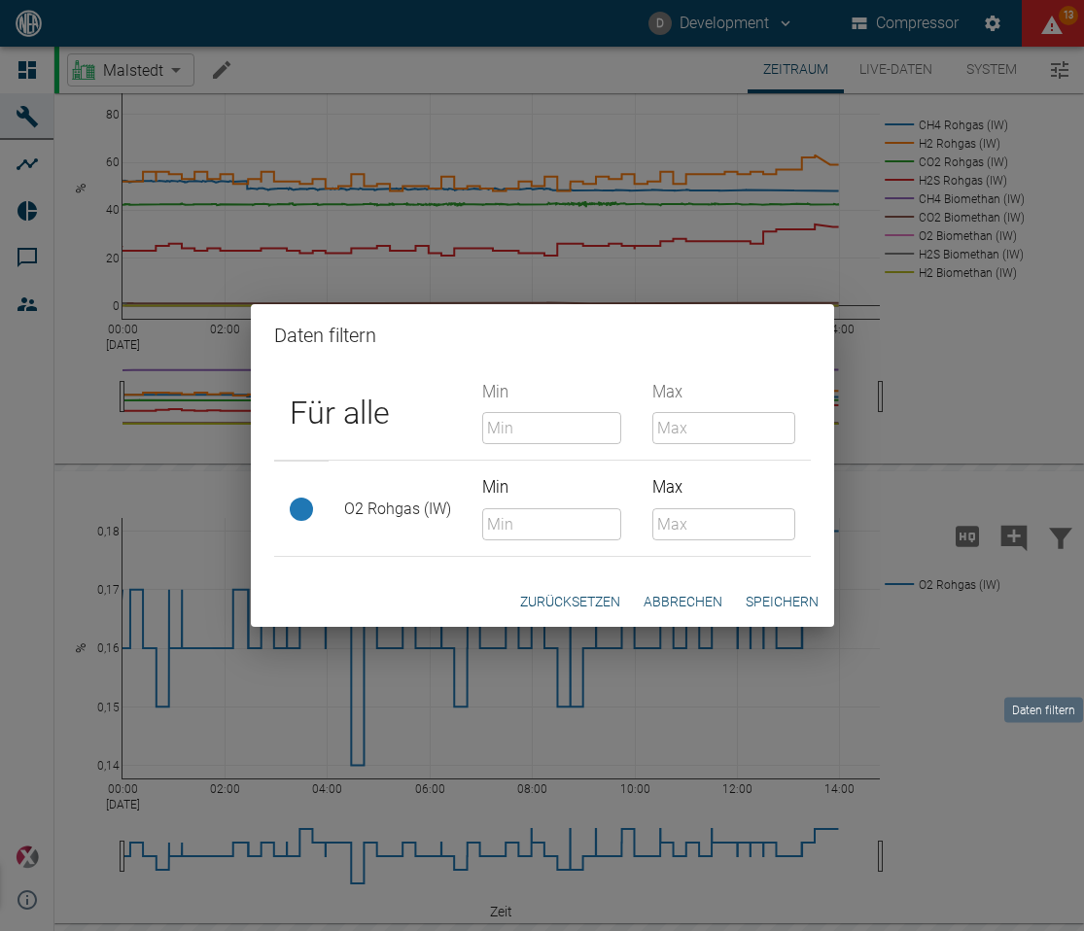
type input "1"
click at [605, 605] on button "Zurücksetzen" at bounding box center [570, 602] width 116 height 36
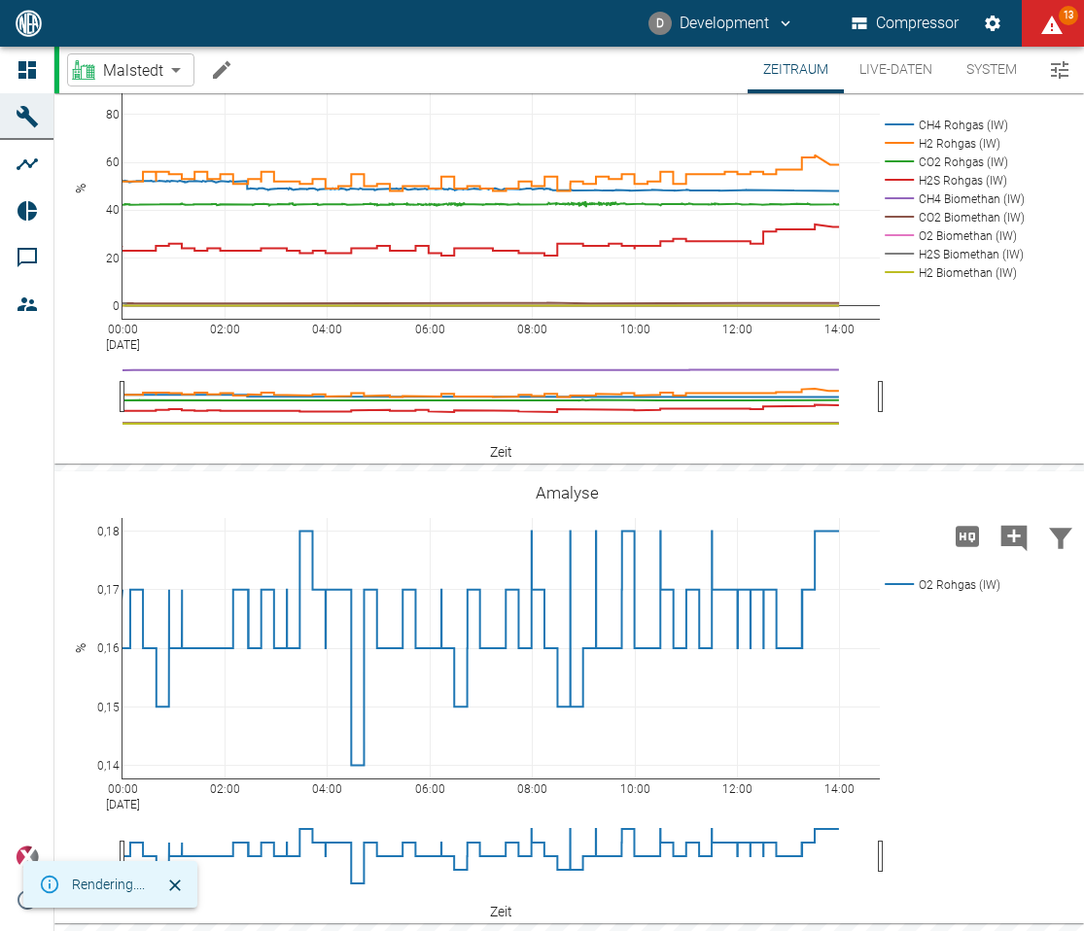
click at [1068, 94] on icon "Daten filtern" at bounding box center [1060, 78] width 31 height 31
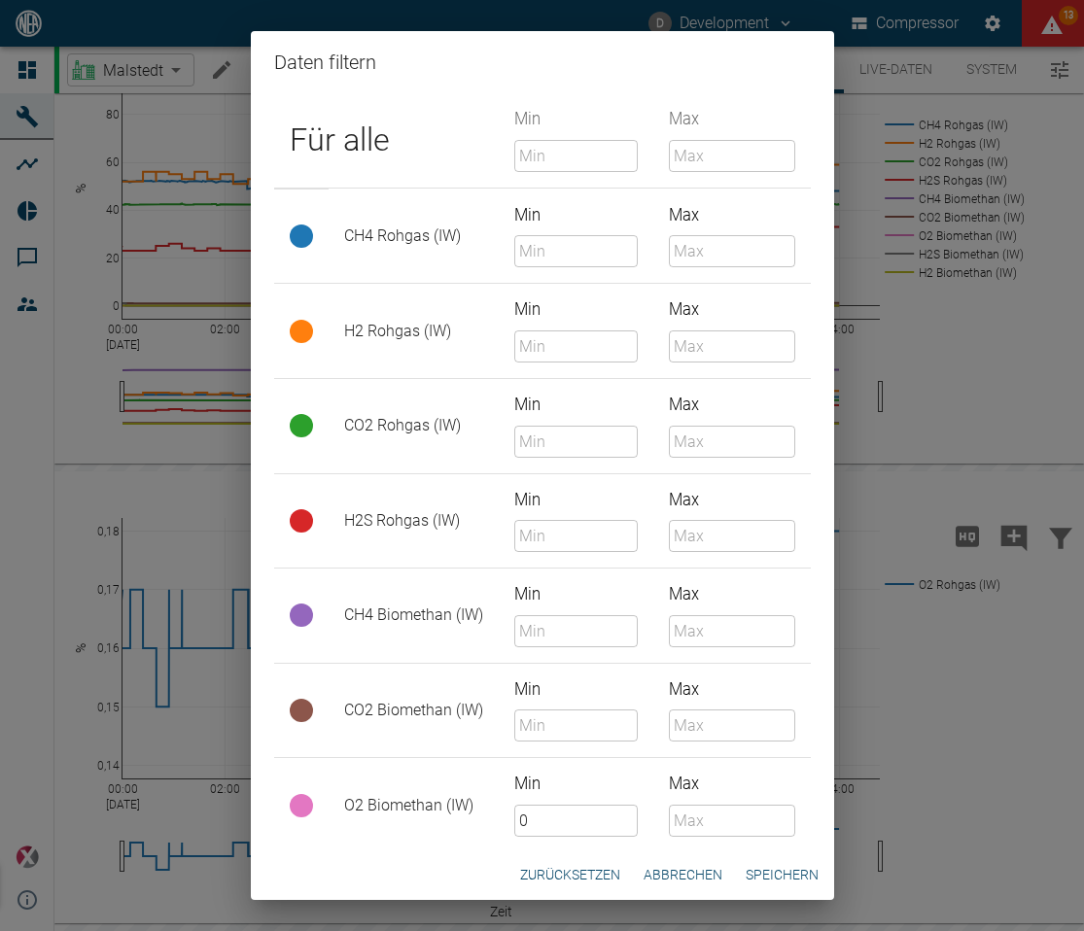
type input "0"
click at [557, 823] on input "0" at bounding box center [575, 821] width 123 height 32
click at [565, 874] on button "Zurücksetzen" at bounding box center [570, 875] width 116 height 36
